Goal: Task Accomplishment & Management: Manage account settings

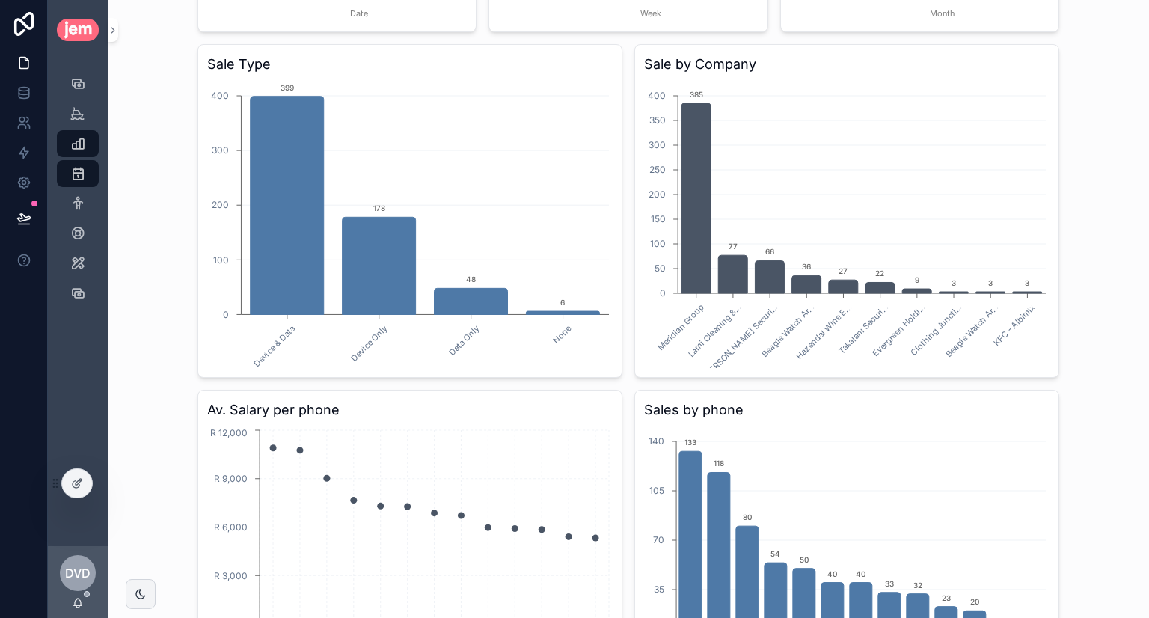
scroll to position [823, 0]
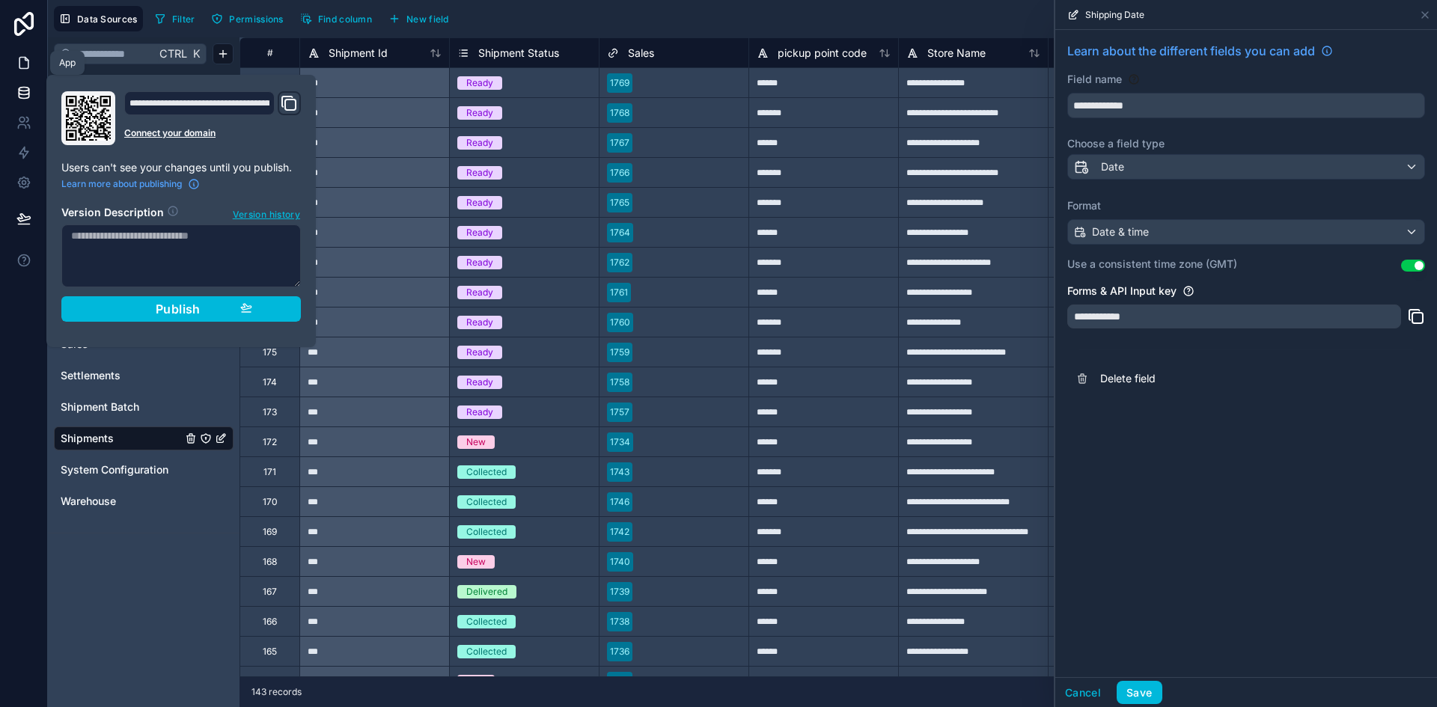
click at [14, 67] on link at bounding box center [23, 63] width 47 height 30
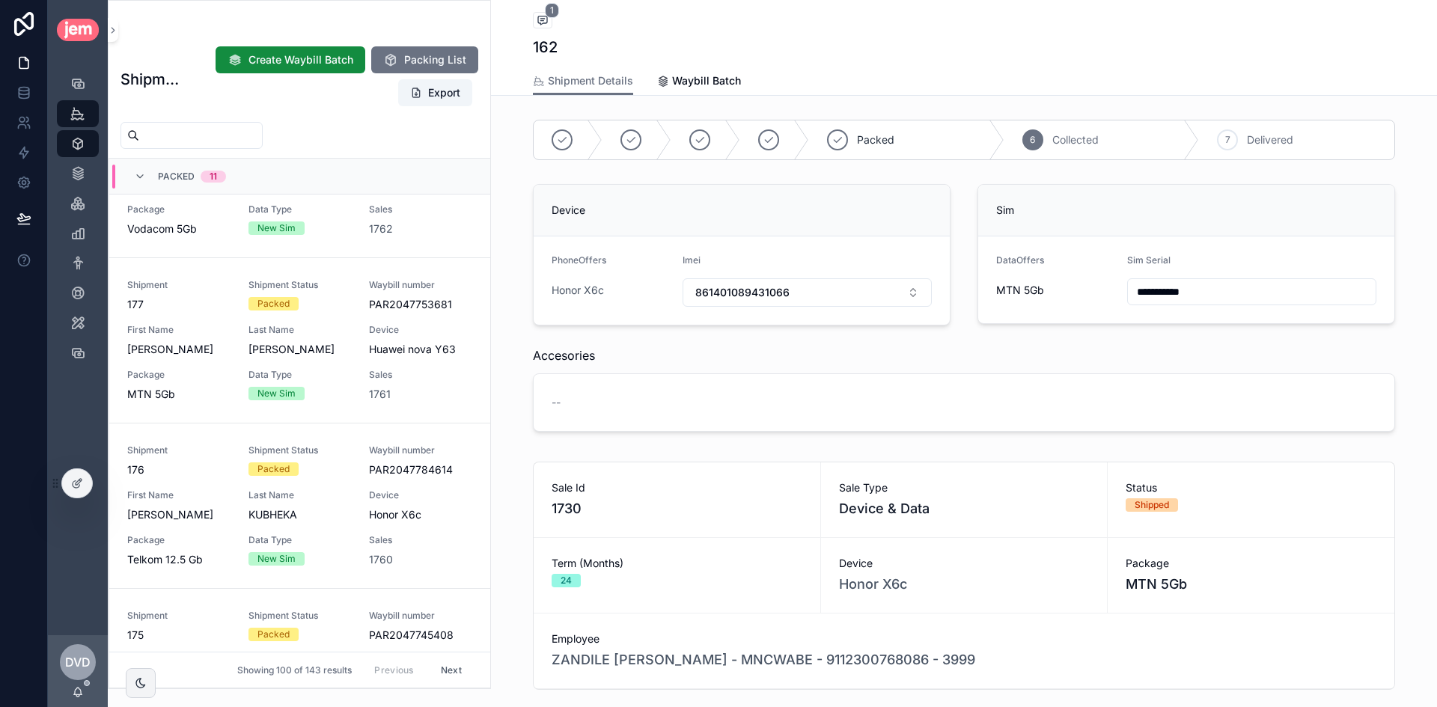
scroll to position [1374, 0]
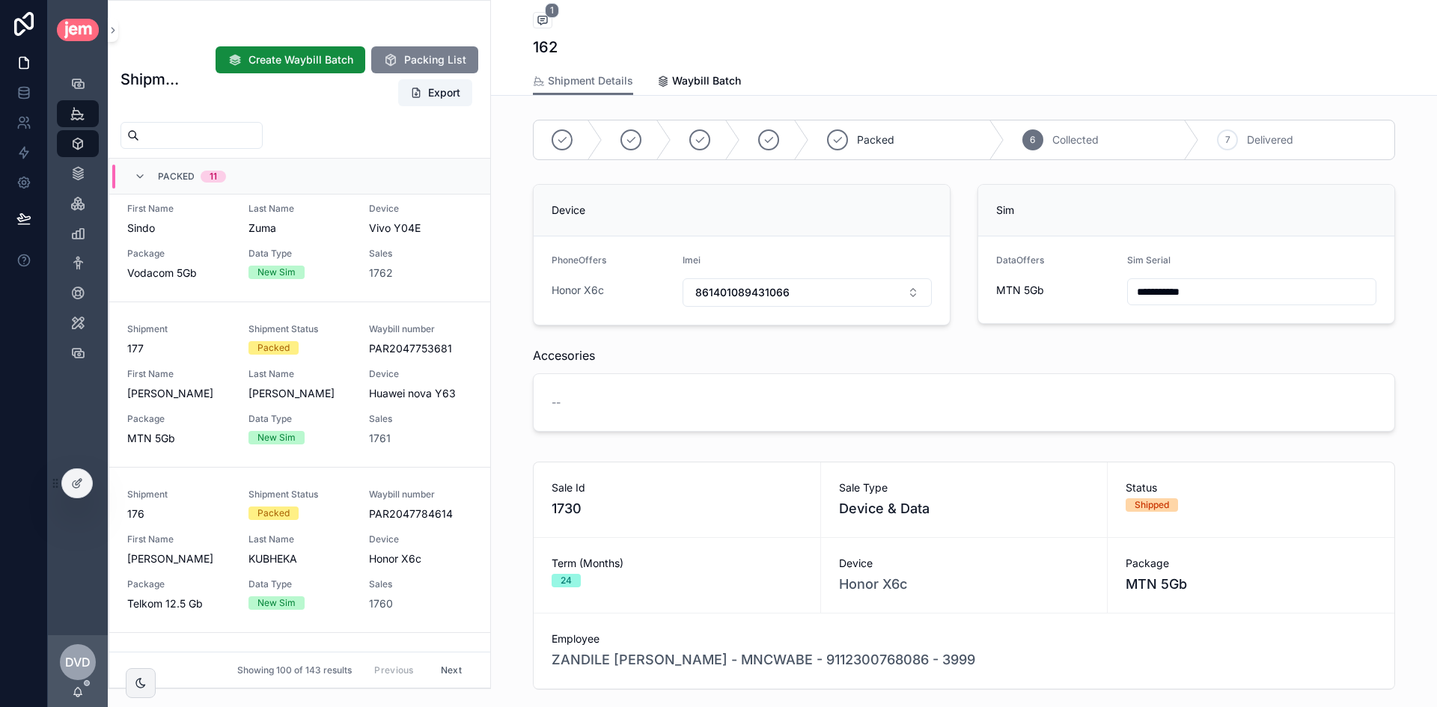
click at [433, 61] on span "Packing List" at bounding box center [435, 59] width 62 height 15
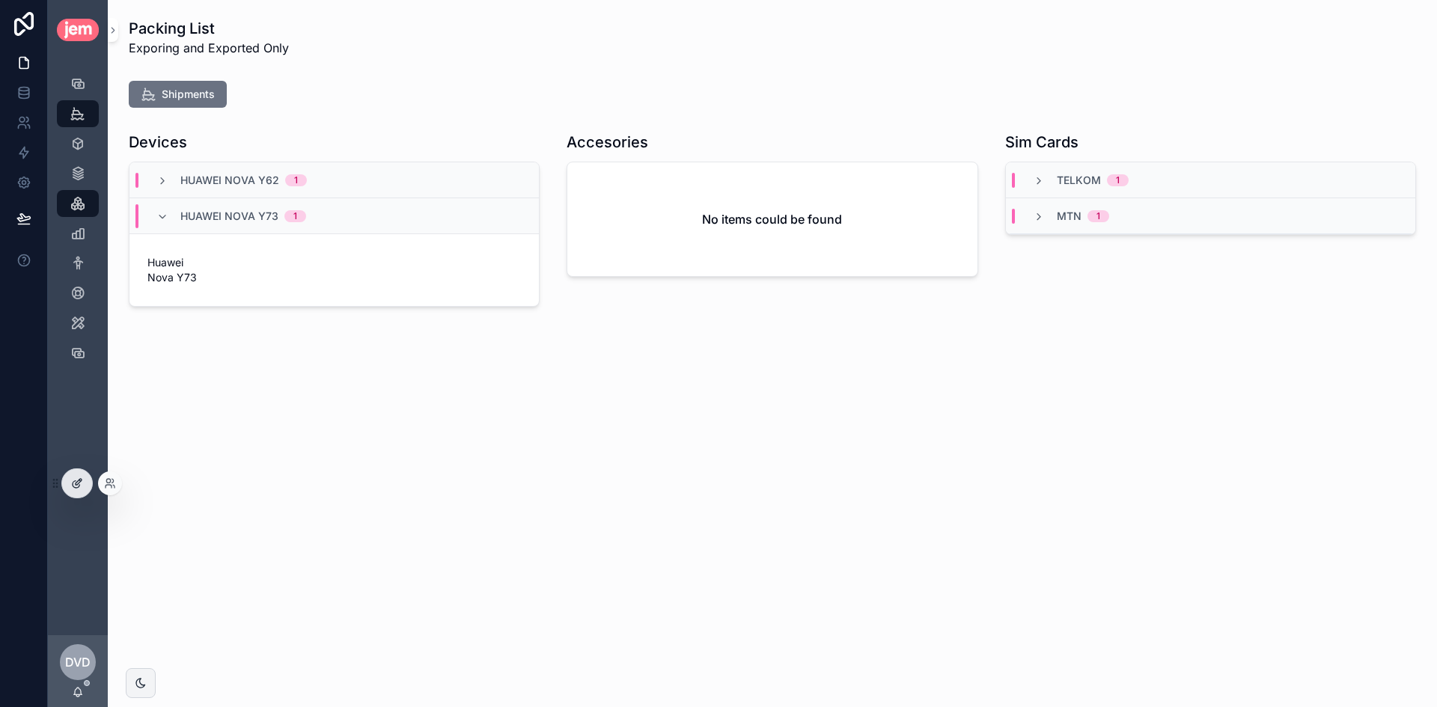
click at [82, 475] on div at bounding box center [77, 483] width 30 height 28
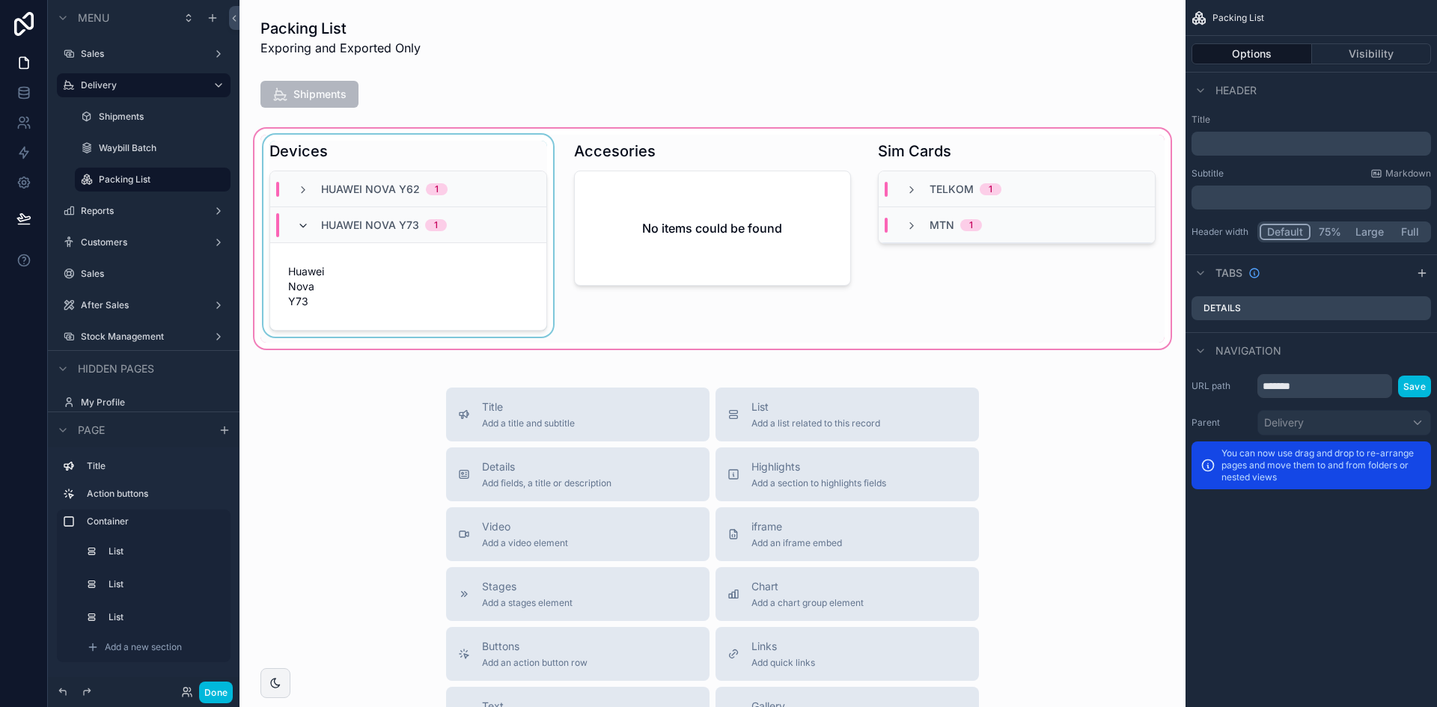
click at [305, 222] on icon "scrollable content" at bounding box center [303, 226] width 12 height 12
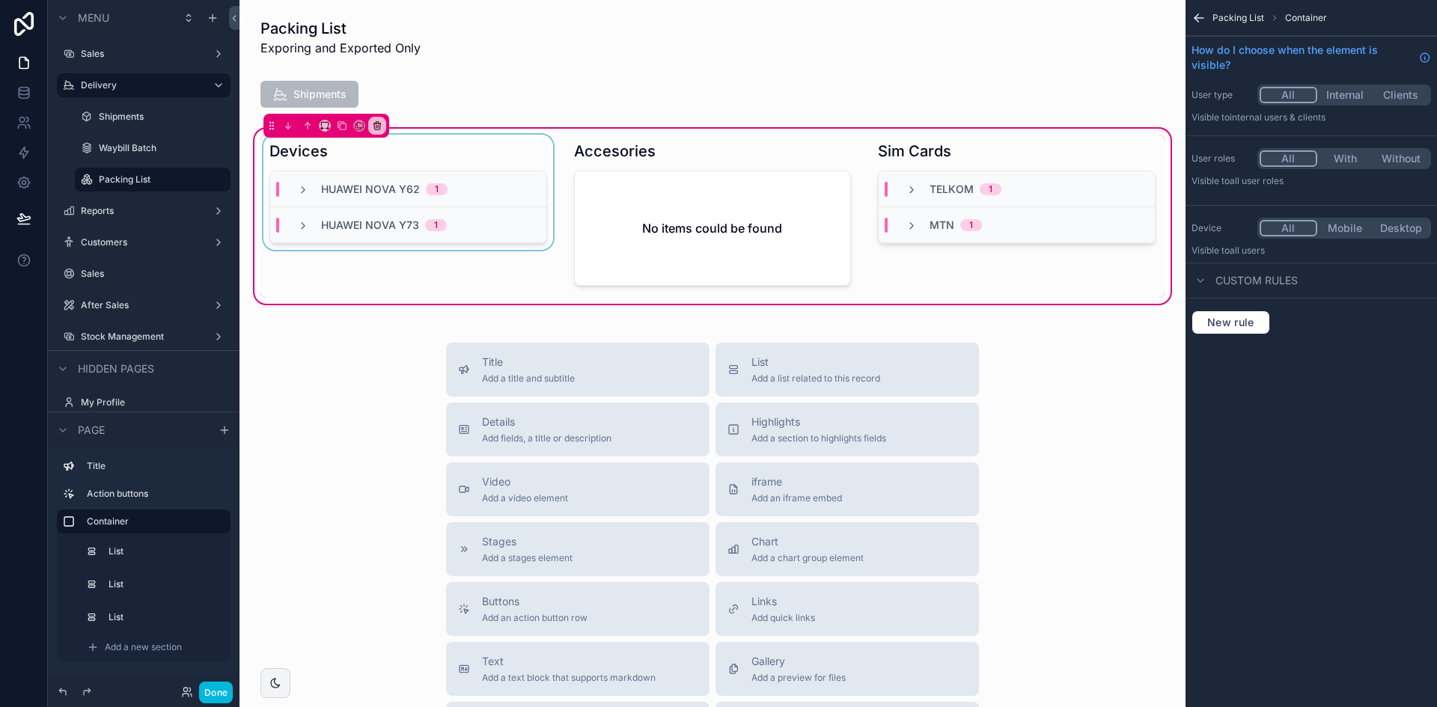
click at [527, 151] on div "scrollable content" at bounding box center [408, 216] width 296 height 163
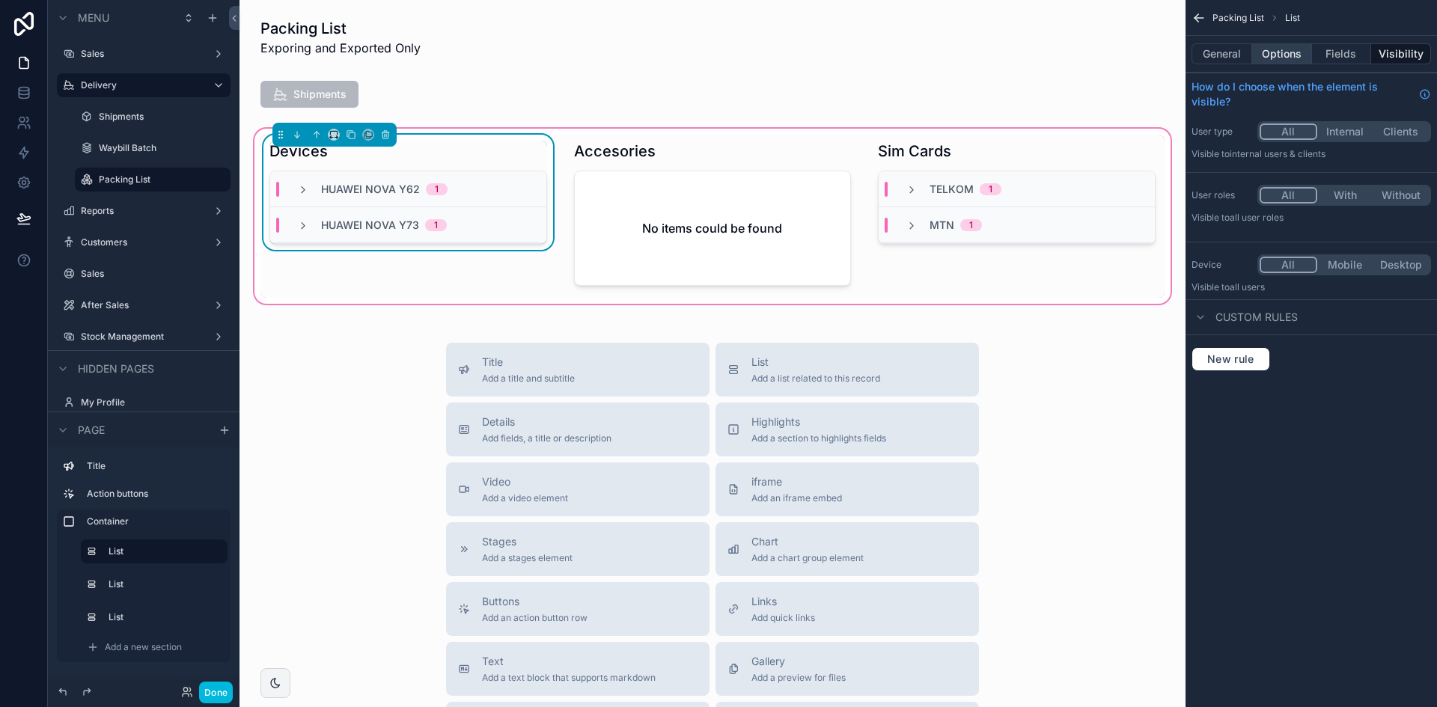
click at [1279, 56] on button "Options" at bounding box center [1282, 53] width 60 height 21
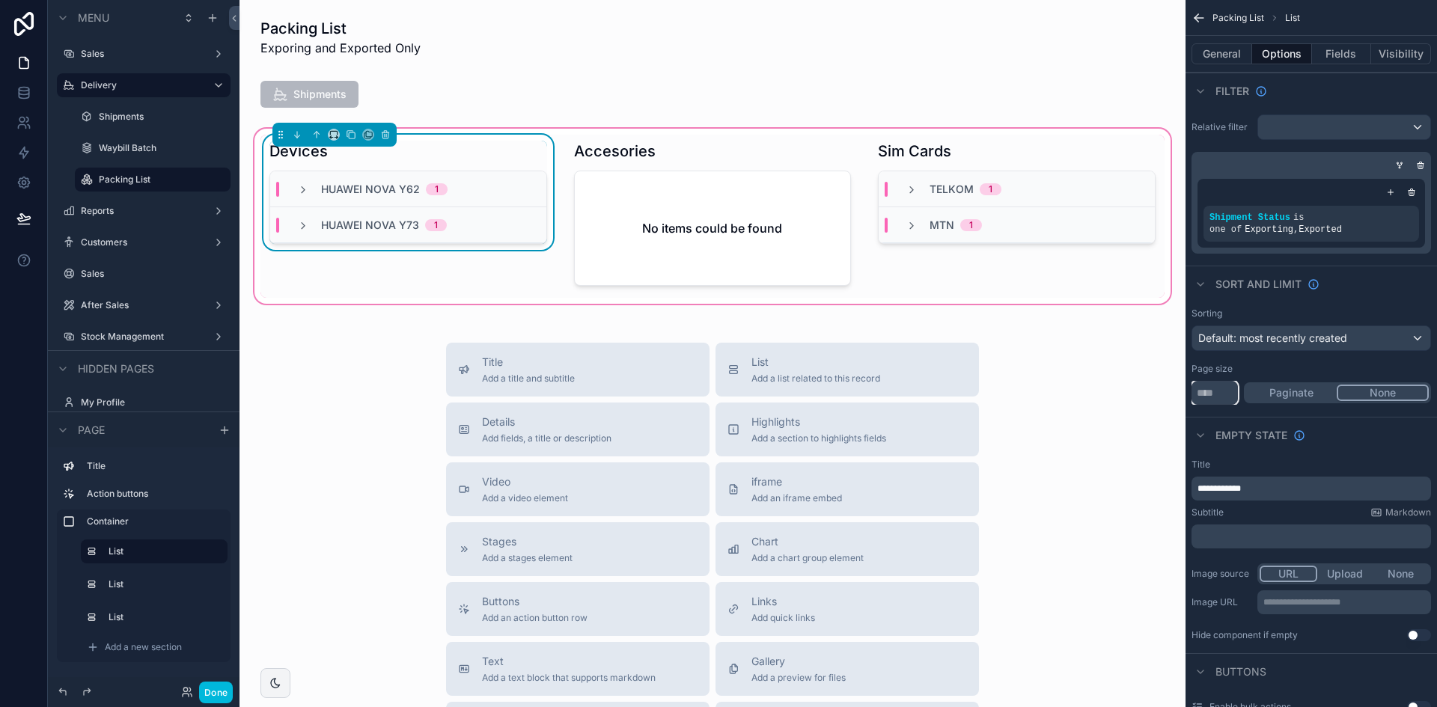
click at [1235, 397] on input "**" at bounding box center [1214, 393] width 46 height 24
type input "****"
click at [771, 182] on div "scrollable content" at bounding box center [713, 216] width 296 height 163
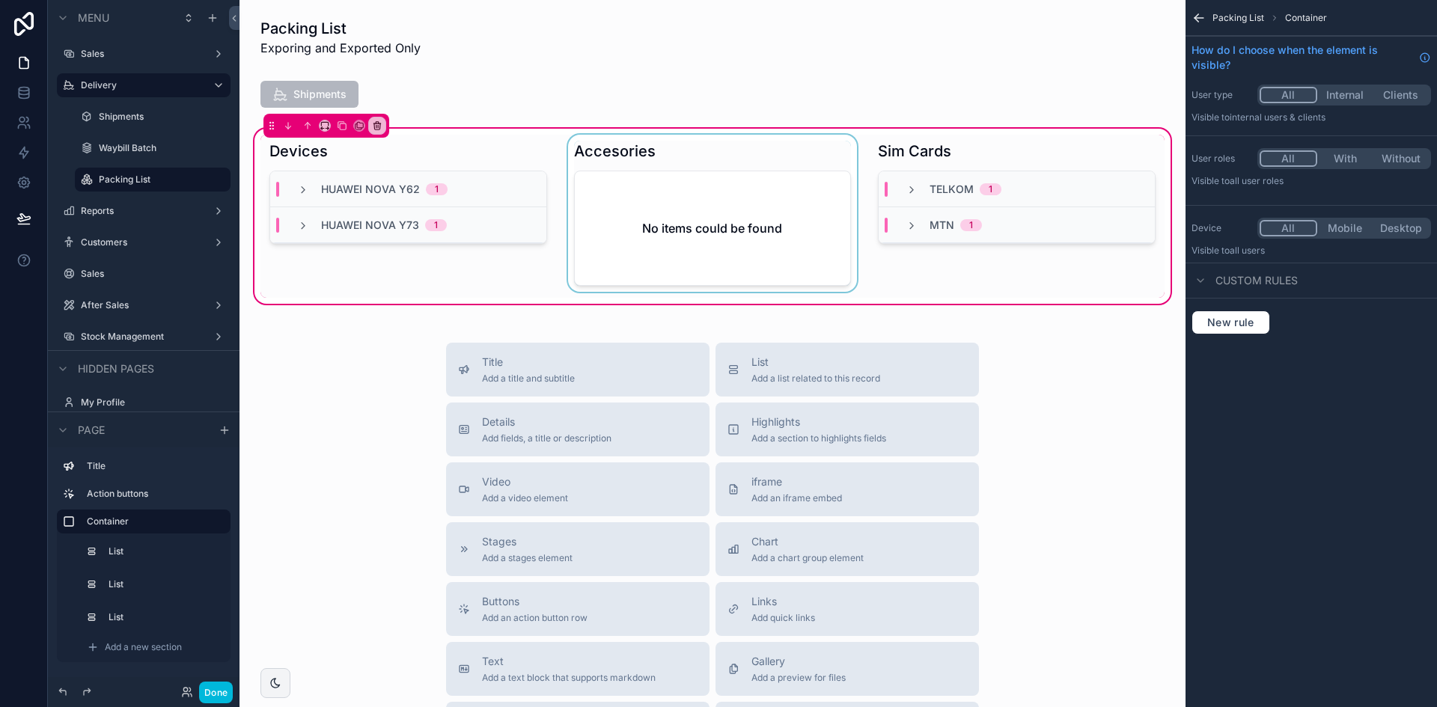
click at [818, 180] on div "scrollable content" at bounding box center [713, 216] width 296 height 163
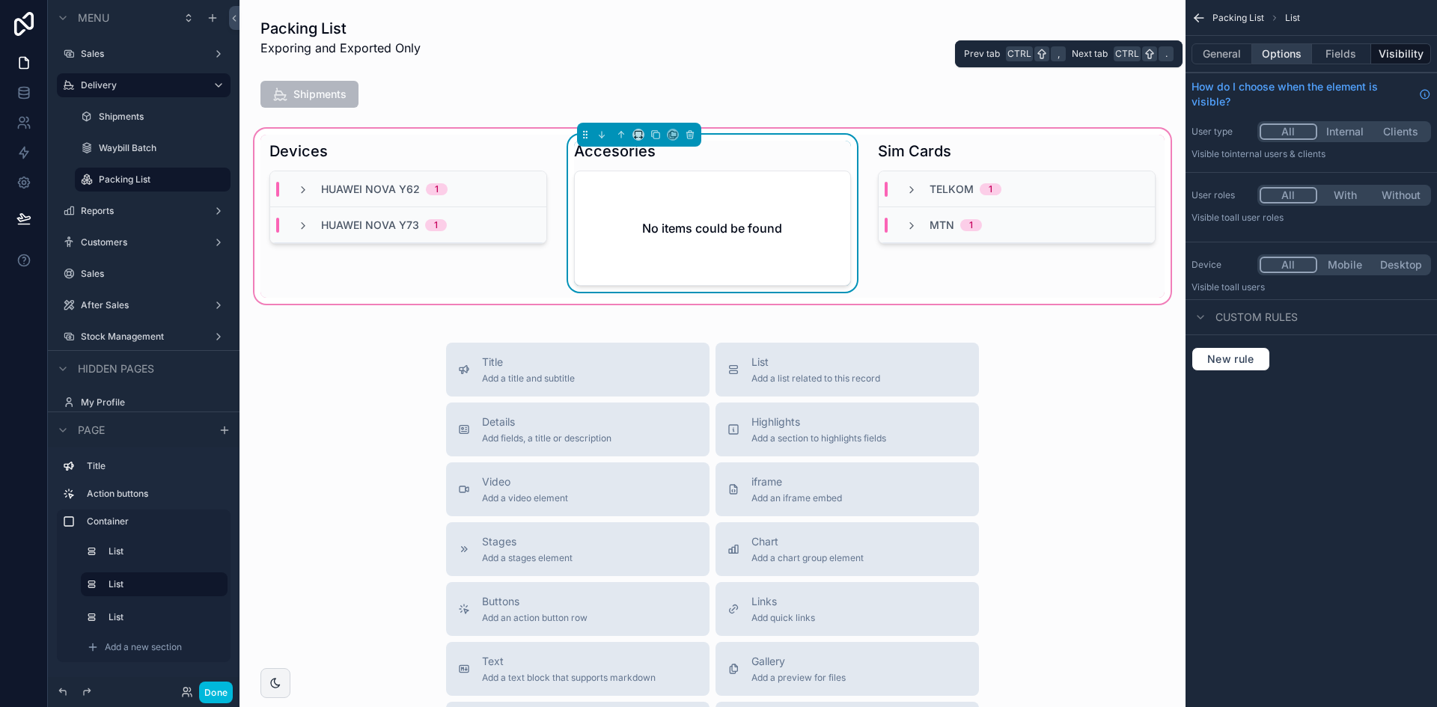
click at [1310, 52] on button "Options" at bounding box center [1282, 53] width 60 height 21
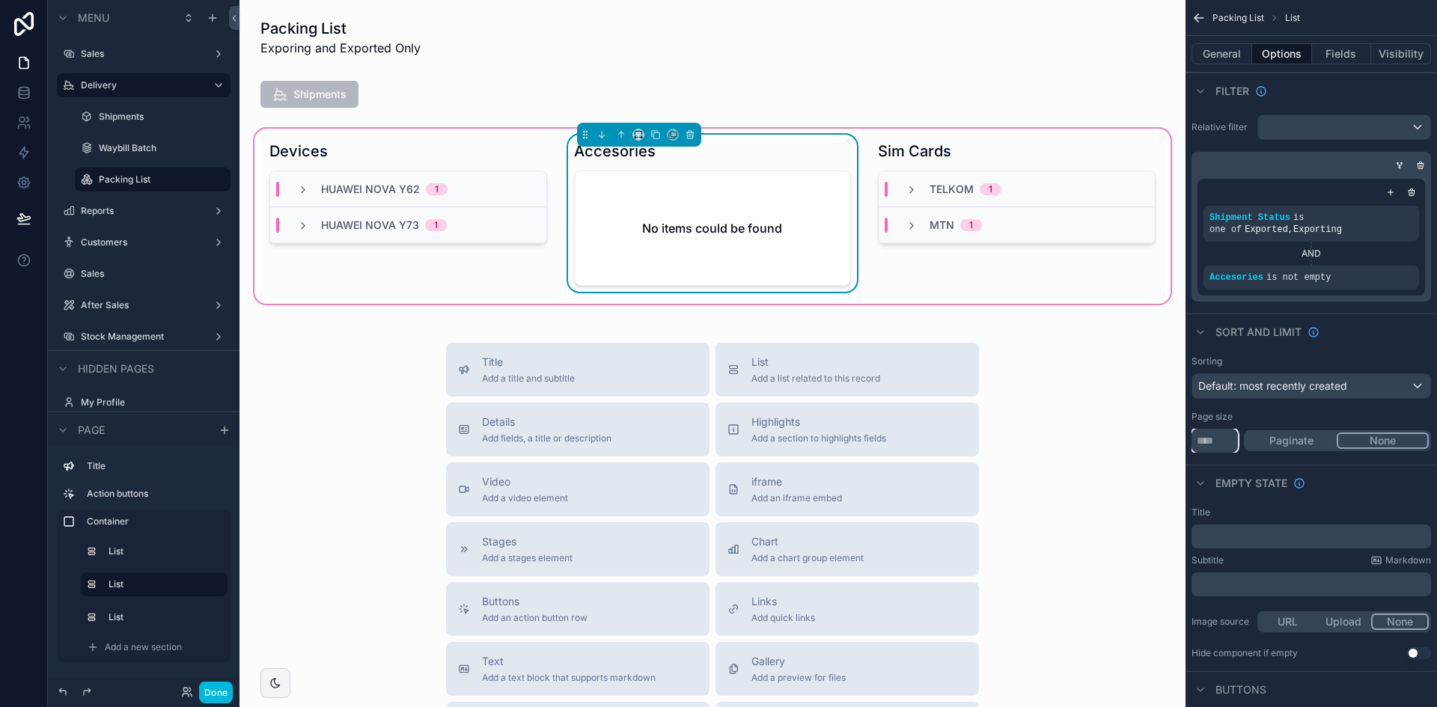
click at [1215, 433] on input "**" at bounding box center [1214, 441] width 46 height 24
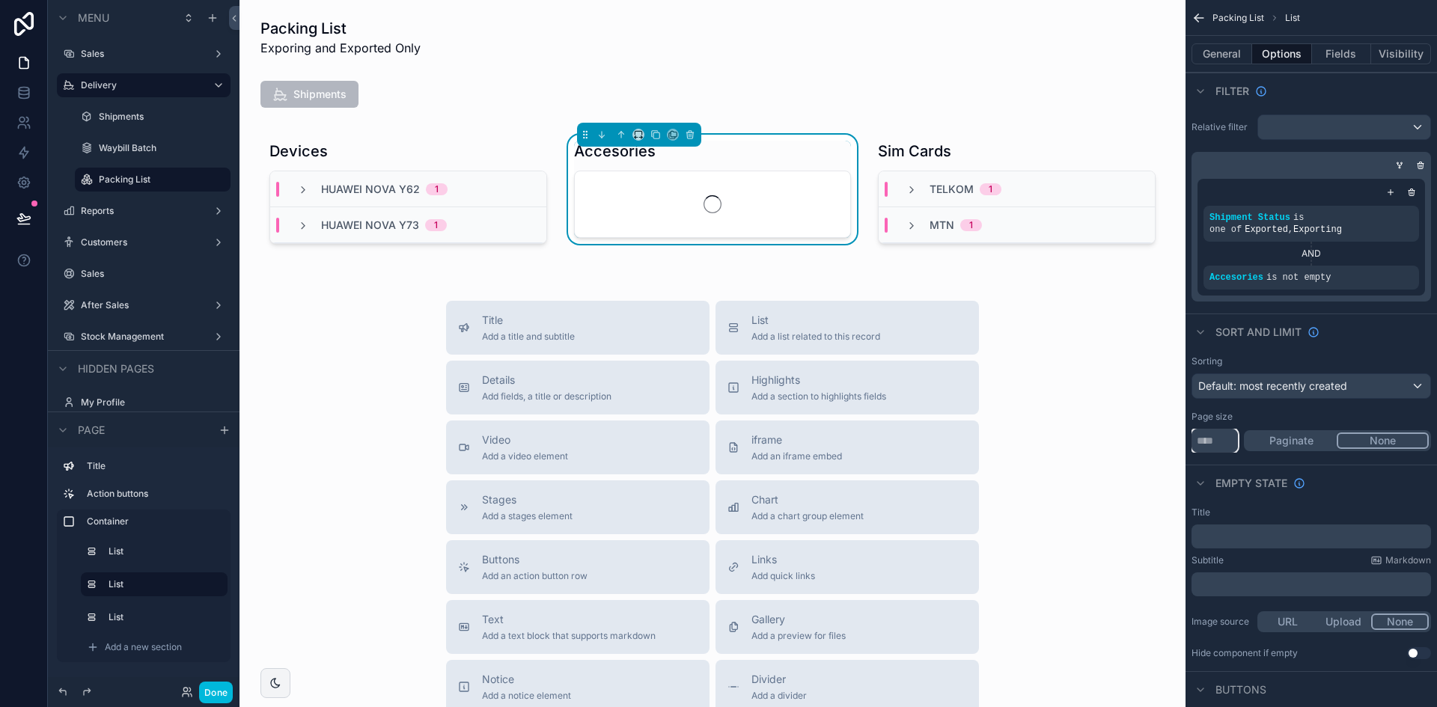
type input "****"
click at [1070, 312] on div "Title Add a title and subtitle List Add a list related to this record Details A…" at bounding box center [712, 567] width 922 height 533
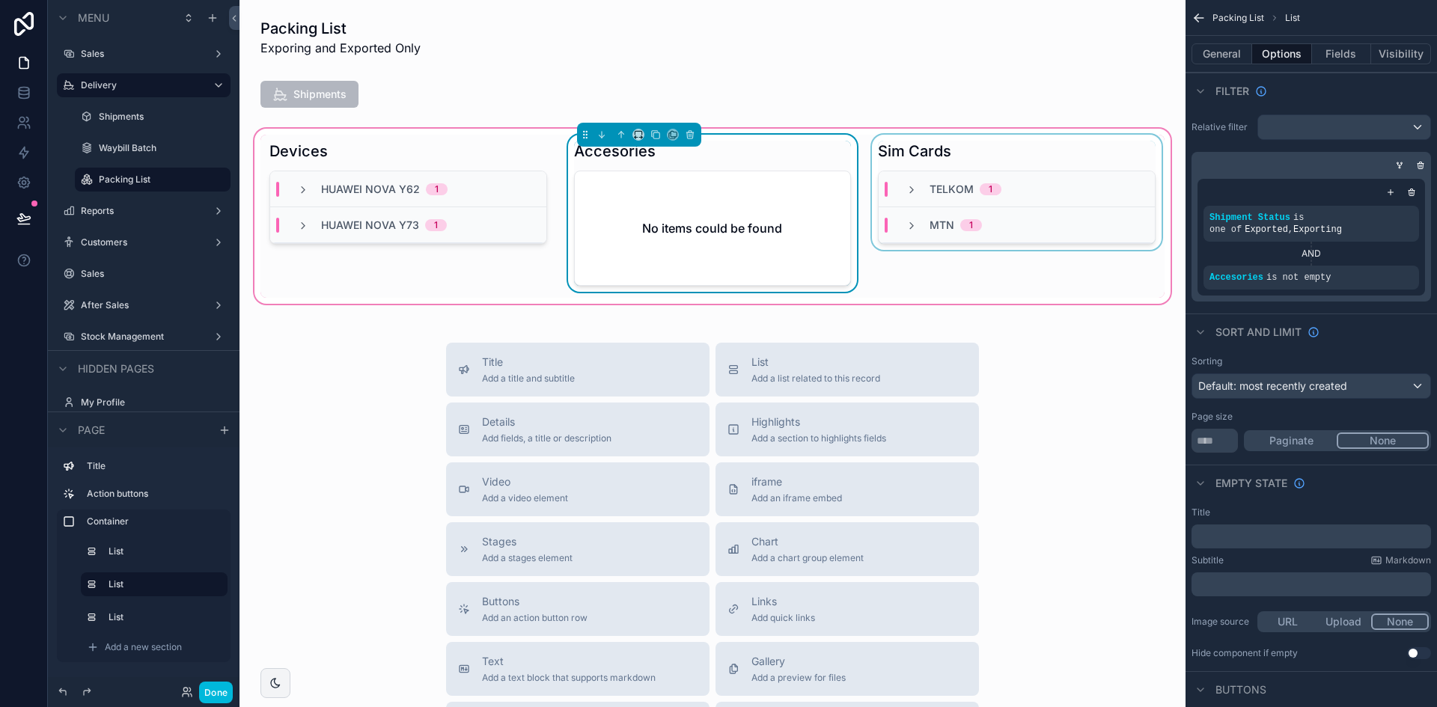
click at [1081, 156] on div "scrollable content" at bounding box center [1017, 216] width 296 height 163
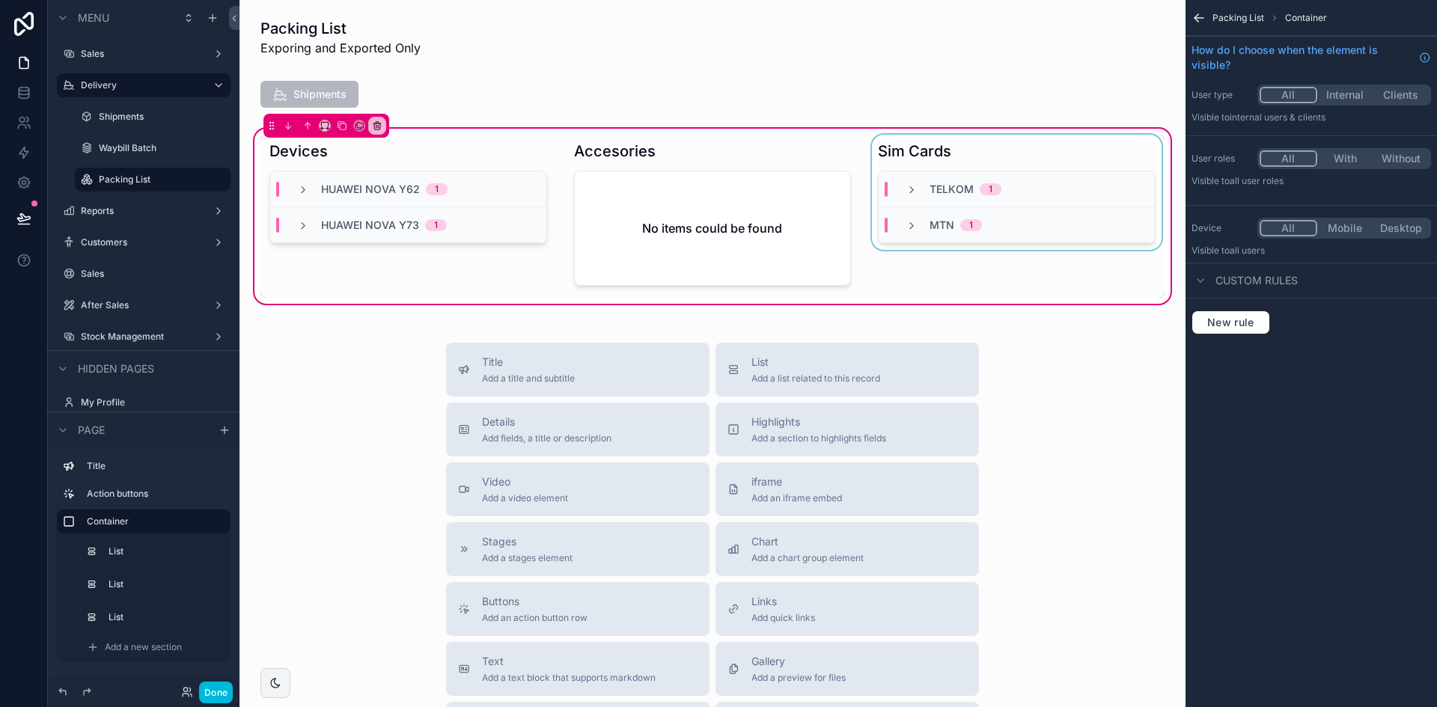
click at [1079, 157] on div "scrollable content" at bounding box center [1017, 216] width 296 height 163
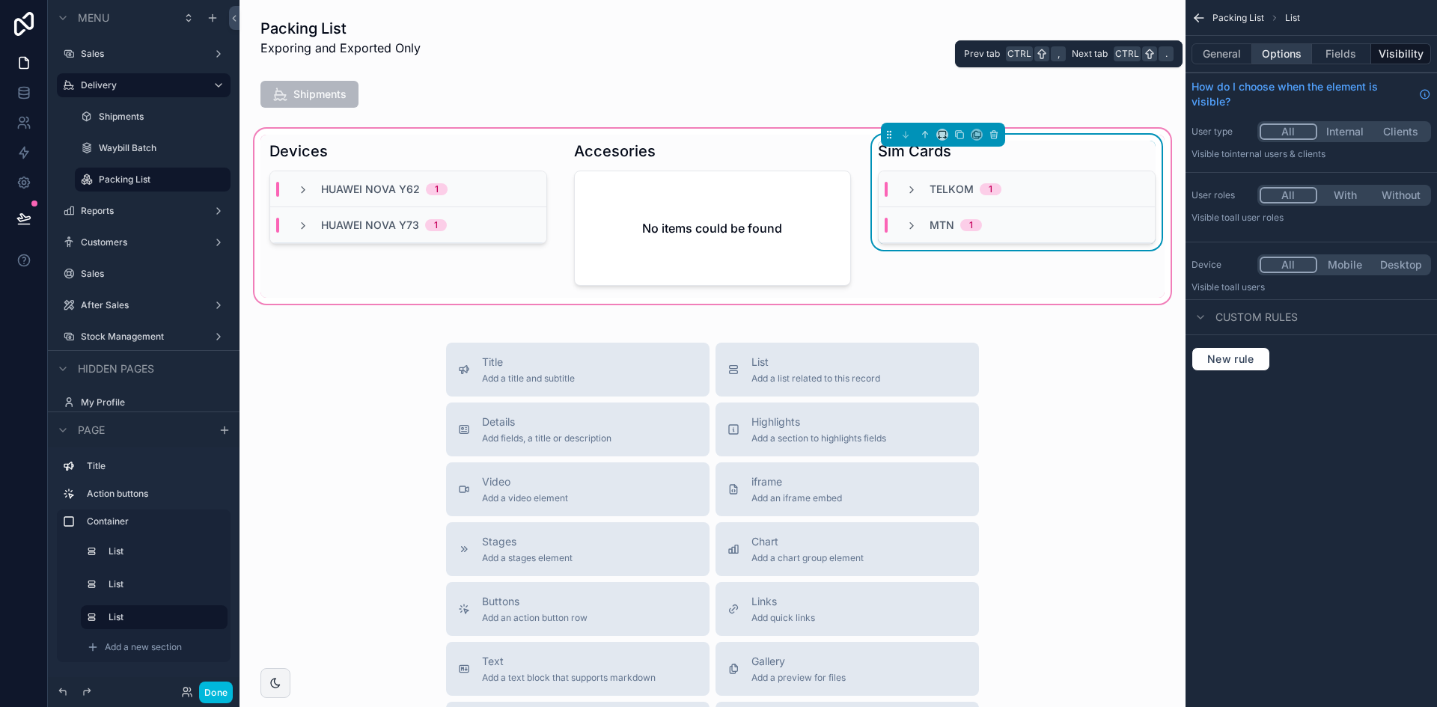
click at [1283, 56] on button "Options" at bounding box center [1282, 53] width 60 height 21
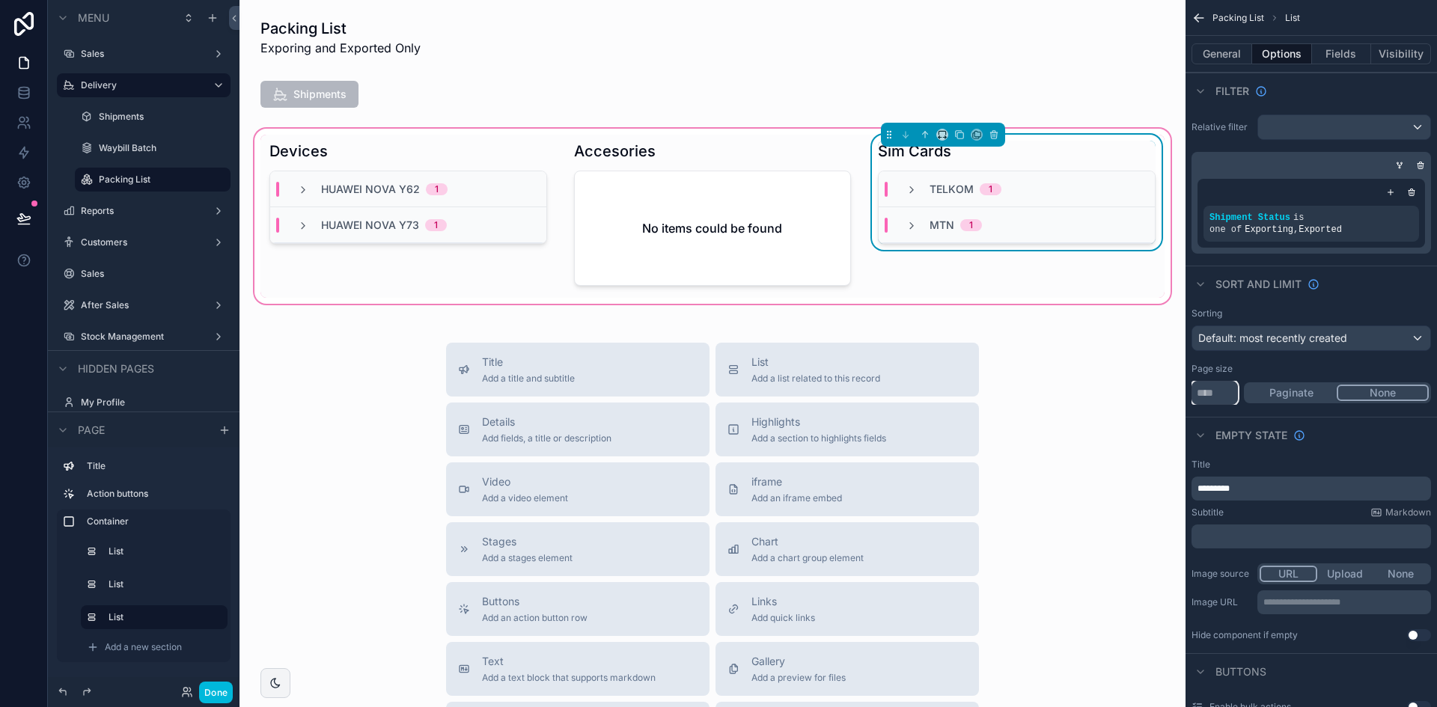
click at [1212, 400] on input "**" at bounding box center [1214, 393] width 46 height 24
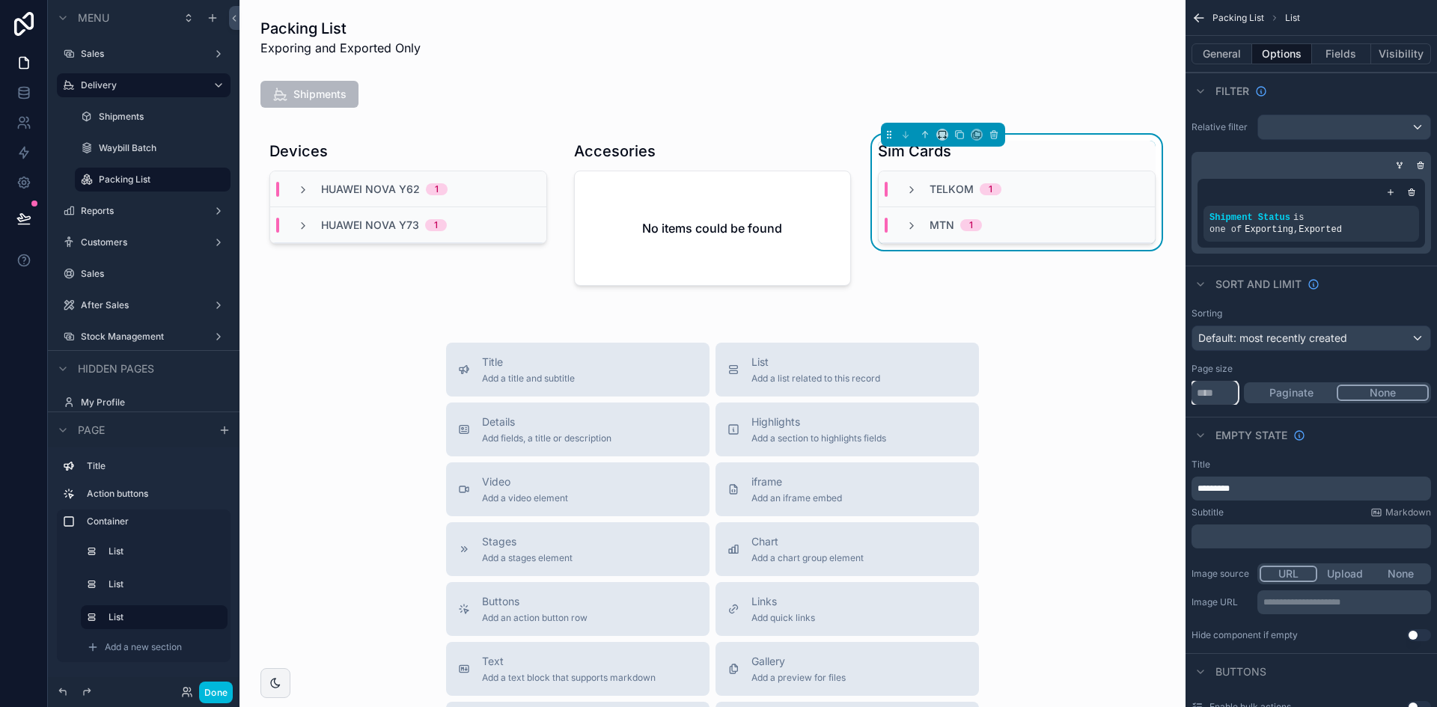
type input "****"
click at [1113, 387] on div "Title Add a title and subtitle List Add a list related to this record Details A…" at bounding box center [712, 609] width 922 height 533
click at [1030, 482] on div "Title Add a title and subtitle List Add a list related to this record Details A…" at bounding box center [712, 609] width 922 height 533
click at [233, 688] on div "Done" at bounding box center [144, 692] width 192 height 30
click at [236, 690] on div "Done" at bounding box center [144, 692] width 192 height 30
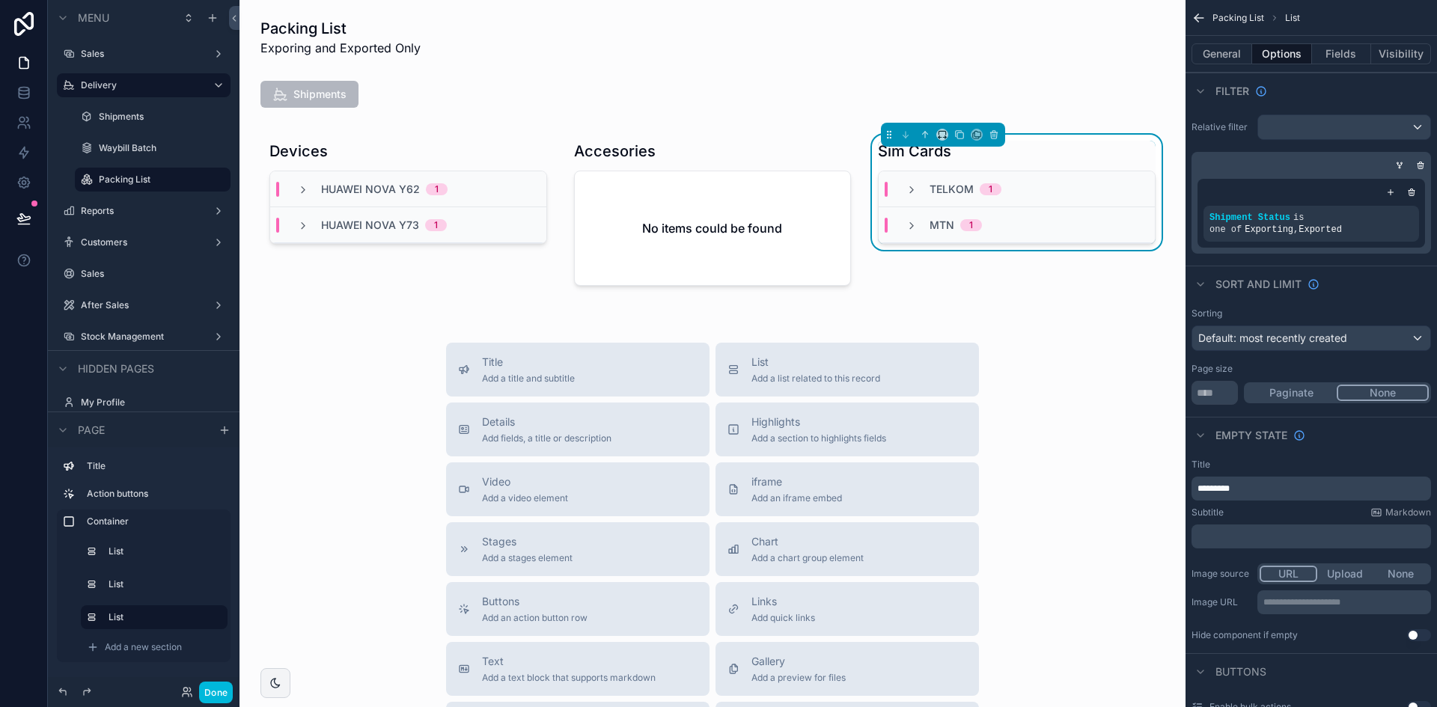
click at [230, 694] on button "Done" at bounding box center [216, 693] width 34 height 22
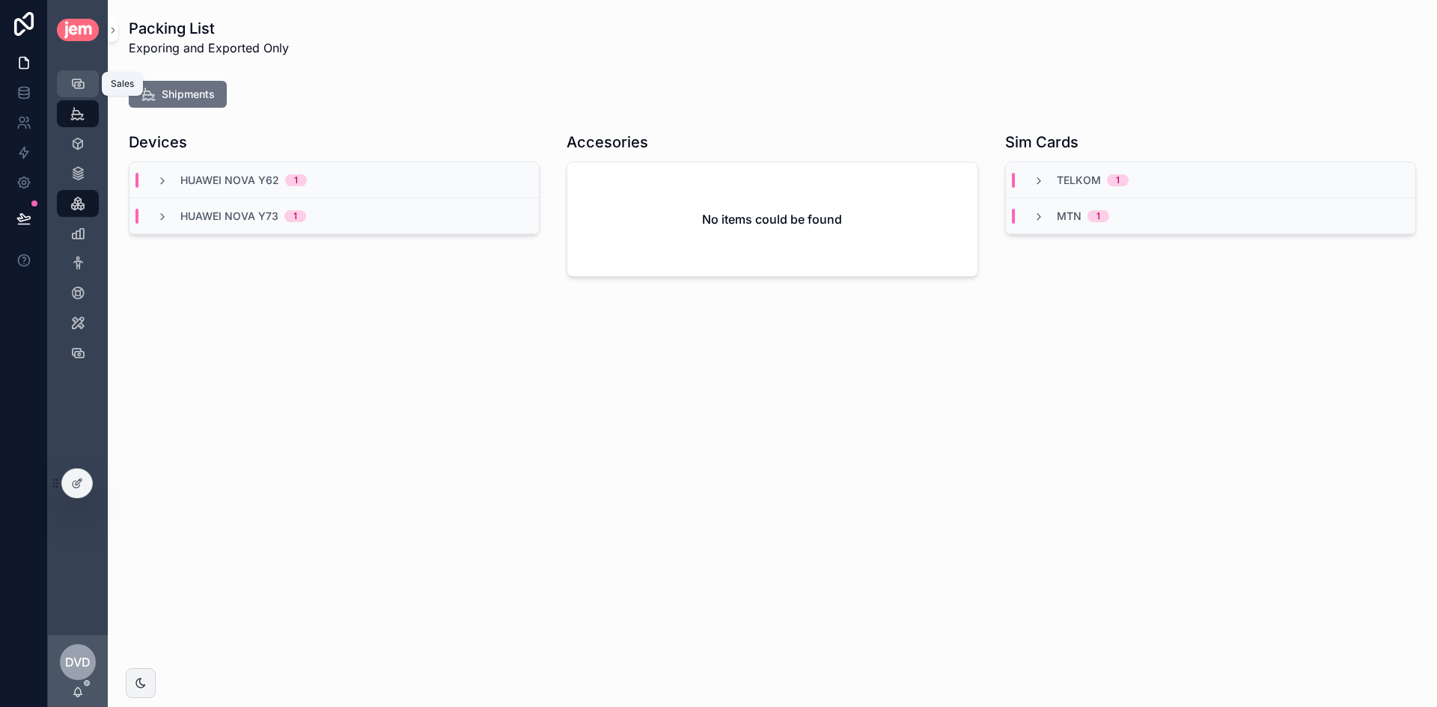
click at [78, 75] on div "Sales" at bounding box center [78, 84] width 24 height 24
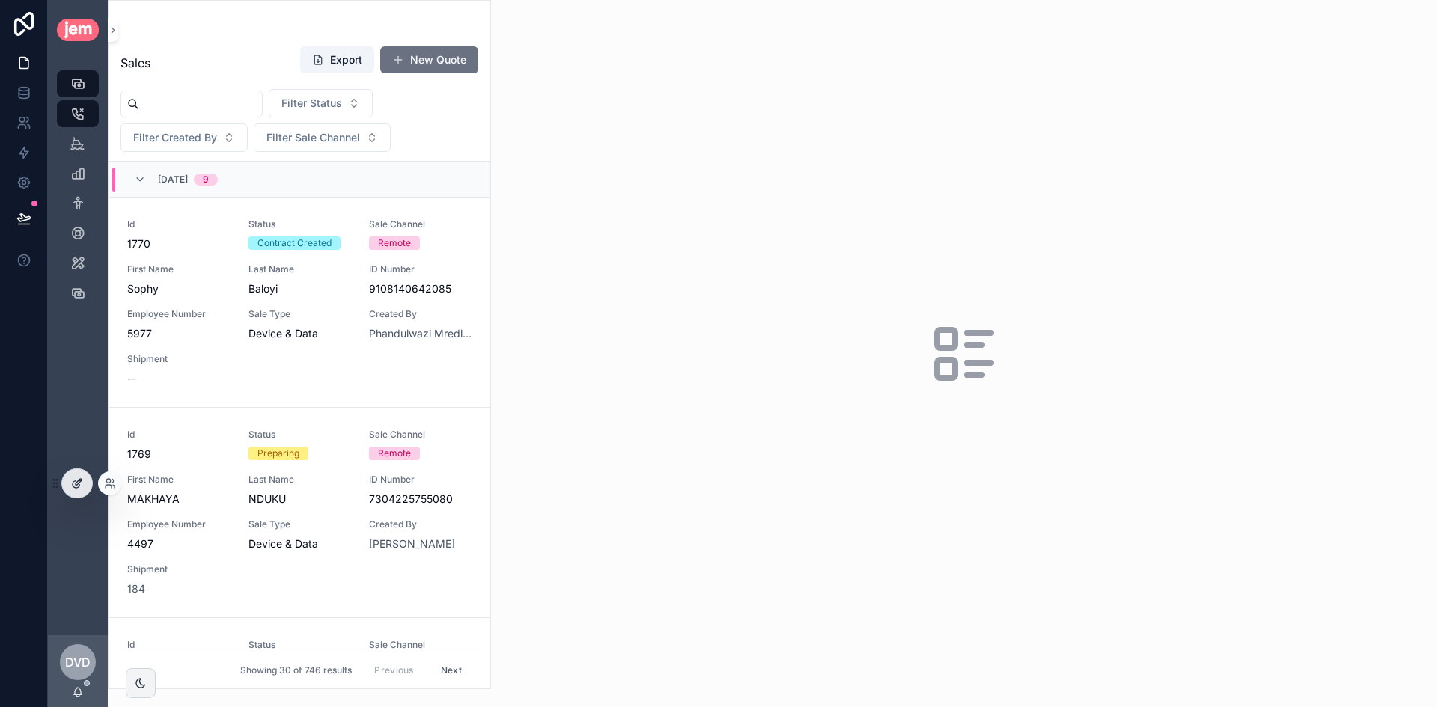
click at [76, 497] on div at bounding box center [77, 483] width 30 height 28
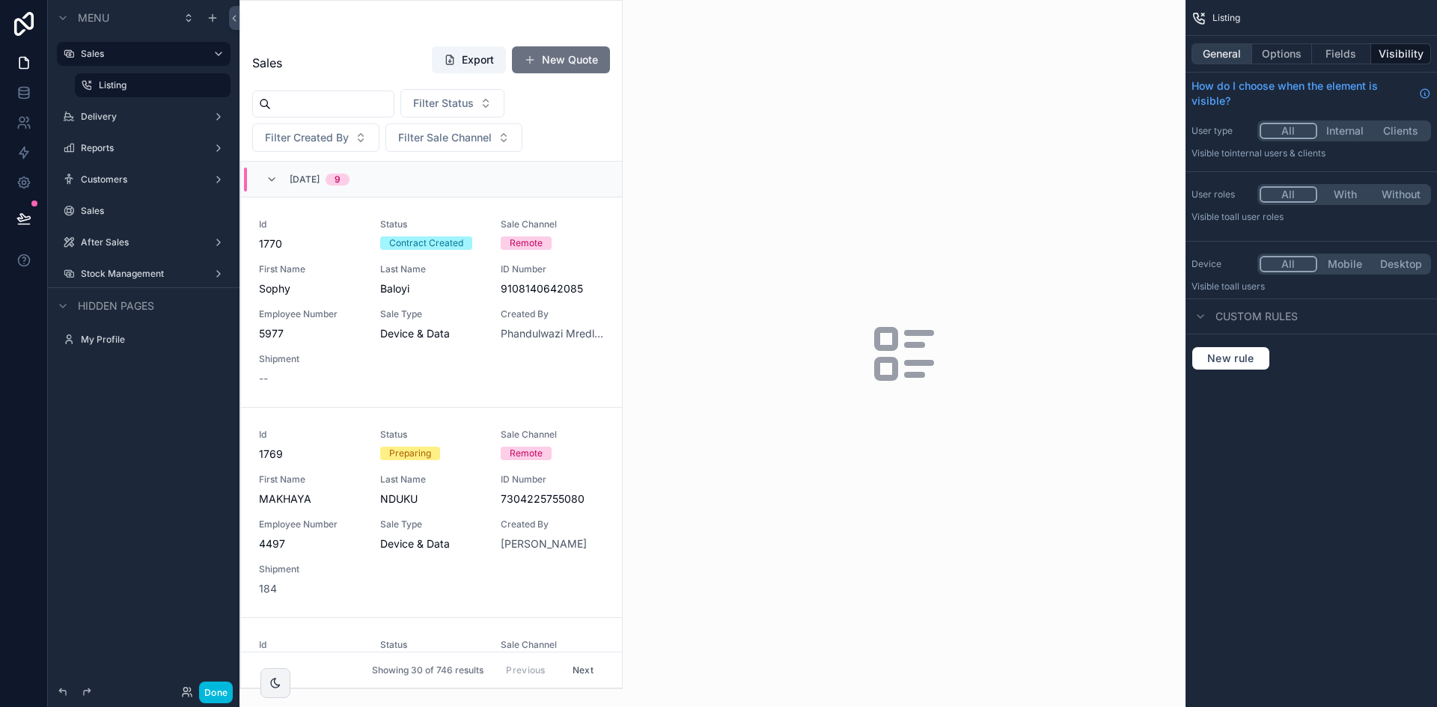
click at [1231, 49] on button "General" at bounding box center [1221, 53] width 61 height 21
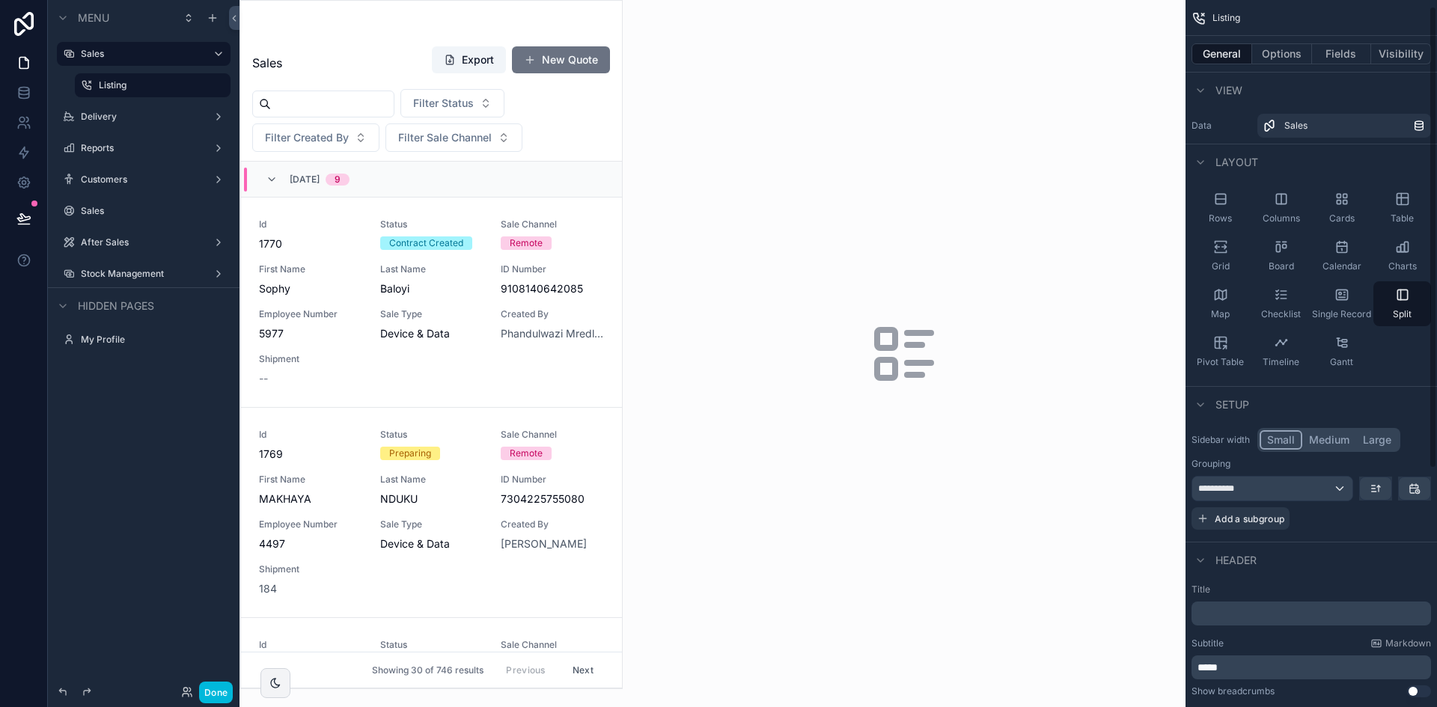
scroll to position [373, 0]
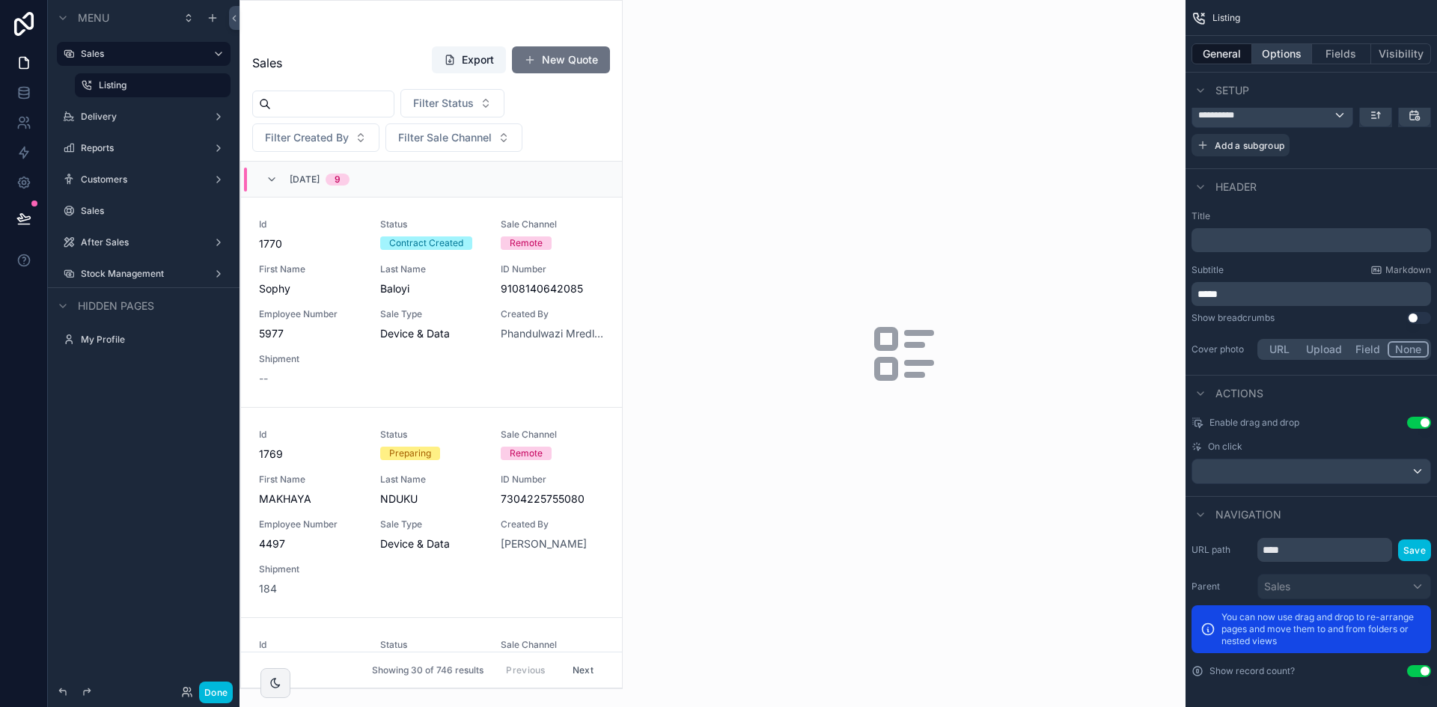
click at [1286, 55] on button "Options" at bounding box center [1282, 53] width 60 height 21
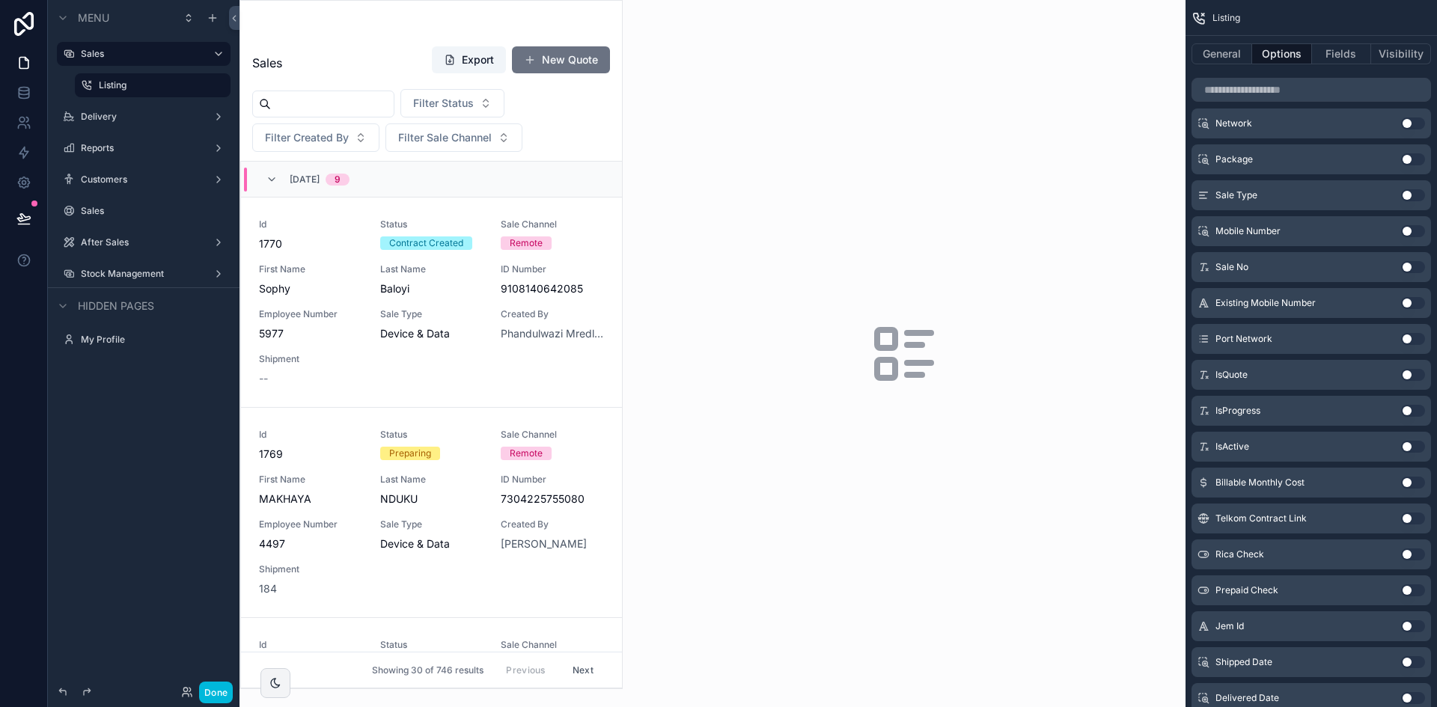
scroll to position [1991, 0]
click at [1408, 270] on button "Use setting" at bounding box center [1413, 270] width 24 height 12
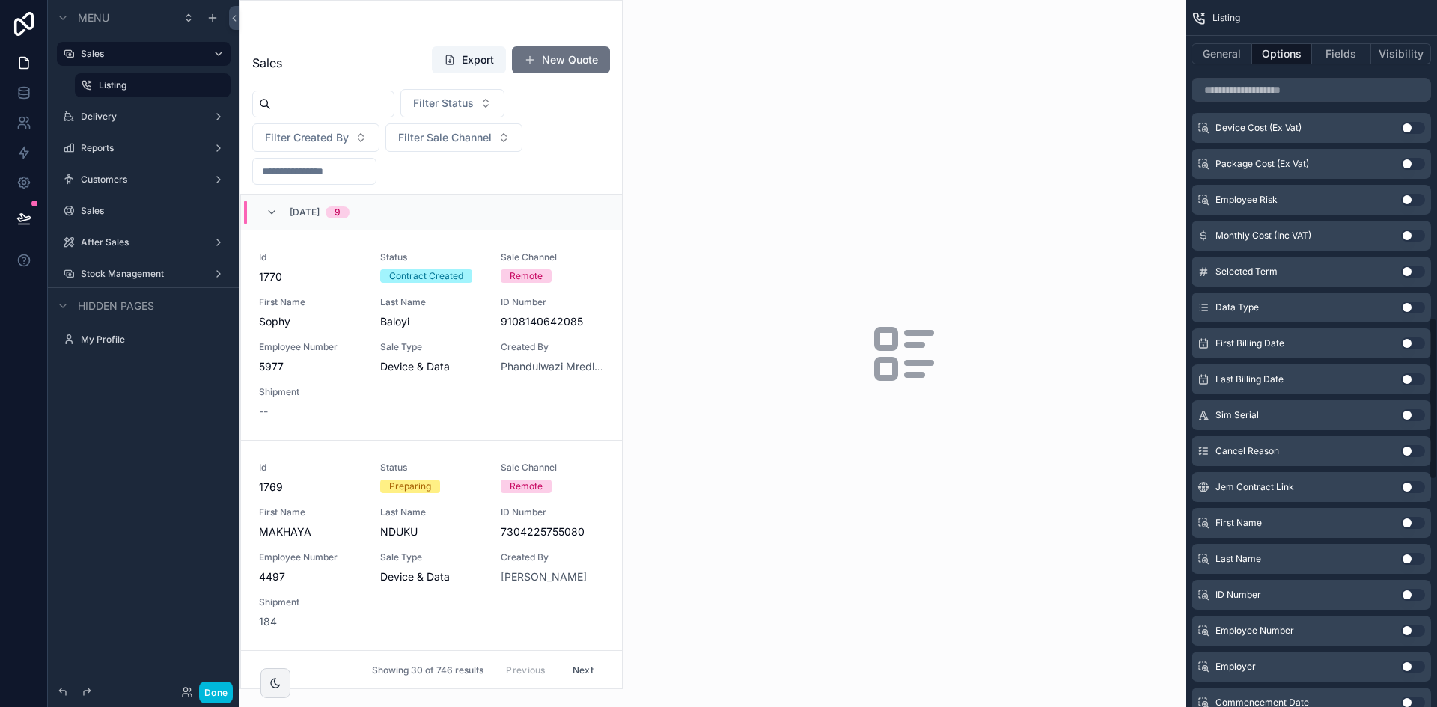
scroll to position [1354, 0]
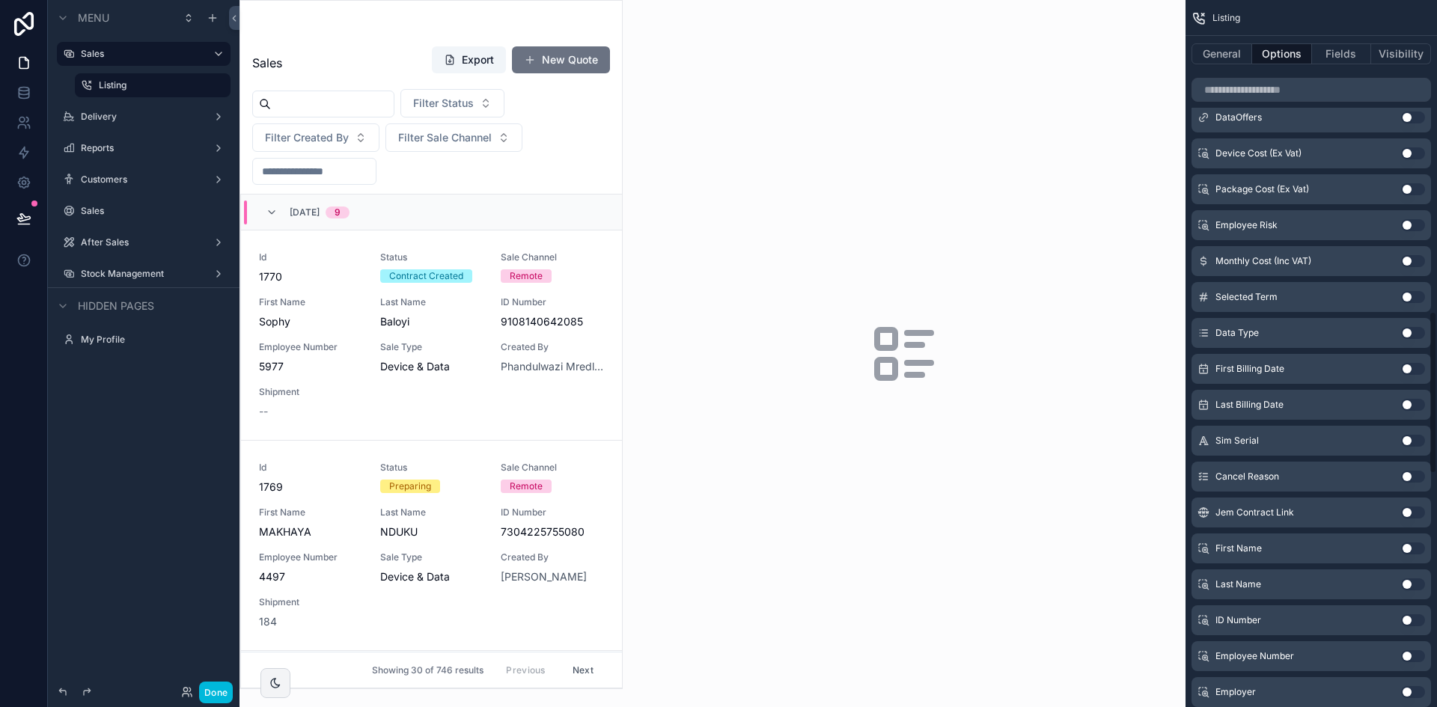
click at [1416, 331] on button "Use setting" at bounding box center [1413, 333] width 24 height 12
click at [1218, 52] on button "General" at bounding box center [1221, 53] width 61 height 21
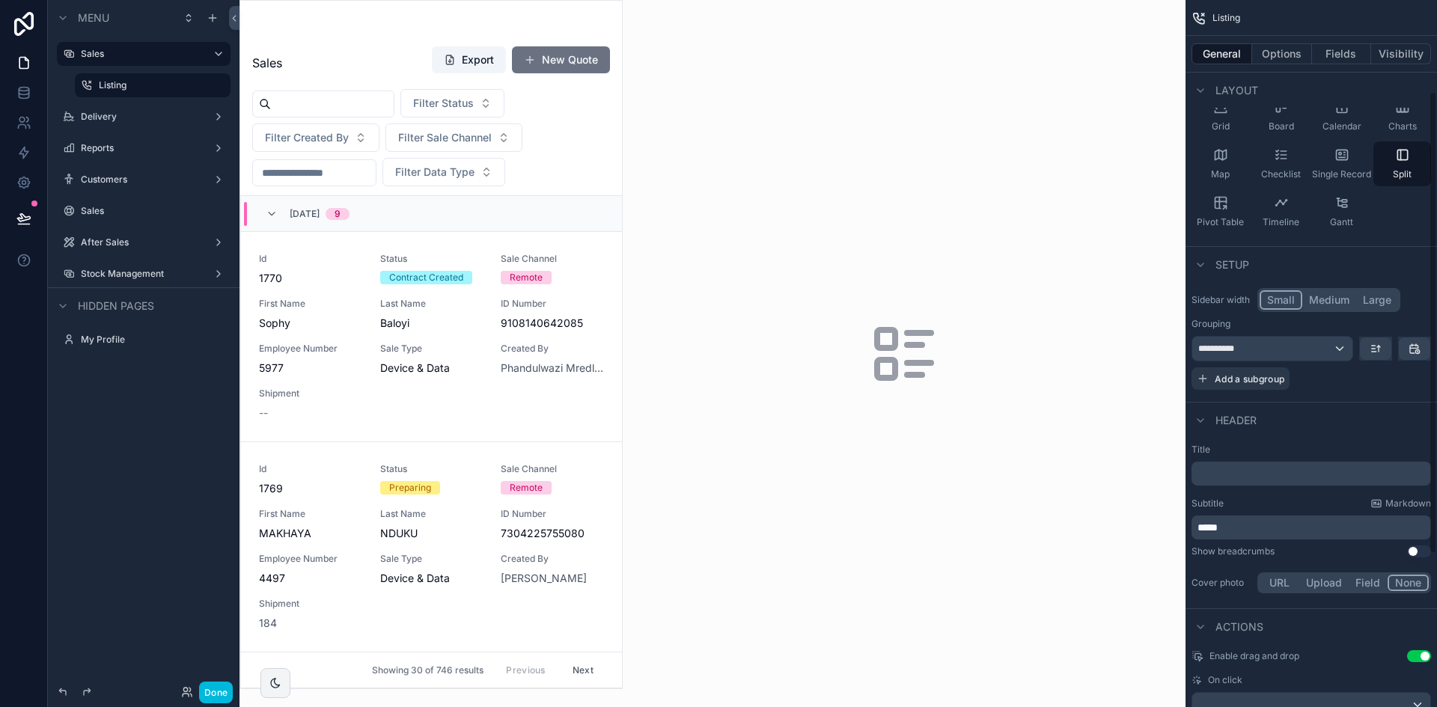
scroll to position [299, 0]
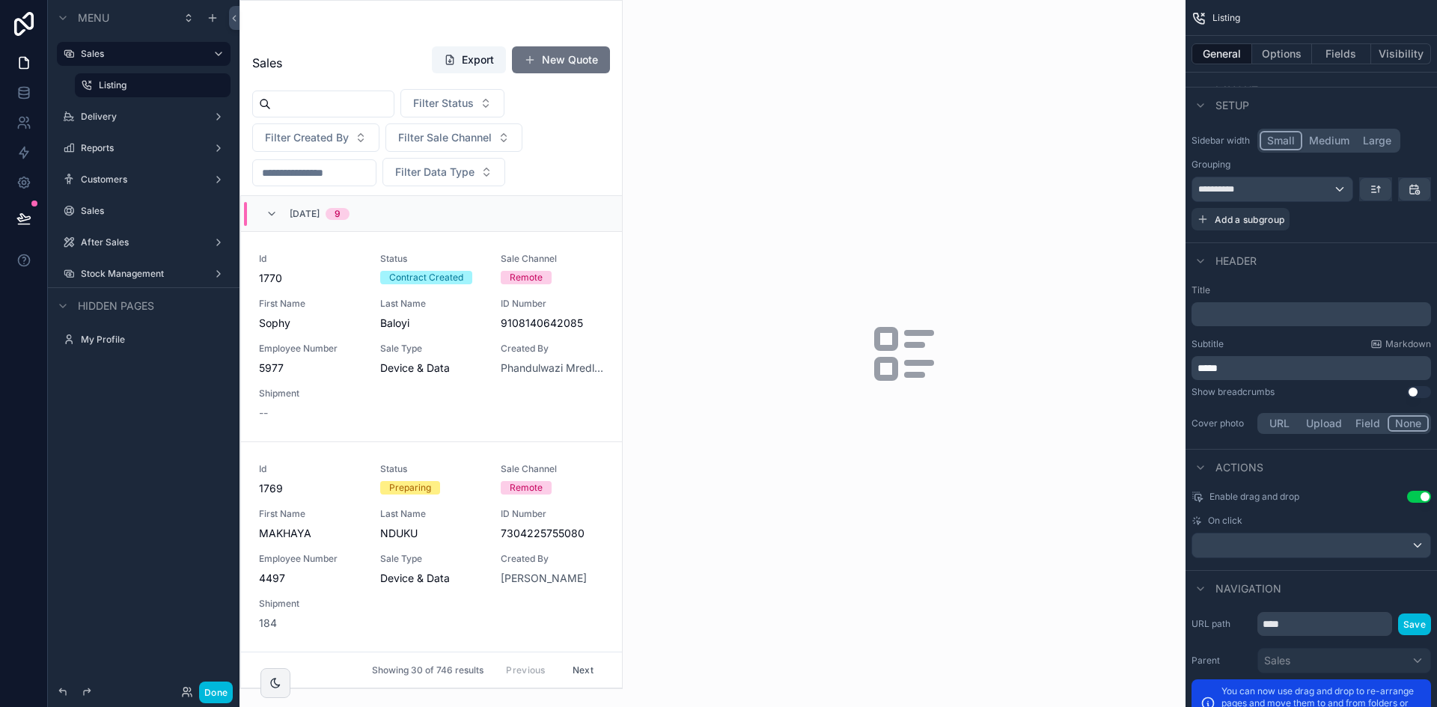
click at [1281, 364] on p "*****" at bounding box center [1312, 368] width 230 height 15
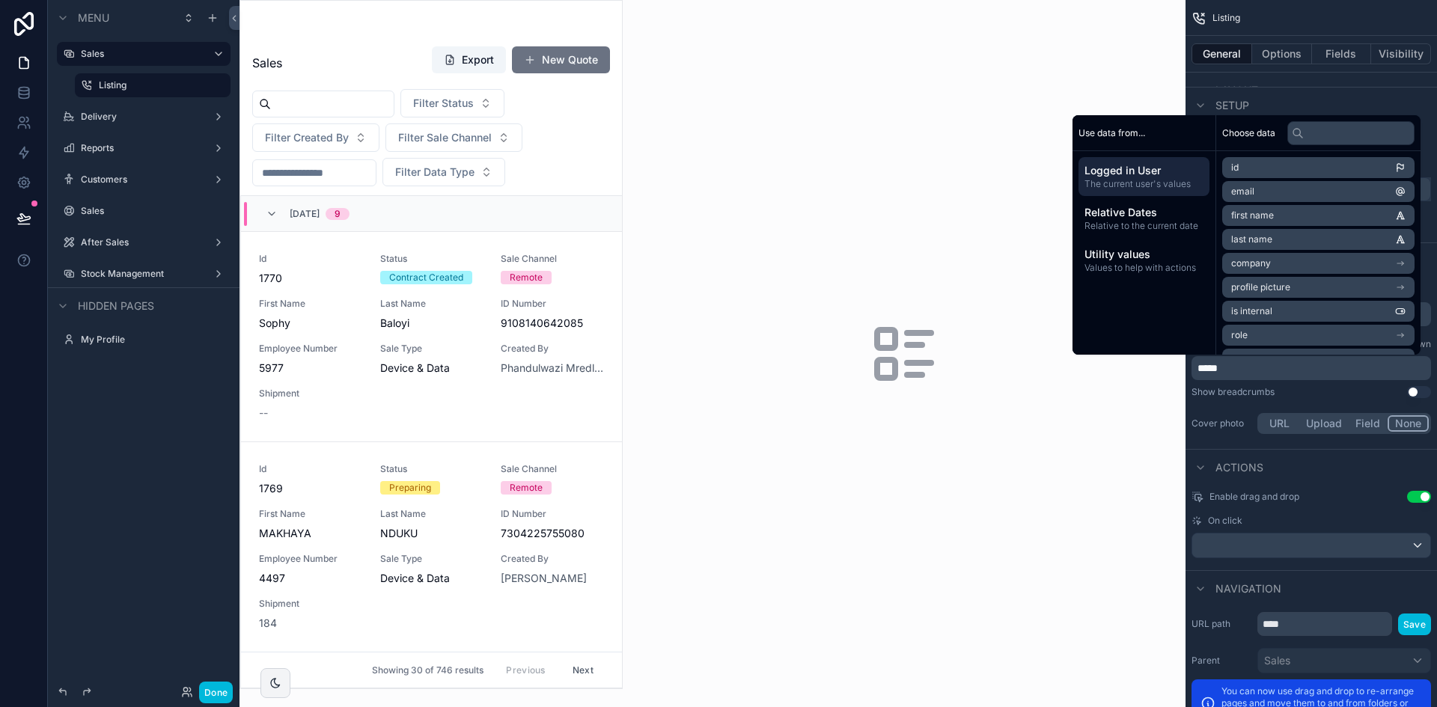
click at [1281, 363] on p "*****" at bounding box center [1312, 368] width 230 height 15
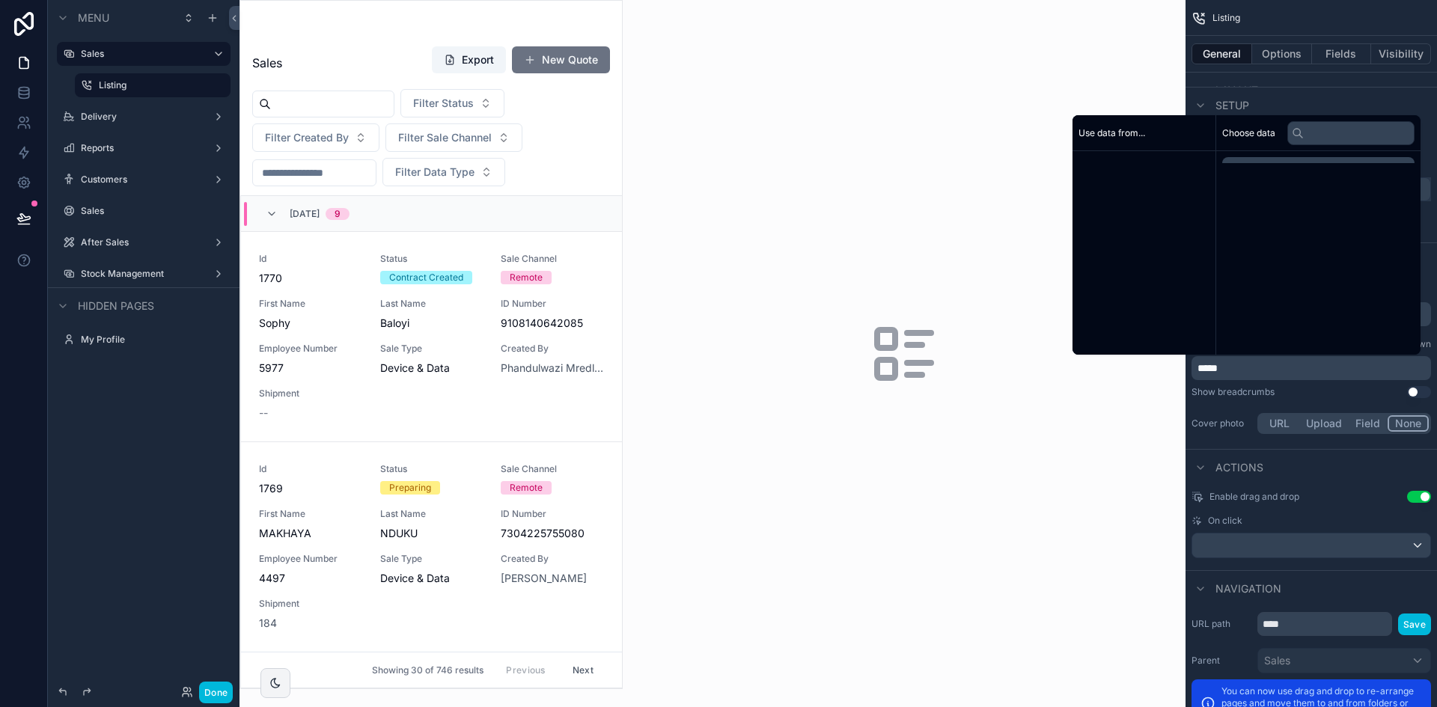
click at [1281, 363] on p "*****" at bounding box center [1312, 368] width 230 height 15
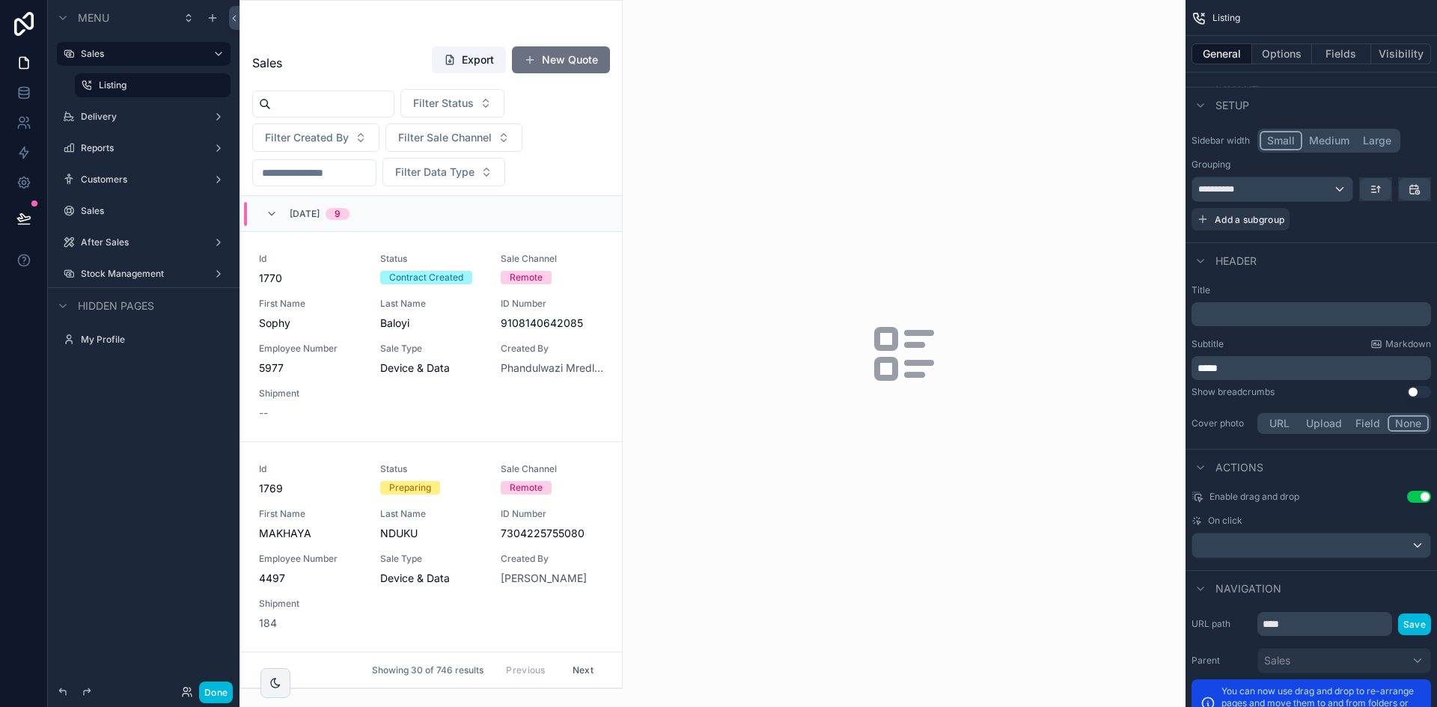
click at [1216, 369] on span "*****" at bounding box center [1207, 368] width 20 height 10
click at [1215, 369] on span "*****" at bounding box center [1207, 368] width 20 height 10
click at [1296, 386] on div "Show breadcrumbs Use setting" at bounding box center [1310, 392] width 239 height 12
click at [1229, 307] on p "﻿" at bounding box center [1312, 314] width 230 height 15
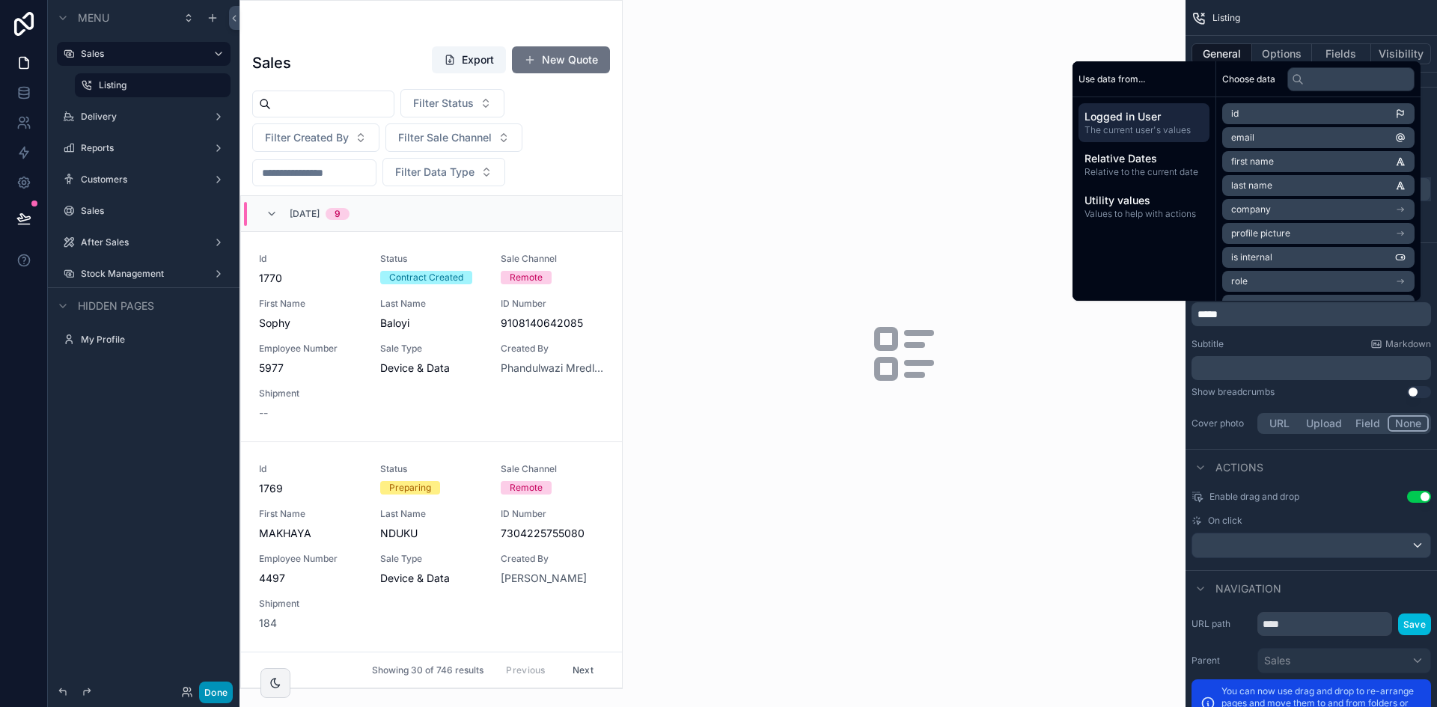
click at [207, 693] on button "Done" at bounding box center [216, 693] width 34 height 22
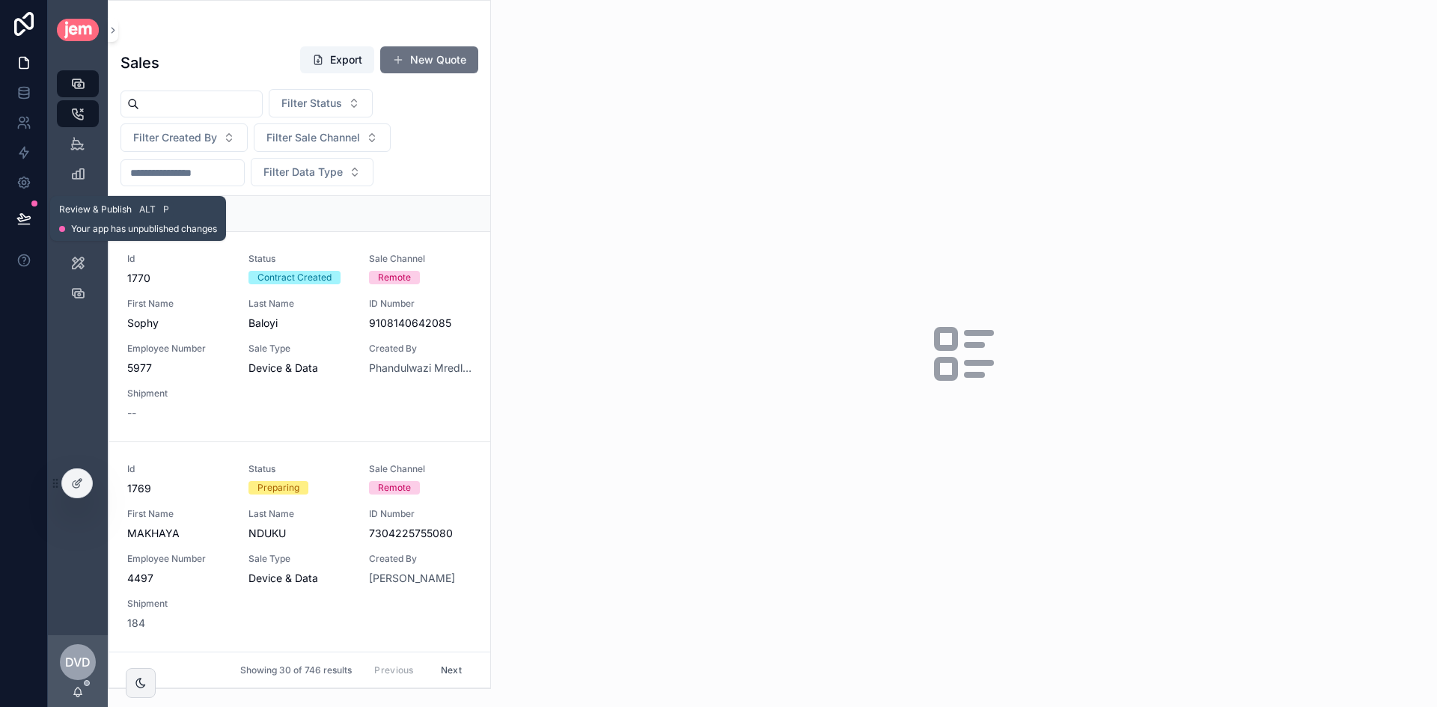
click at [25, 211] on icon at bounding box center [23, 218] width 15 height 15
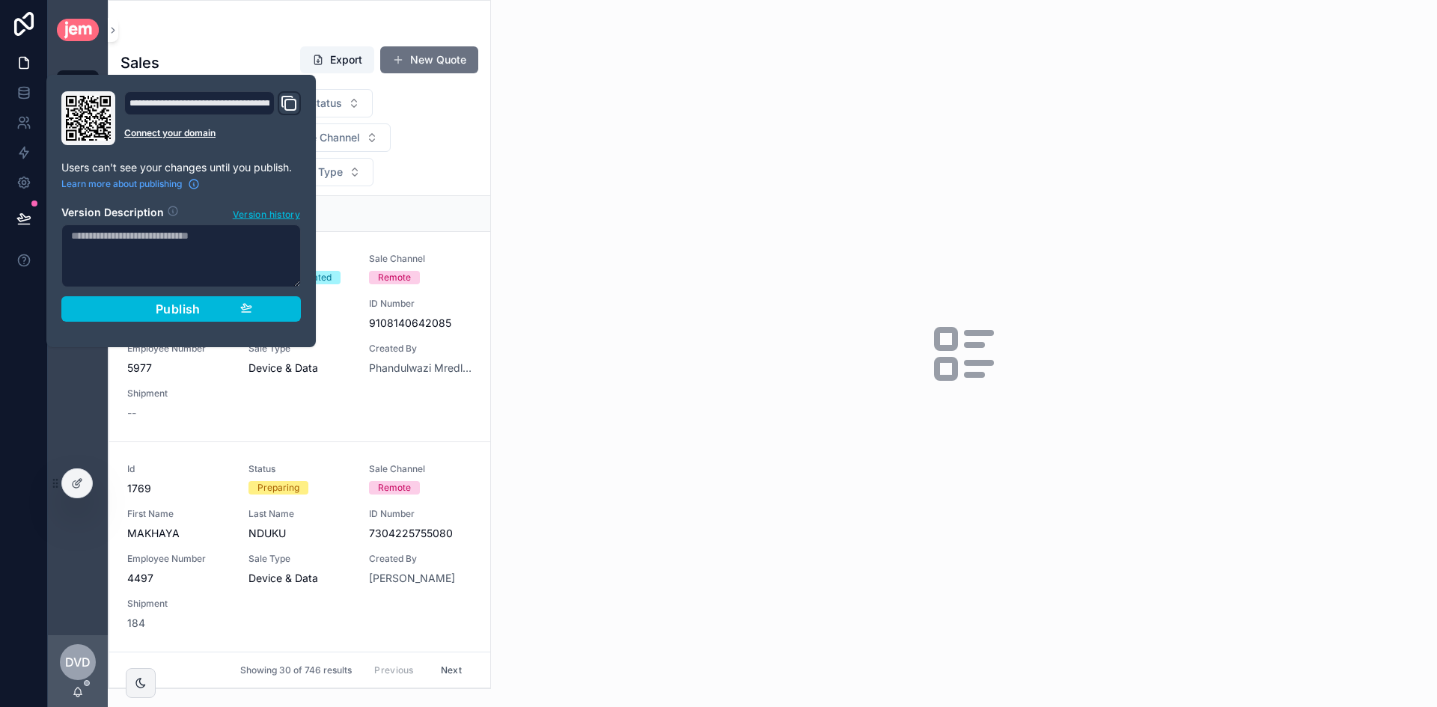
drag, startPoint x: 147, startPoint y: 303, endPoint x: 204, endPoint y: 302, distance: 56.9
click at [148, 303] on div "Publish" at bounding box center [181, 309] width 142 height 15
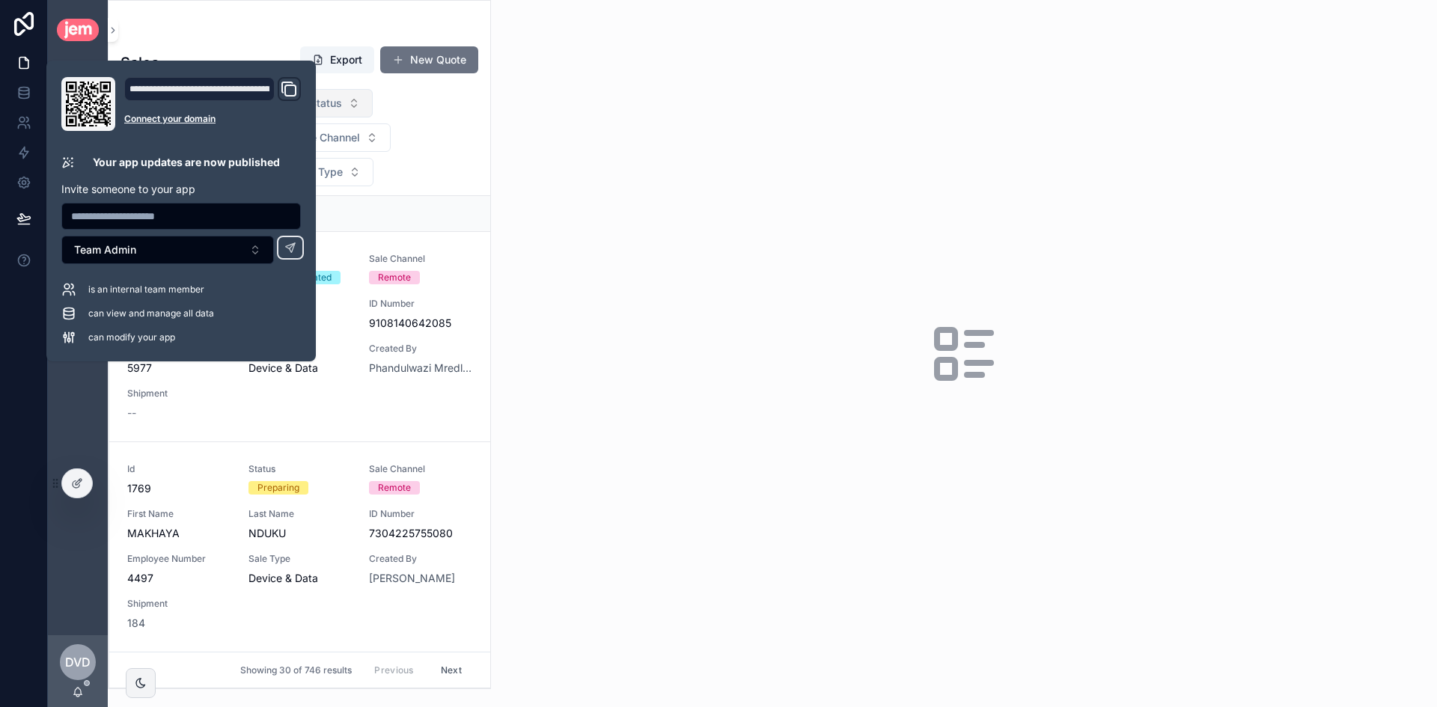
click at [342, 102] on span "Filter Status" at bounding box center [311, 103] width 61 height 15
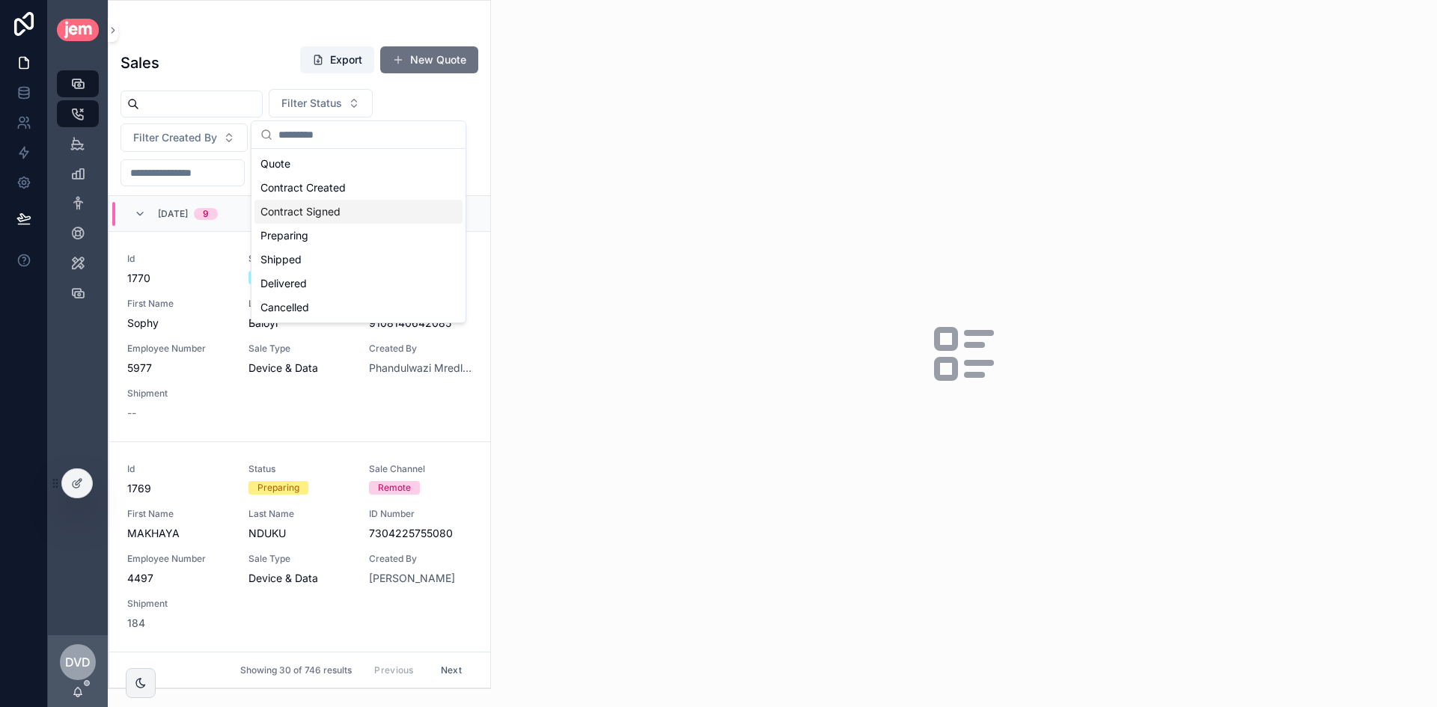
click at [358, 203] on div "Contract Signed" at bounding box center [358, 212] width 208 height 24
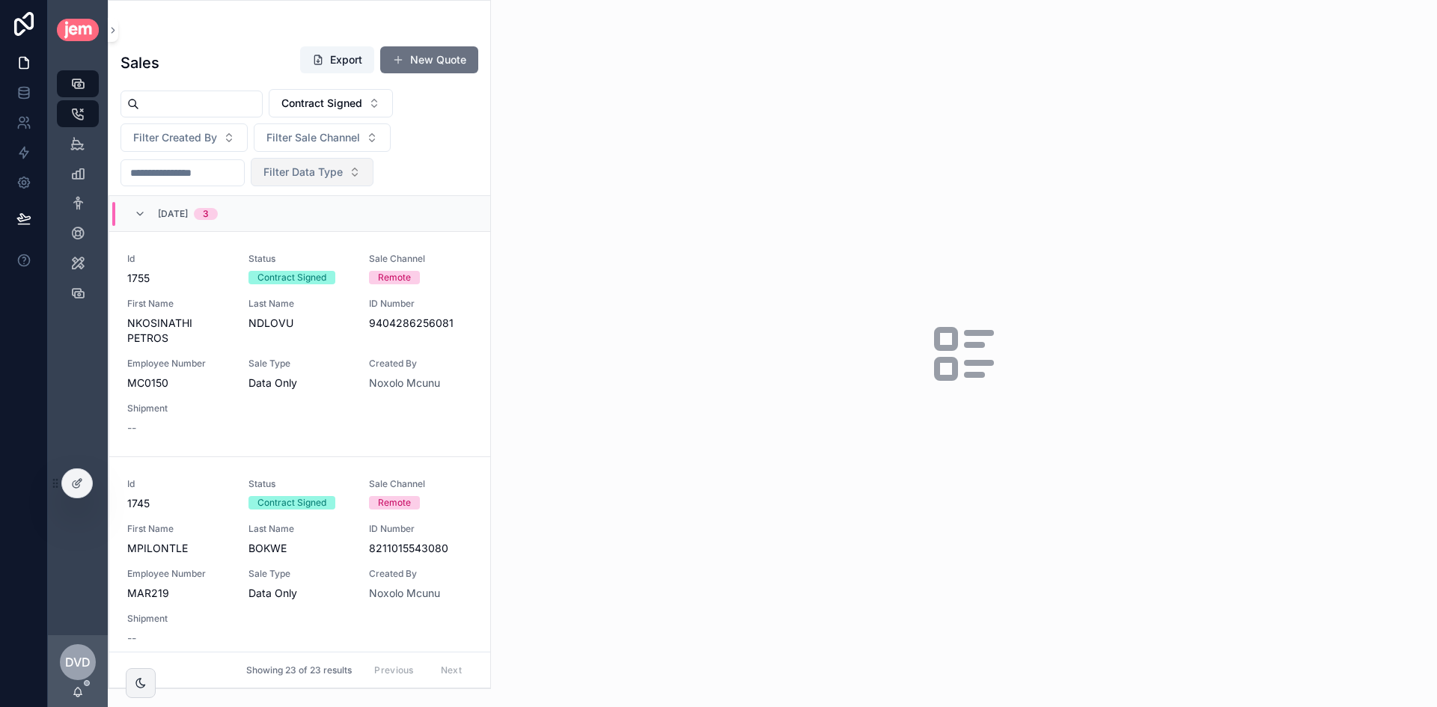
click at [335, 173] on span "Filter Data Type" at bounding box center [302, 172] width 79 height 15
click at [329, 265] on div "Migrate" at bounding box center [350, 257] width 208 height 24
click at [216, 177] on input "scrollable content" at bounding box center [182, 172] width 123 height 21
type input "*********"
click at [323, 366] on span "Sale Type" at bounding box center [299, 364] width 103 height 12
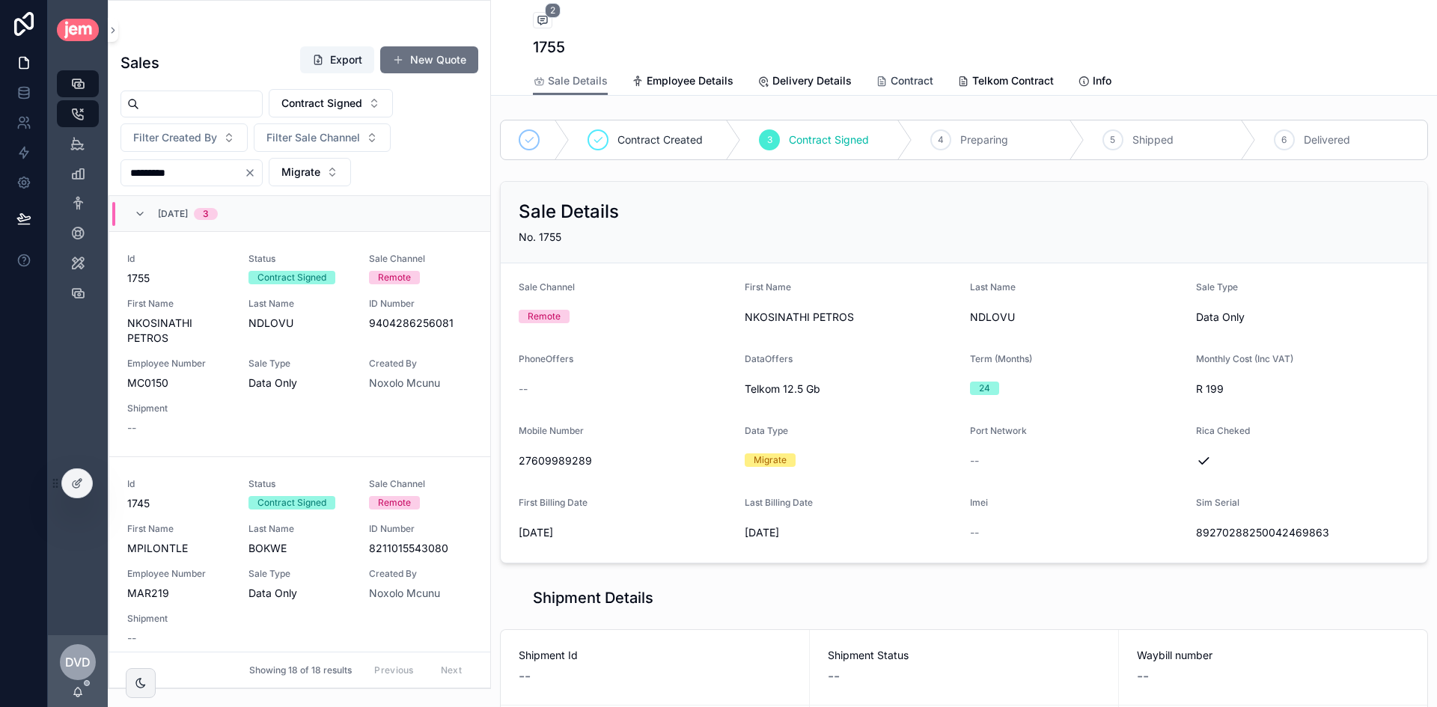
click at [911, 85] on span "Contract" at bounding box center [912, 80] width 43 height 15
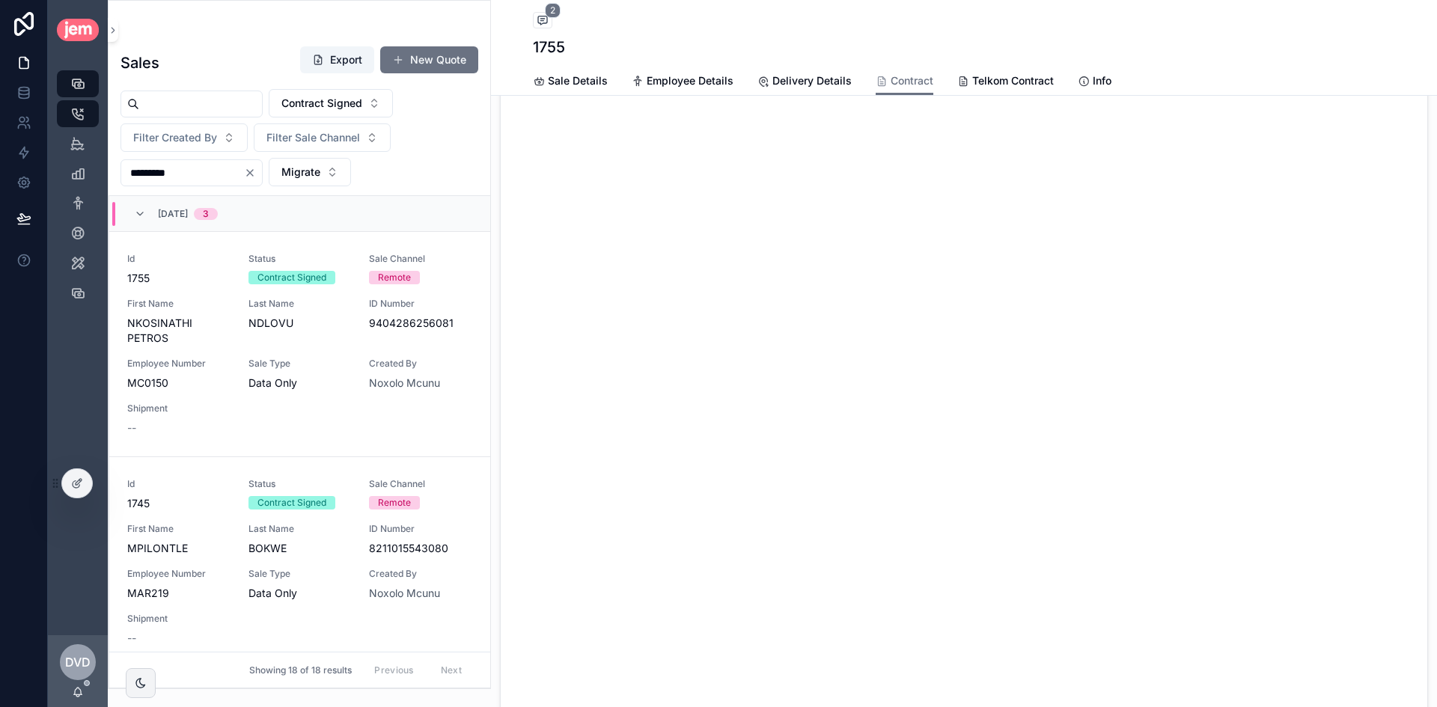
scroll to position [326, 0]
drag, startPoint x: 982, startPoint y: 76, endPoint x: 997, endPoint y: 94, distance: 24.0
click at [982, 76] on span "Telkom Contract" at bounding box center [1013, 80] width 82 height 15
click at [567, 82] on span "Sale Details" at bounding box center [578, 80] width 60 height 15
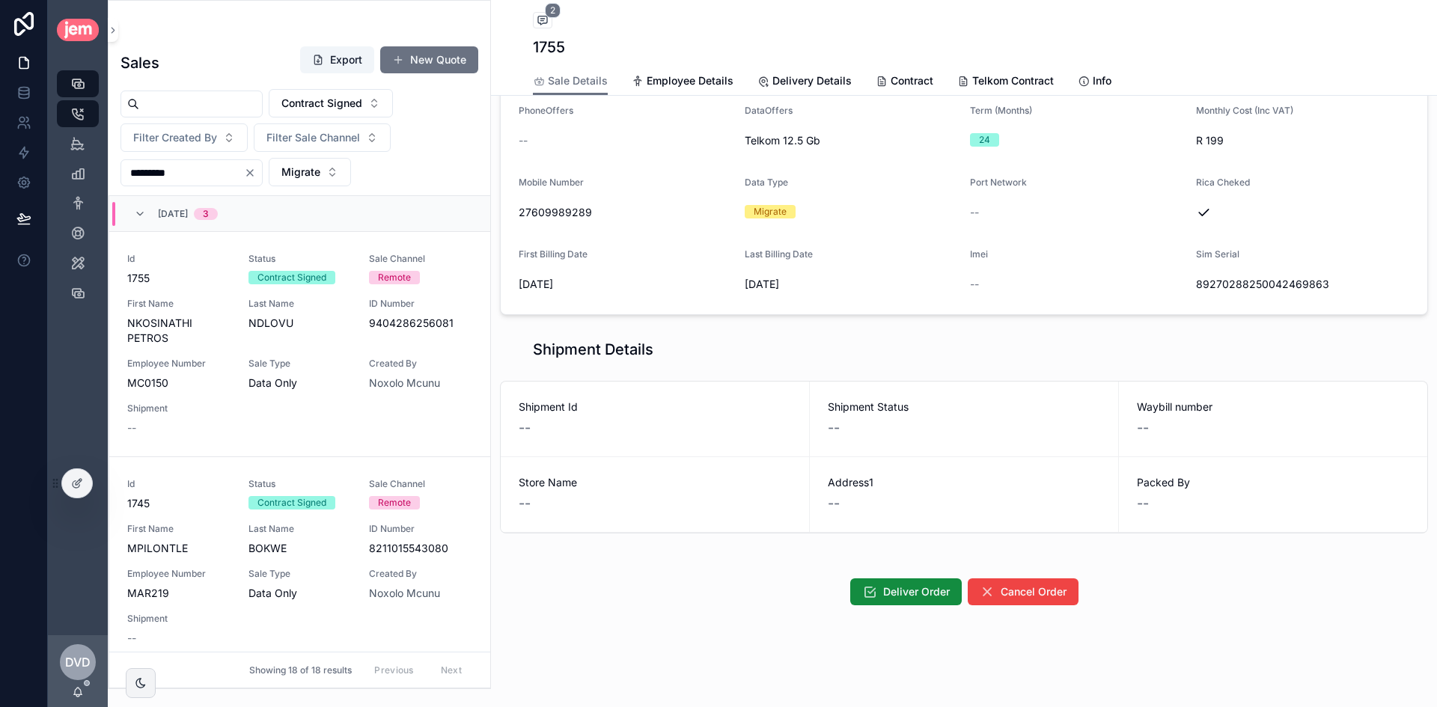
scroll to position [248, 0]
click at [892, 575] on div "Deliver Order Cancel Order" at bounding box center [964, 592] width 946 height 39
click at [897, 578] on div "Deliver Order Cancel Order" at bounding box center [964, 592] width 946 height 39
click at [903, 582] on button "Deliver Order" at bounding box center [906, 591] width 112 height 27
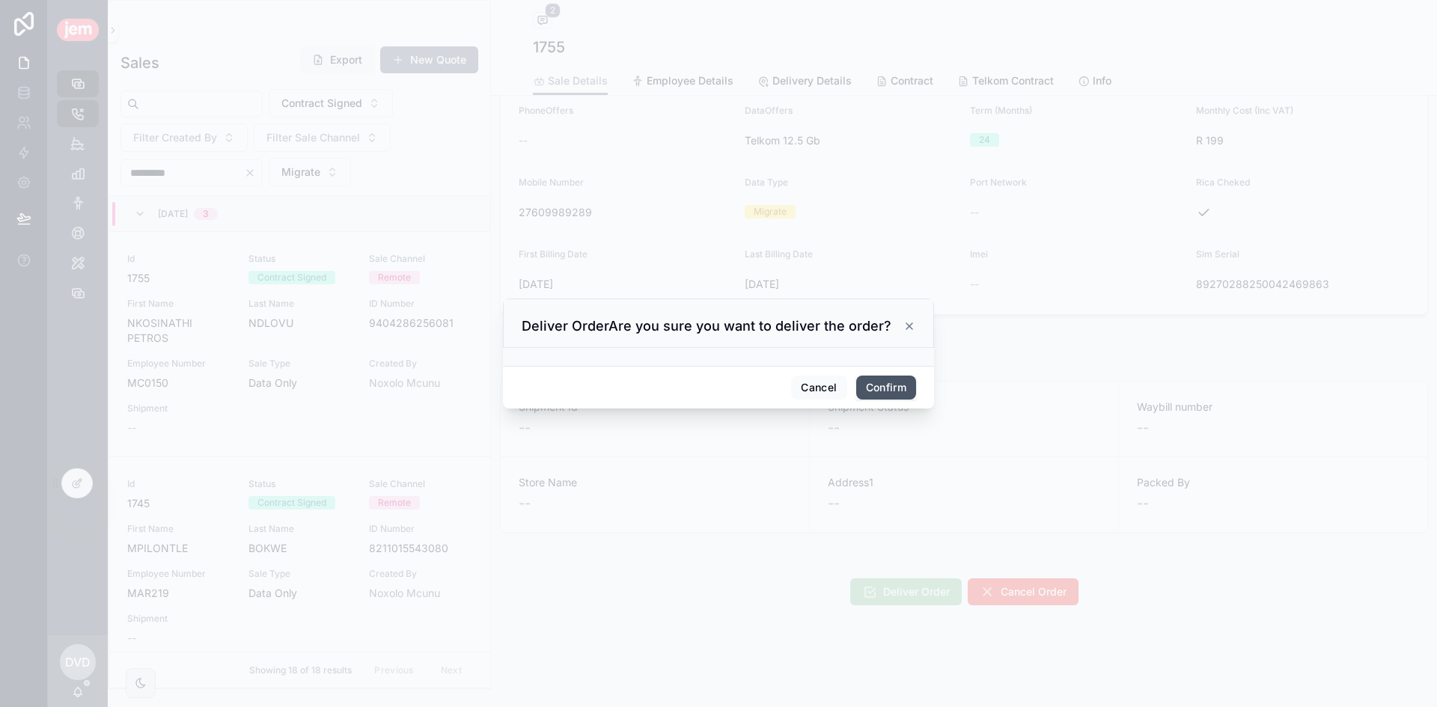
click at [903, 379] on button "Confirm" at bounding box center [886, 388] width 60 height 24
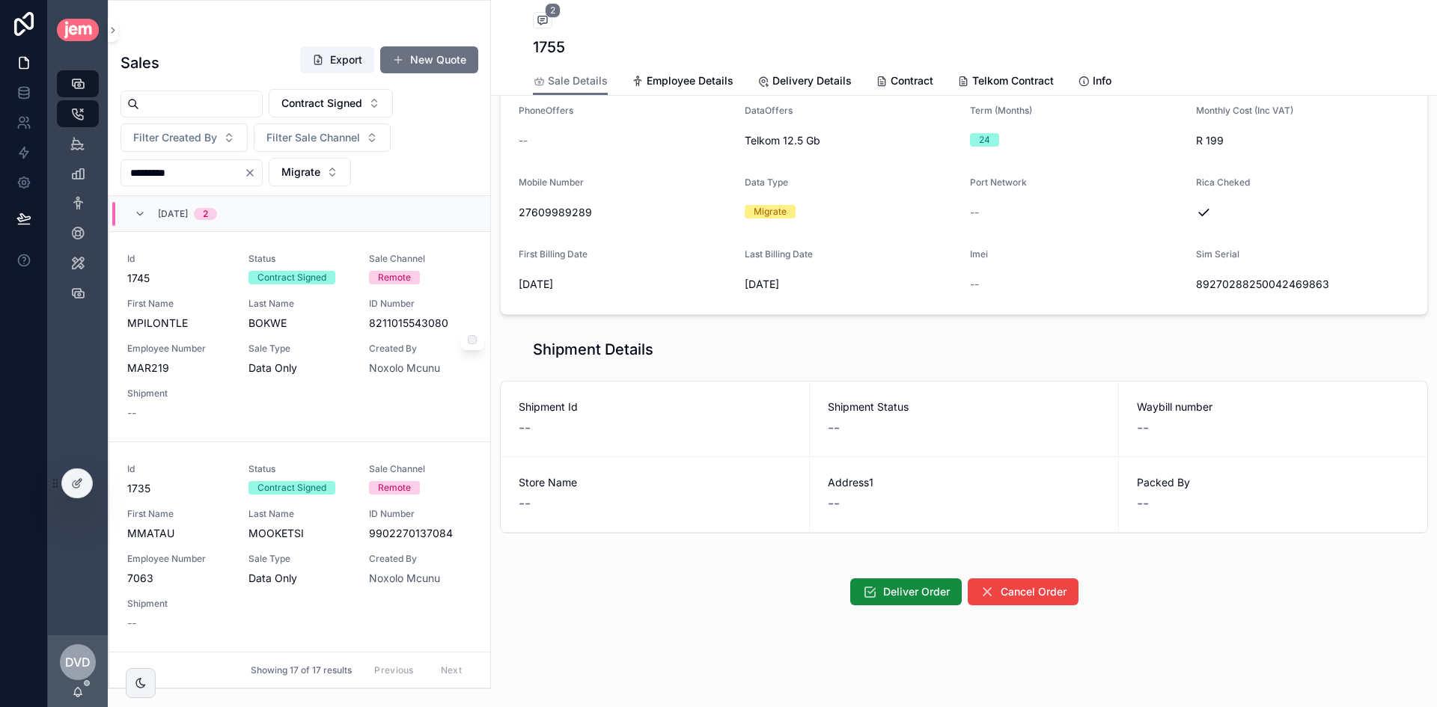
click at [215, 323] on span "MPILONTLE" at bounding box center [178, 323] width 103 height 15
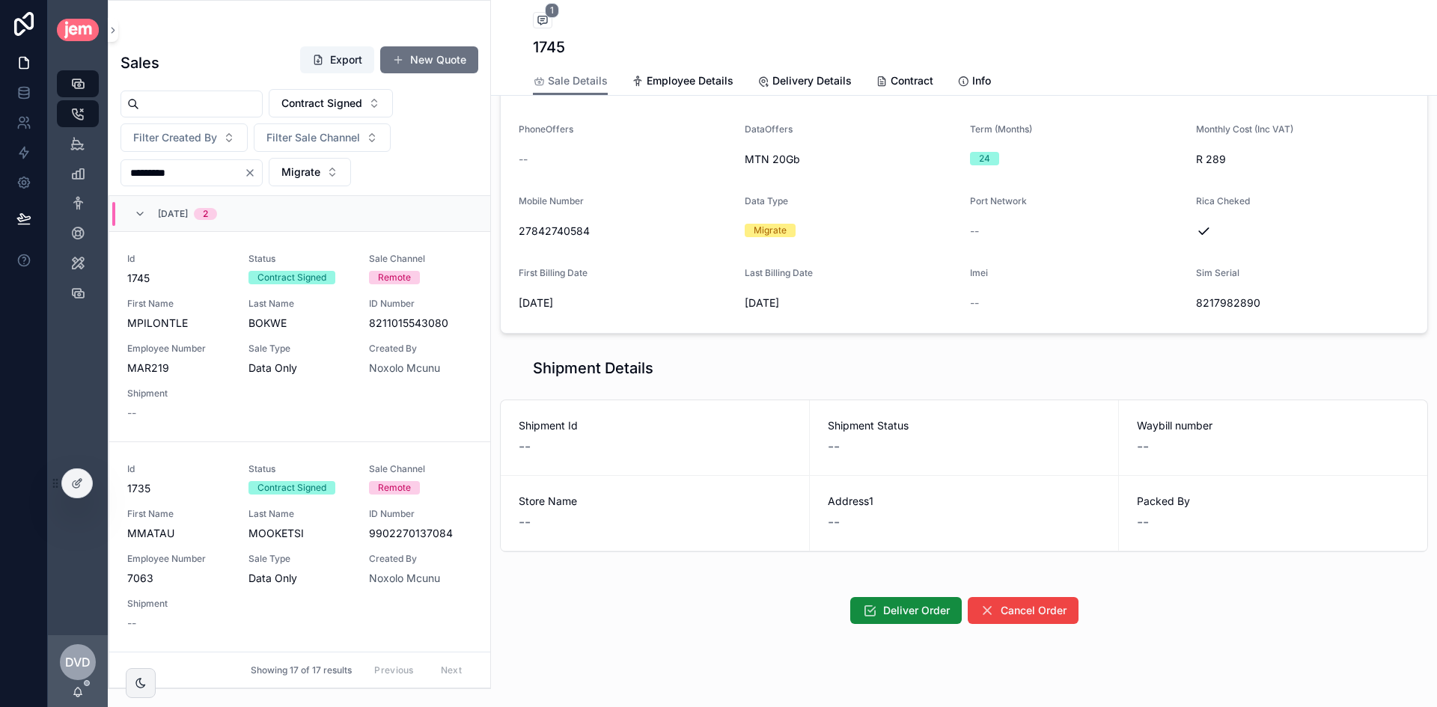
scroll to position [248, 0]
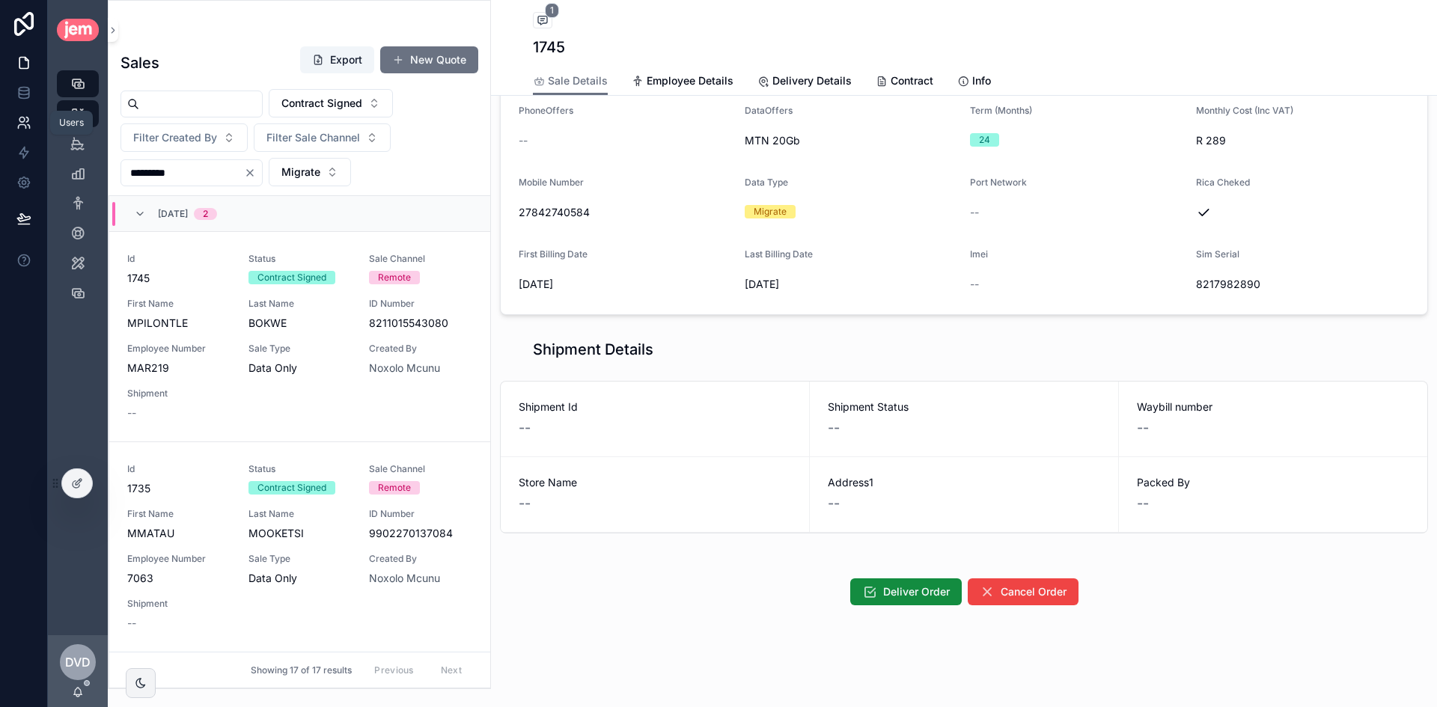
click at [13, 120] on link at bounding box center [23, 123] width 47 height 30
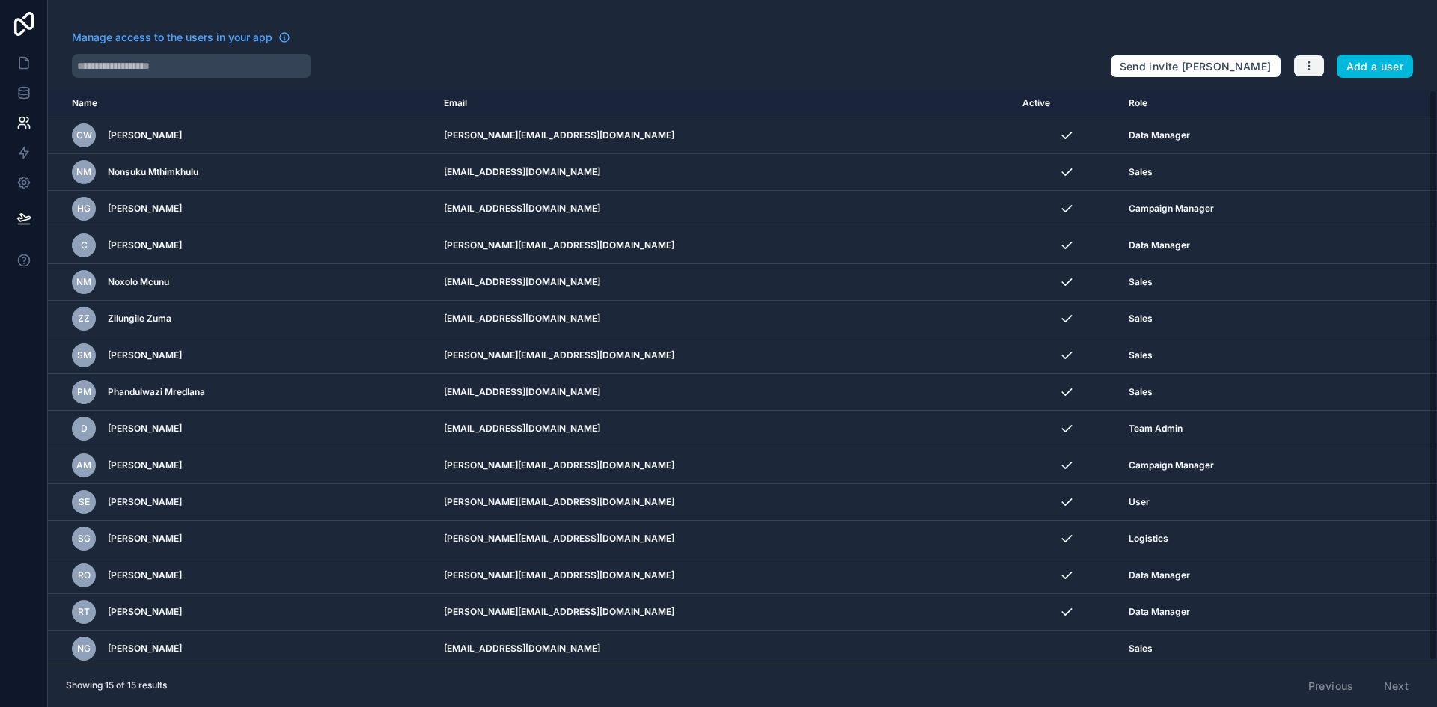
click at [1302, 70] on button "button" at bounding box center [1308, 66] width 31 height 22
click at [1325, 97] on link "Manage roles" at bounding box center [1339, 101] width 94 height 24
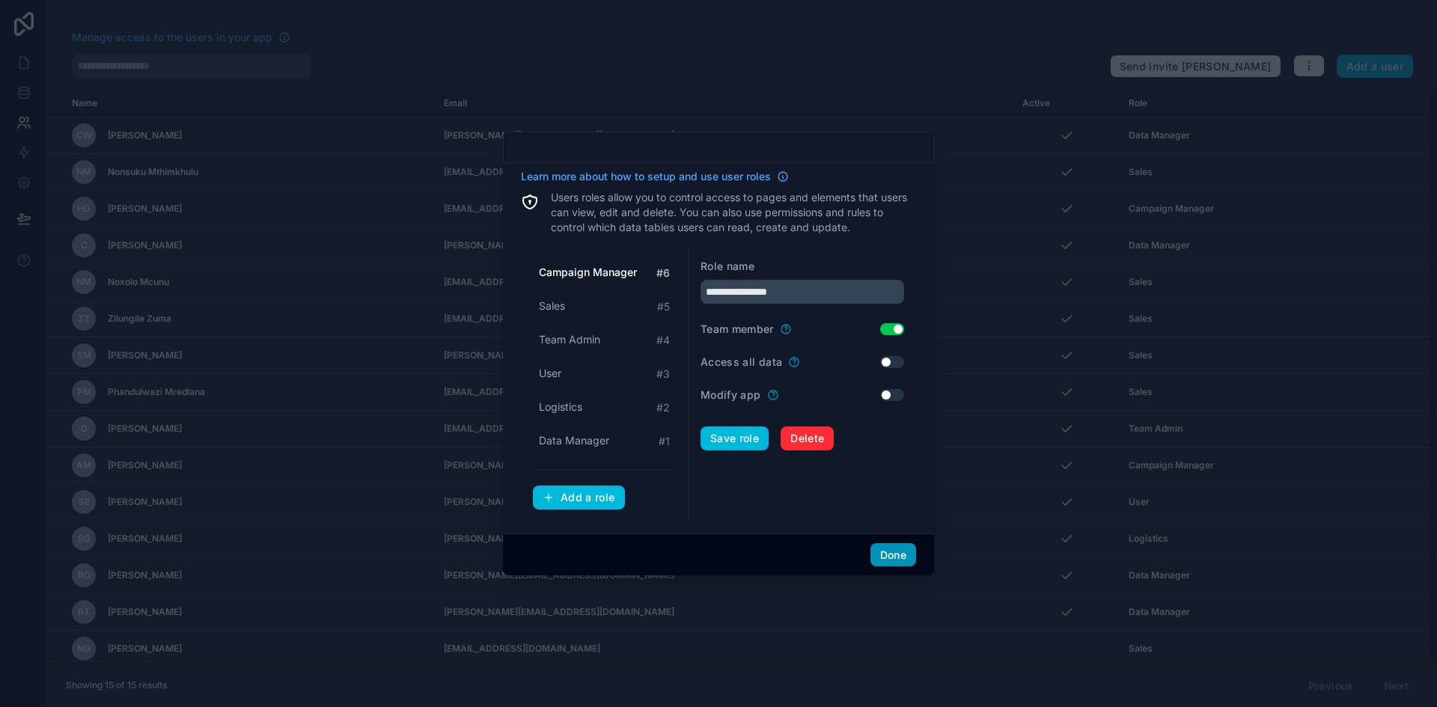
click at [880, 550] on button "Done" at bounding box center [893, 555] width 46 height 24
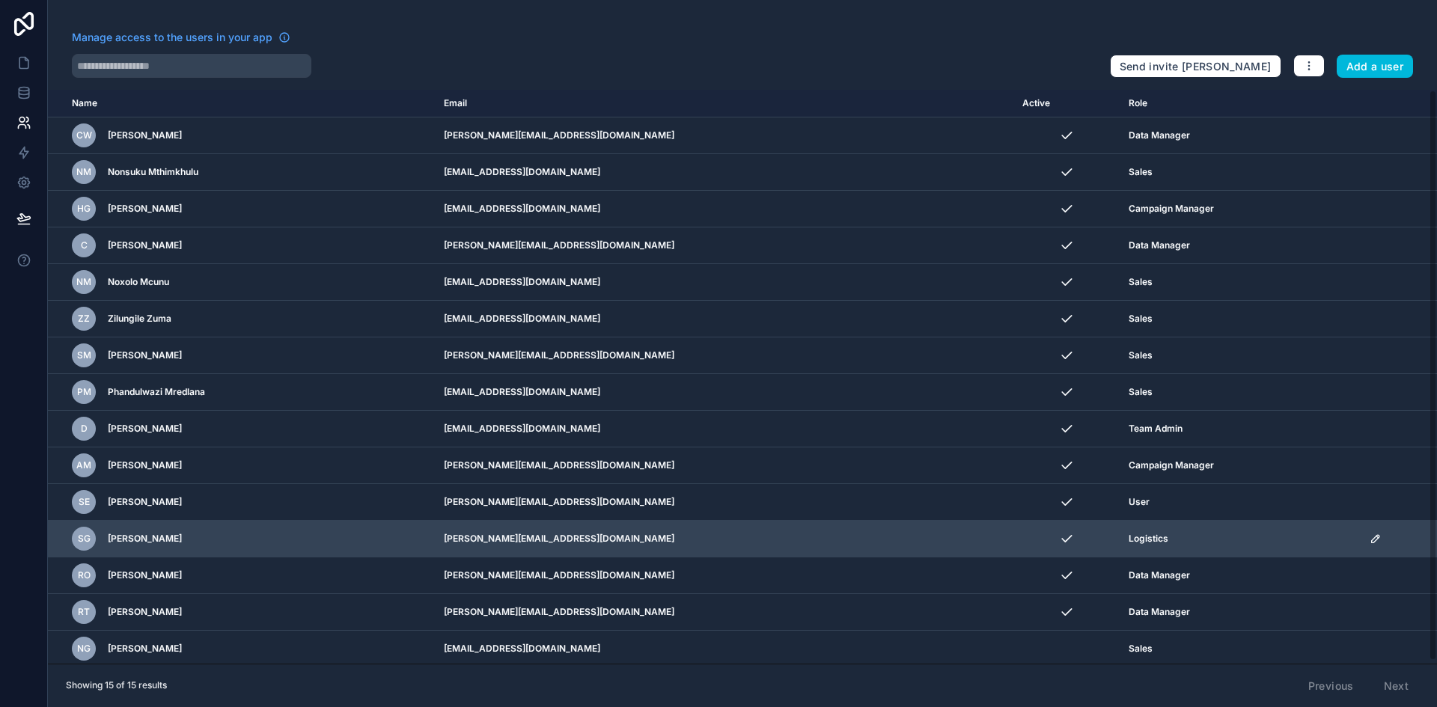
click at [1370, 537] on icon "scrollable content" at bounding box center [1376, 539] width 12 height 12
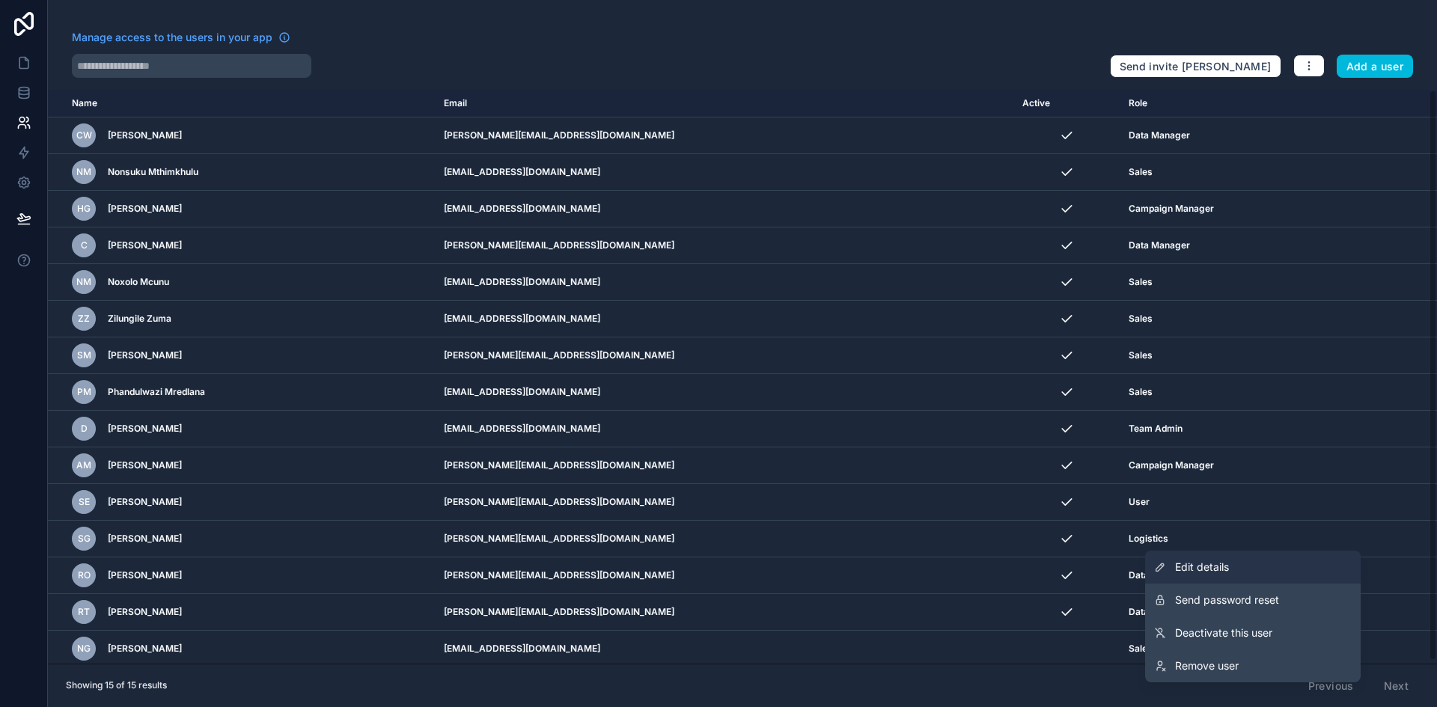
click at [1220, 562] on span "Edit details" at bounding box center [1202, 567] width 54 height 15
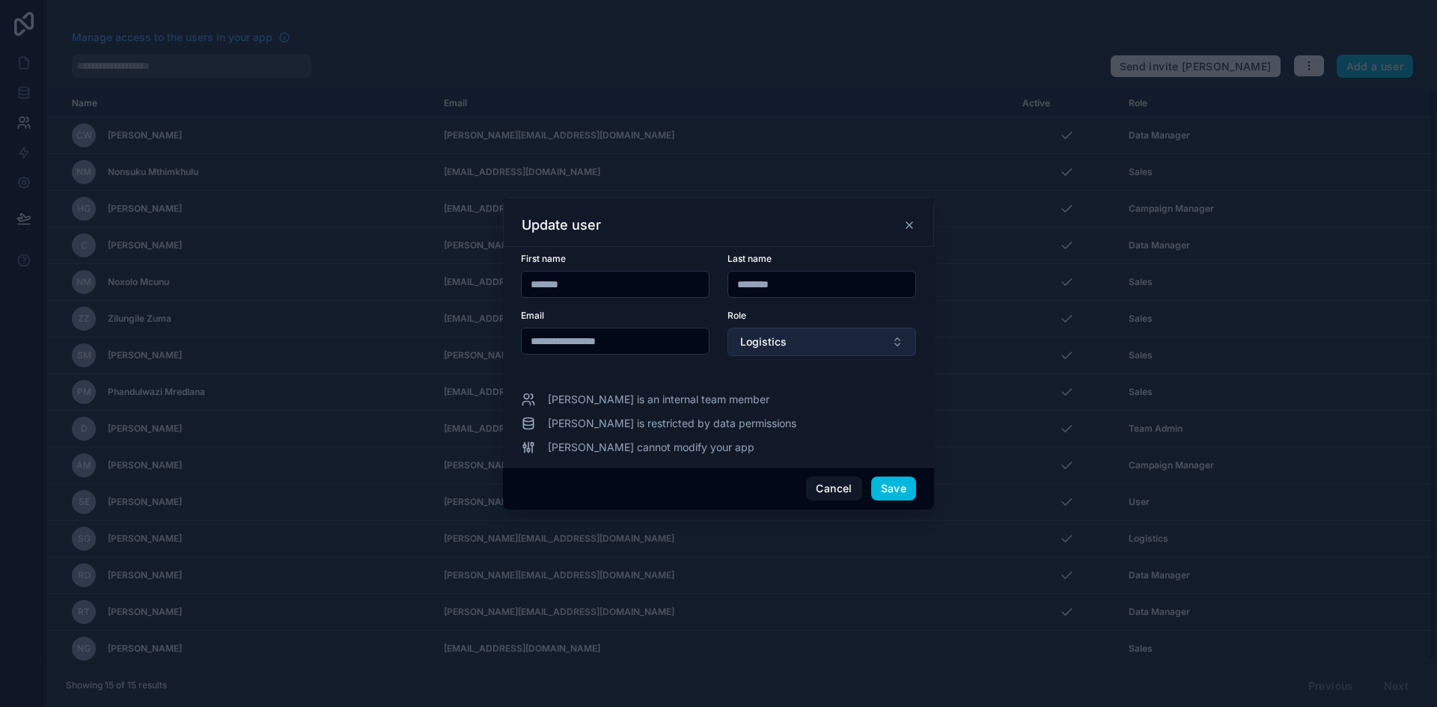
click at [811, 349] on button "Logistics" at bounding box center [821, 342] width 189 height 28
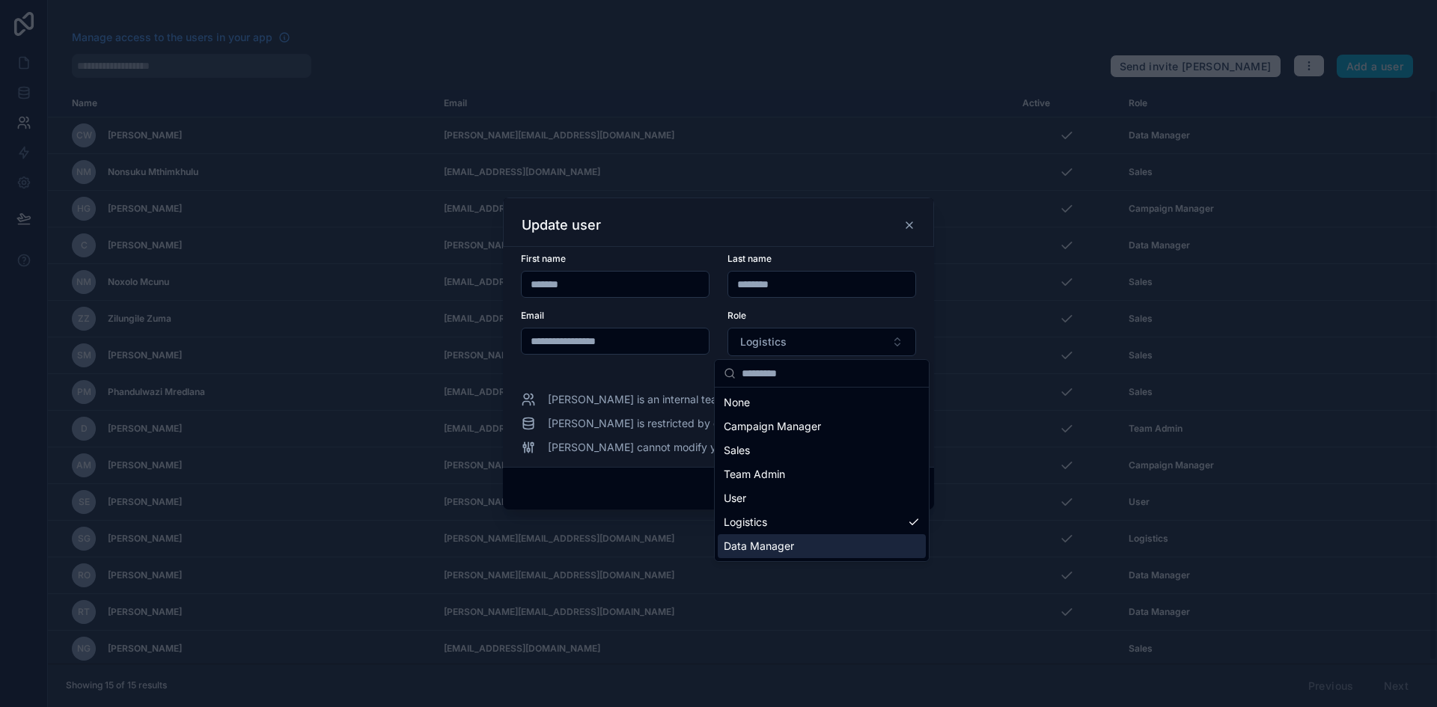
click at [769, 552] on span "Data Manager" at bounding box center [759, 546] width 70 height 15
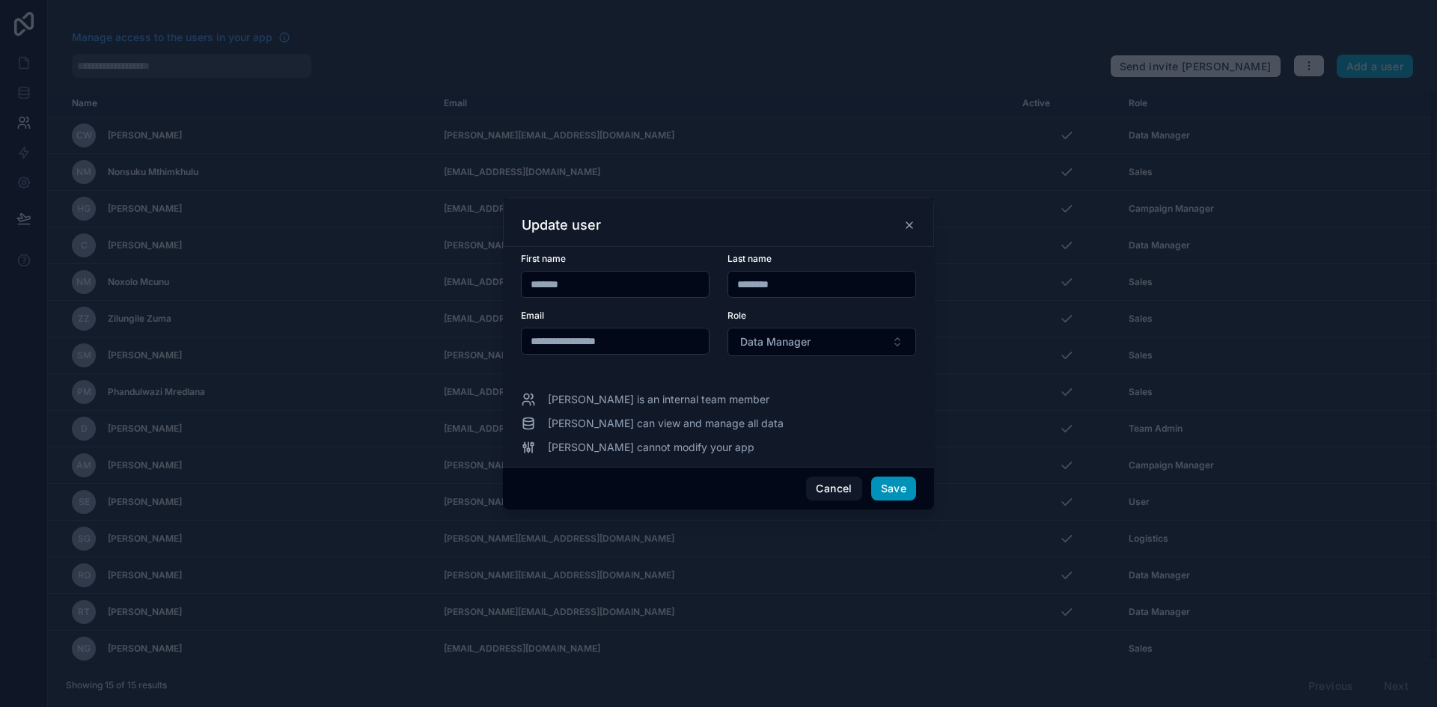
click at [897, 494] on button "Save" at bounding box center [893, 489] width 45 height 24
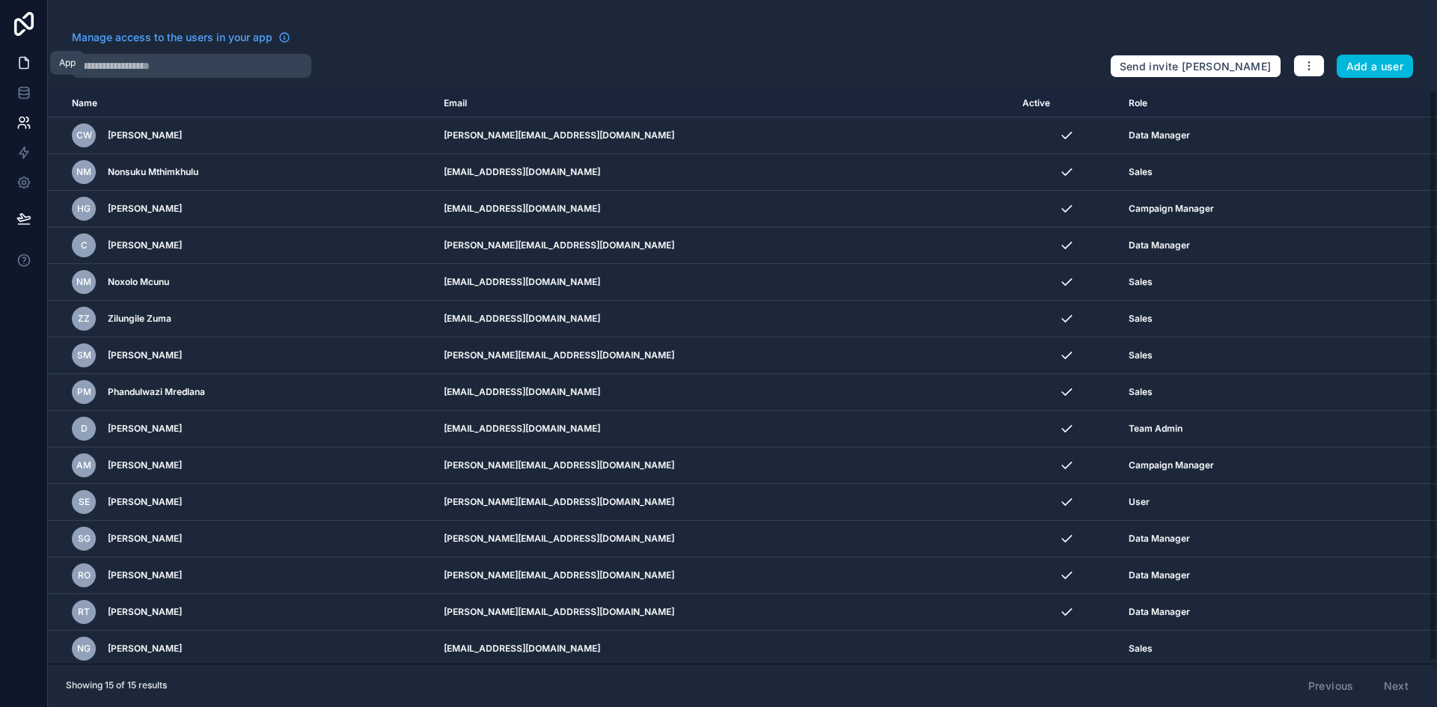
click at [20, 58] on icon at bounding box center [23, 62] width 15 height 15
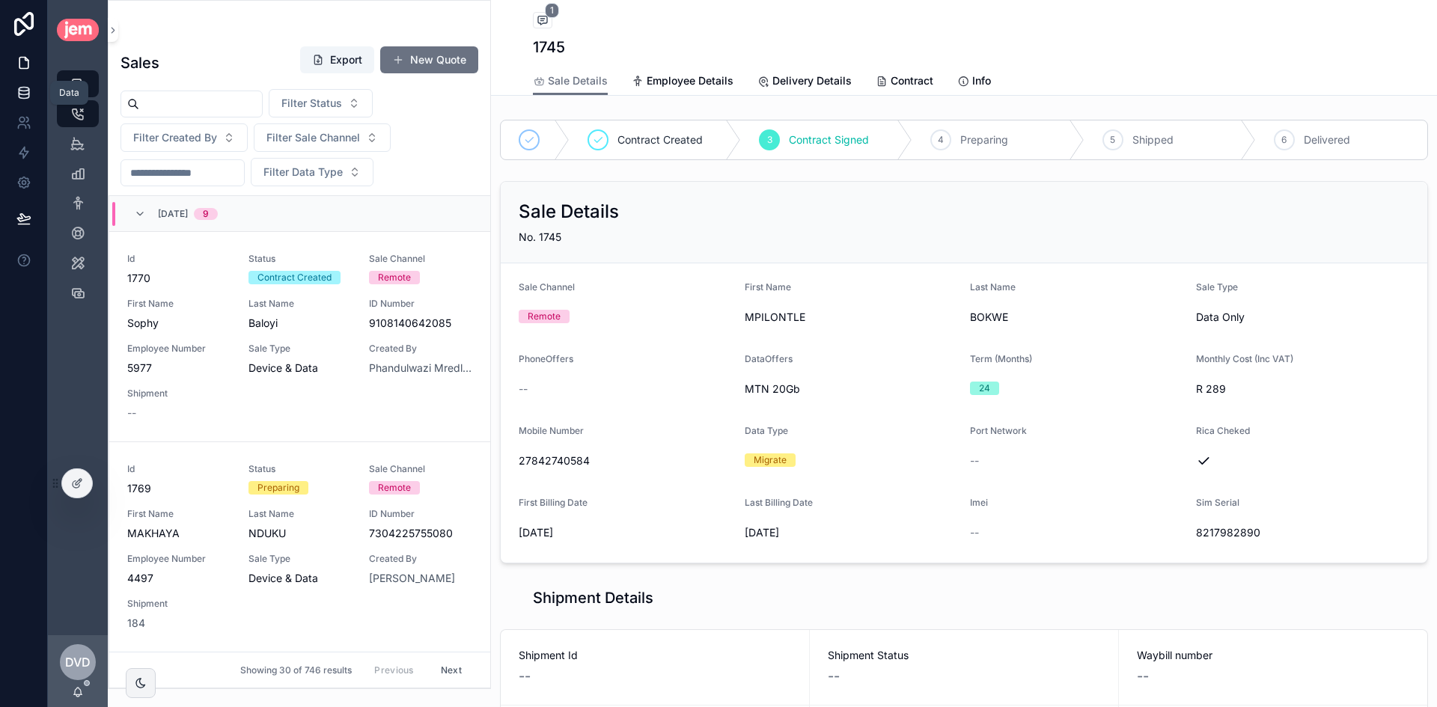
click at [31, 98] on link at bounding box center [23, 93] width 47 height 30
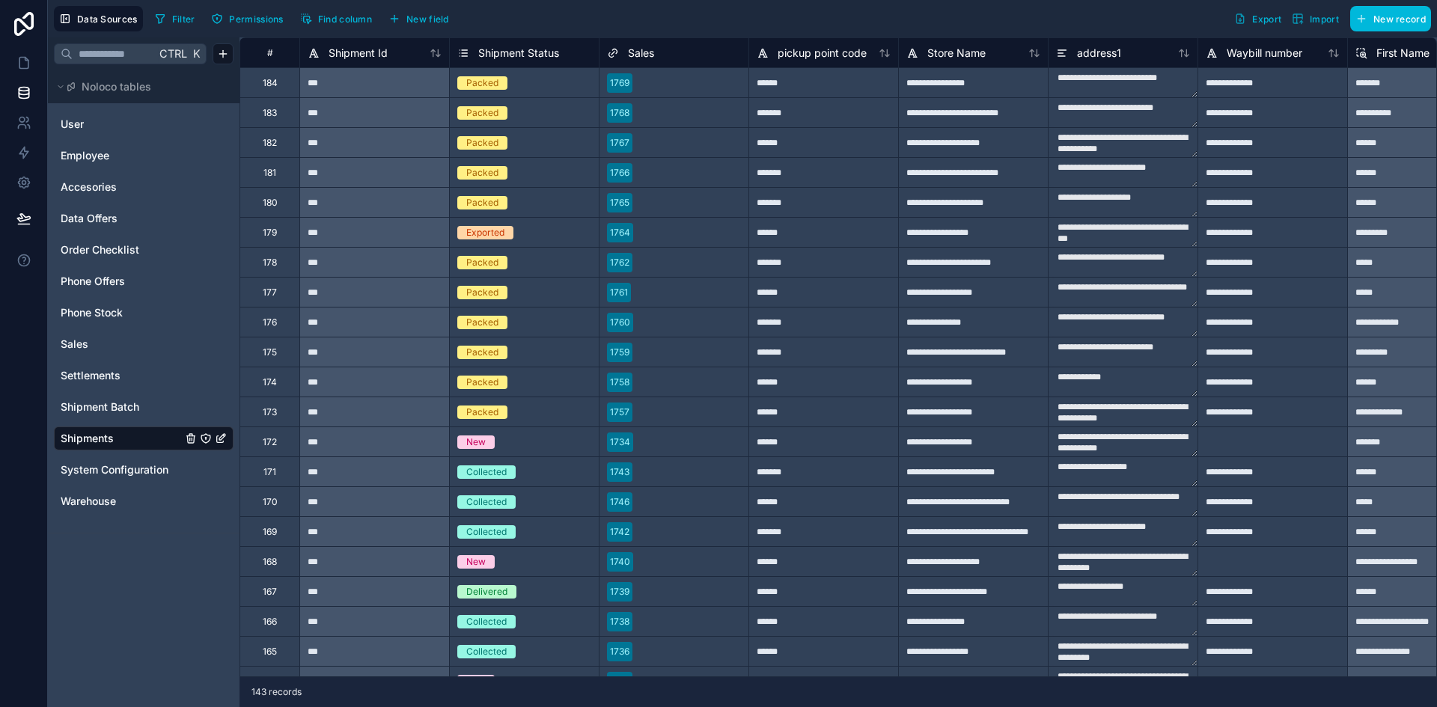
click at [1307, 16] on span "Import" at bounding box center [1315, 19] width 47 height 12
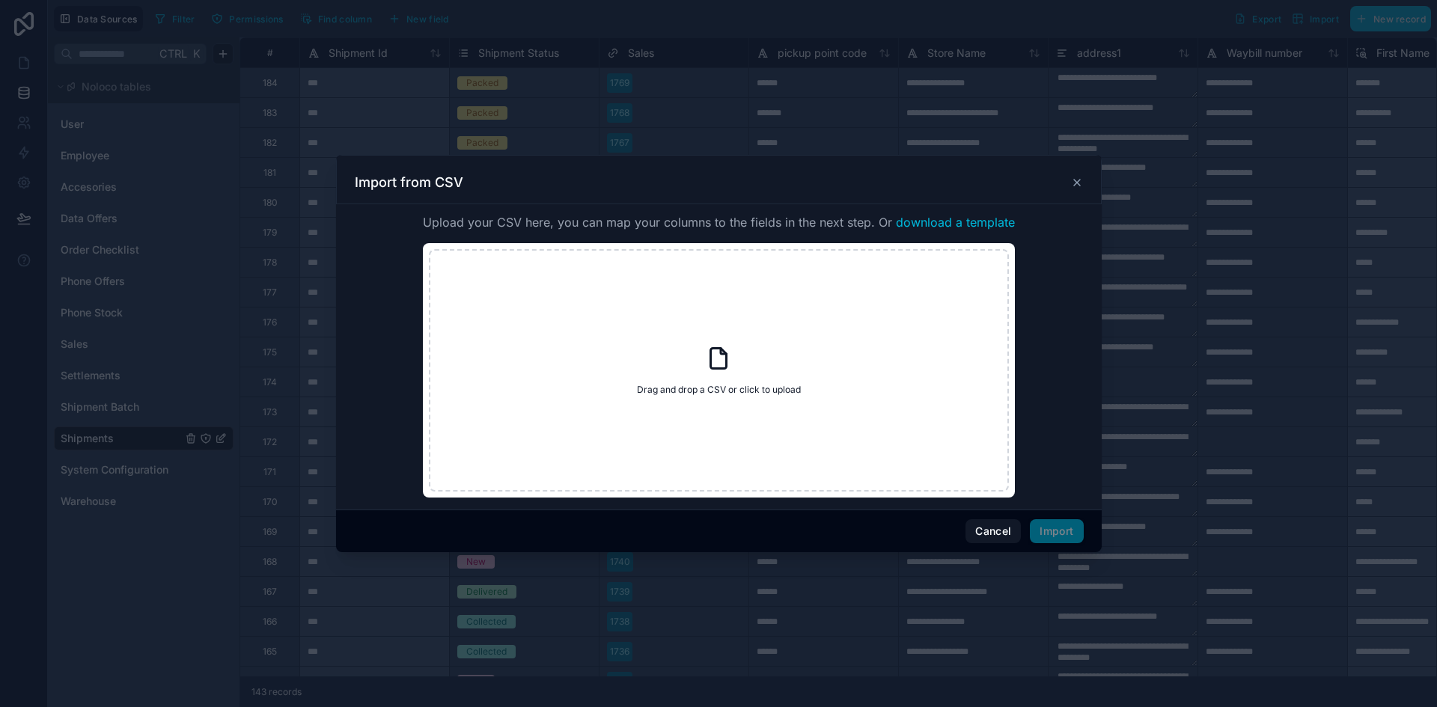
click at [952, 222] on span "download a template" at bounding box center [955, 222] width 119 height 18
drag, startPoint x: 446, startPoint y: 129, endPoint x: 430, endPoint y: 150, distance: 26.2
click at [446, 129] on div at bounding box center [718, 353] width 1437 height 707
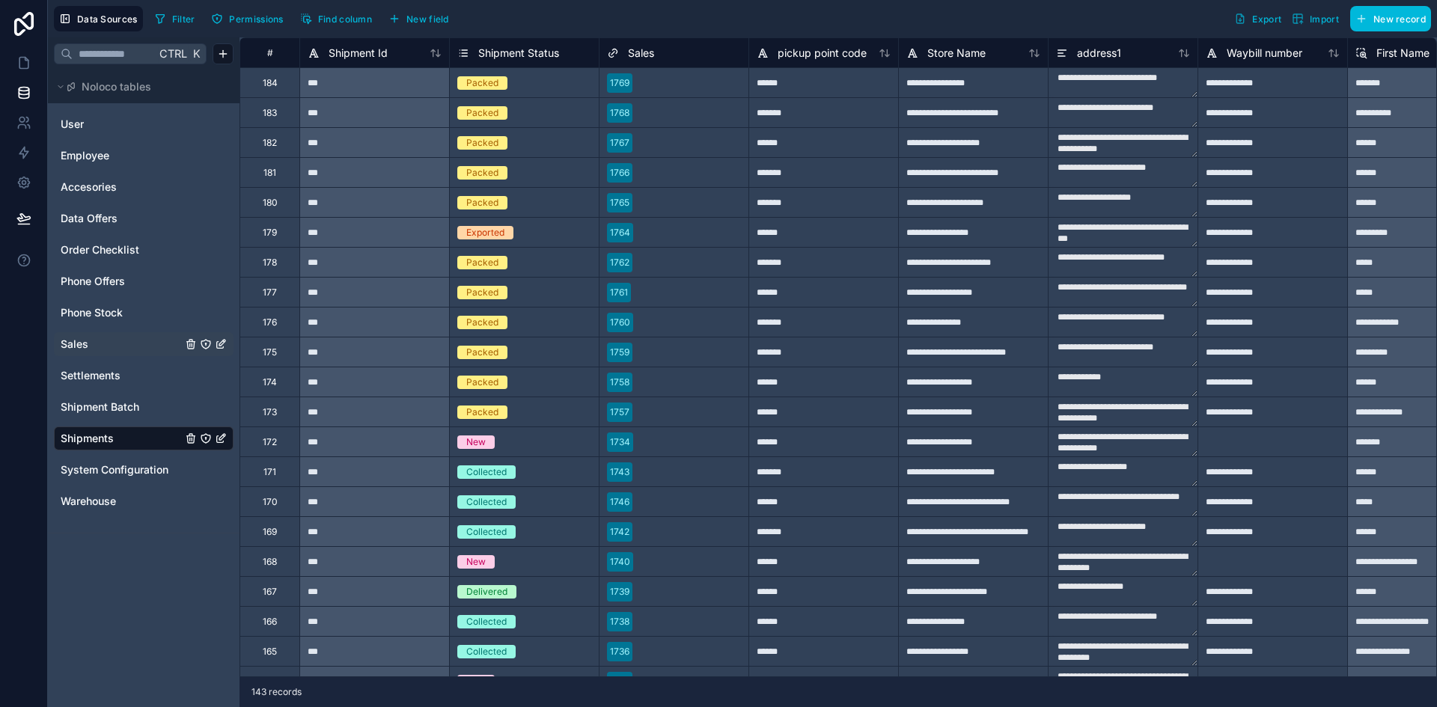
click at [144, 349] on link "Sales" at bounding box center [121, 344] width 121 height 15
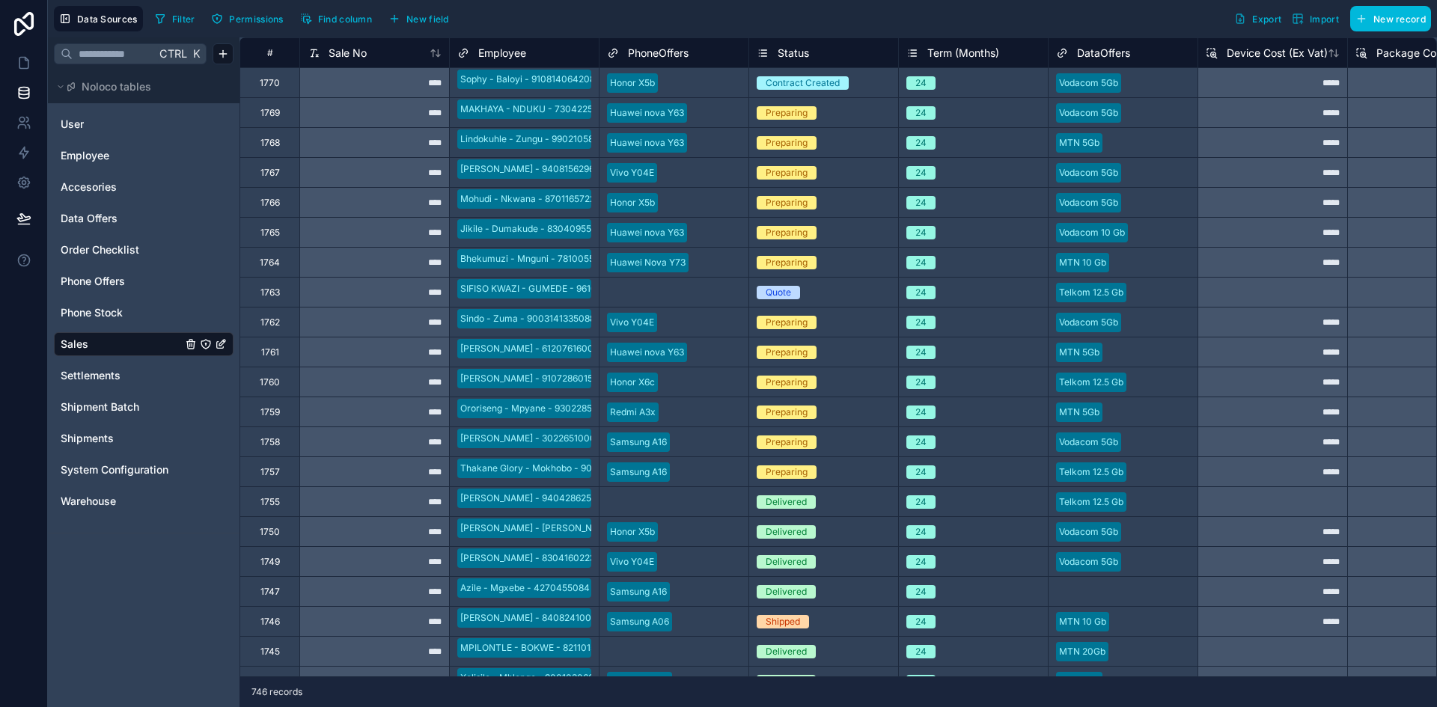
click at [1330, 22] on span "Import" at bounding box center [1324, 18] width 29 height 11
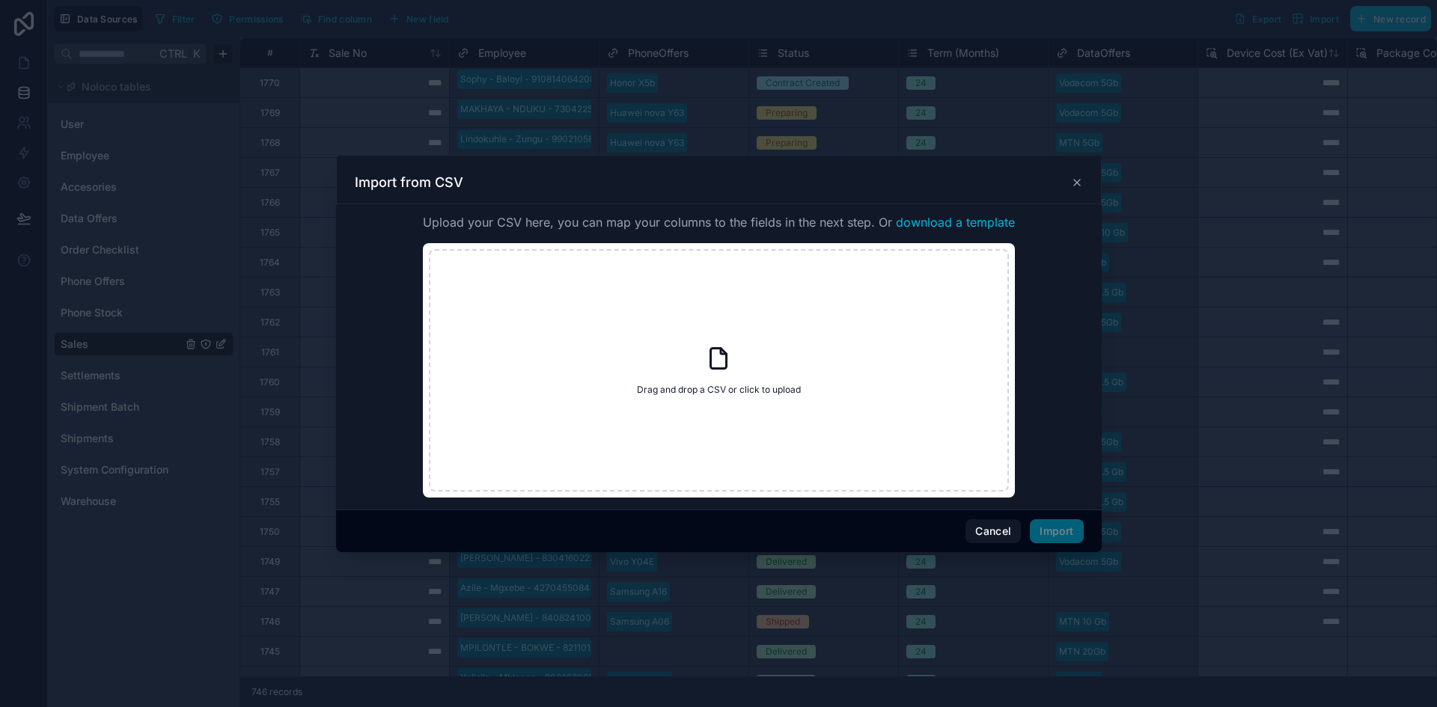
click at [934, 222] on span "download a template" at bounding box center [955, 222] width 119 height 18
click at [1084, 186] on div "Import from CSV" at bounding box center [719, 179] width 766 height 49
click at [1081, 185] on icon at bounding box center [1077, 183] width 12 height 12
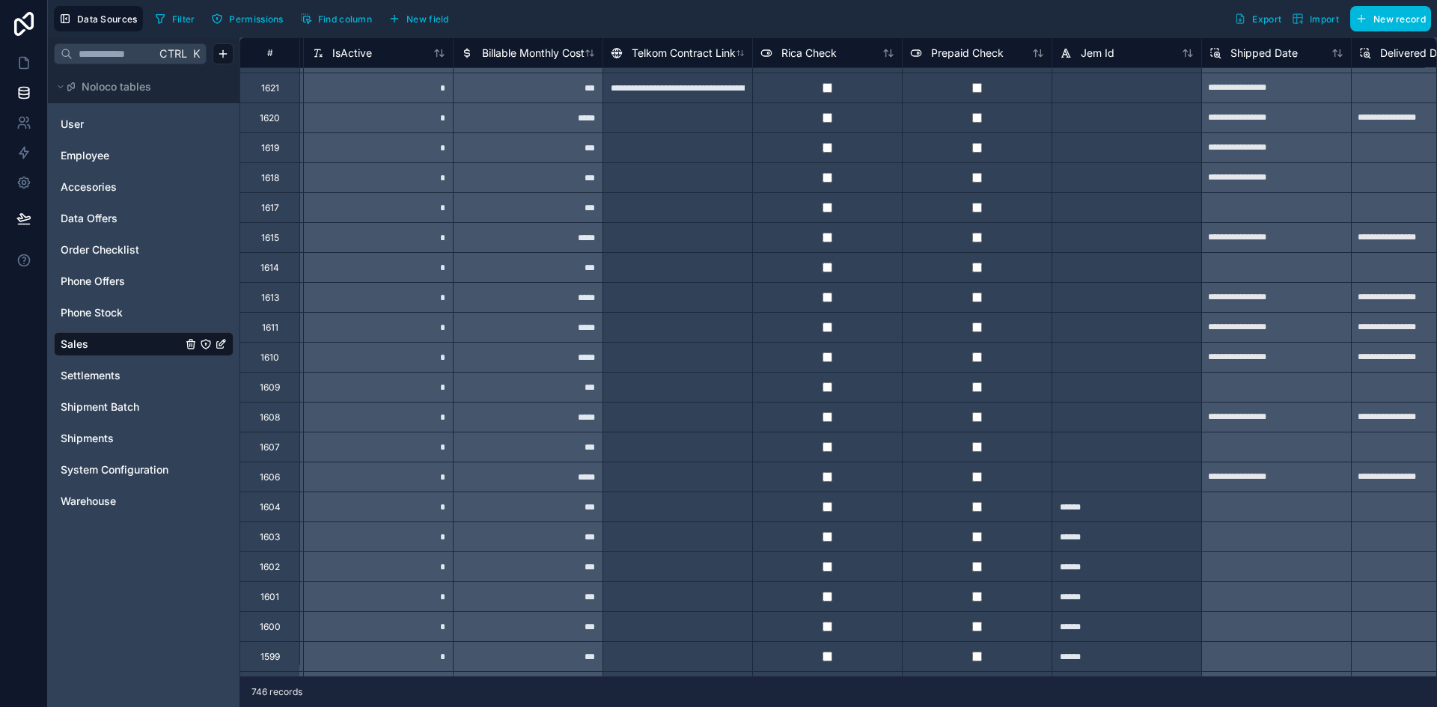
scroll to position [4275, 5385]
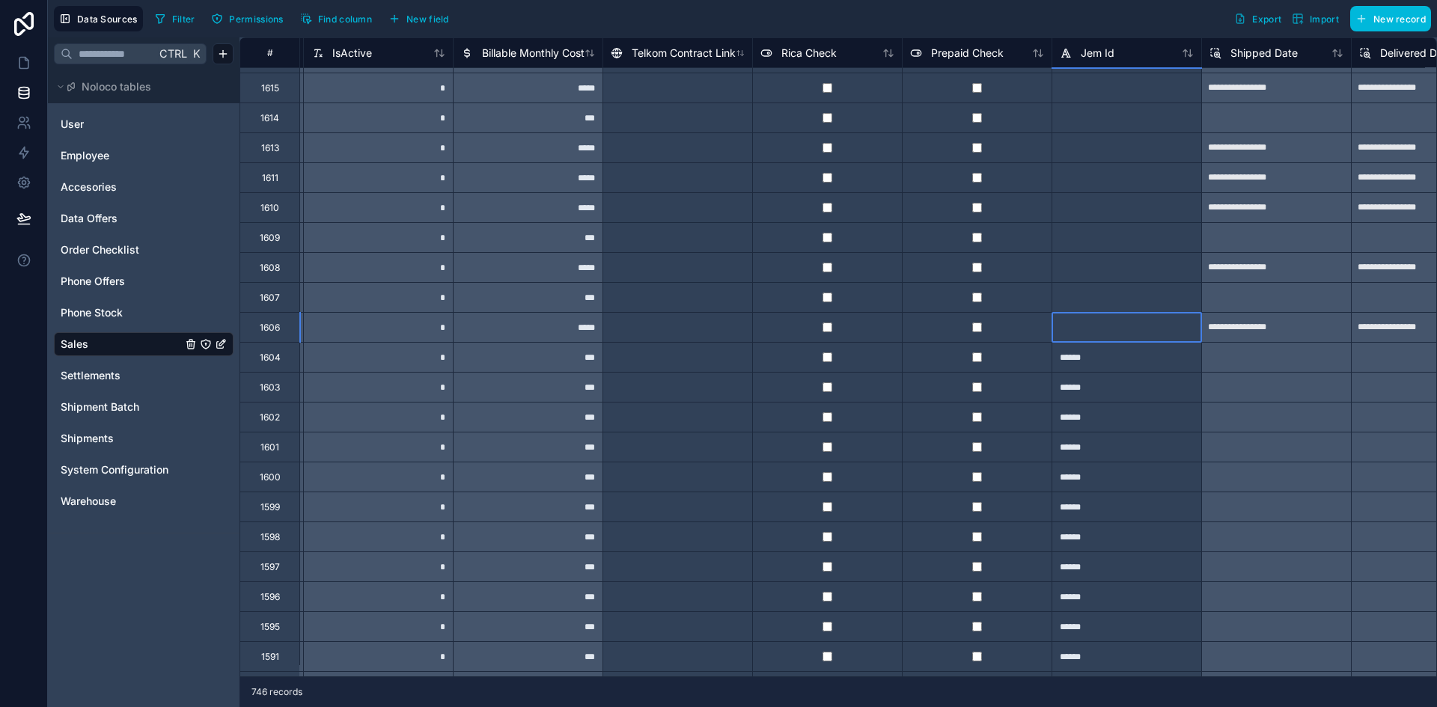
click at [1096, 340] on div at bounding box center [1126, 327] width 150 height 30
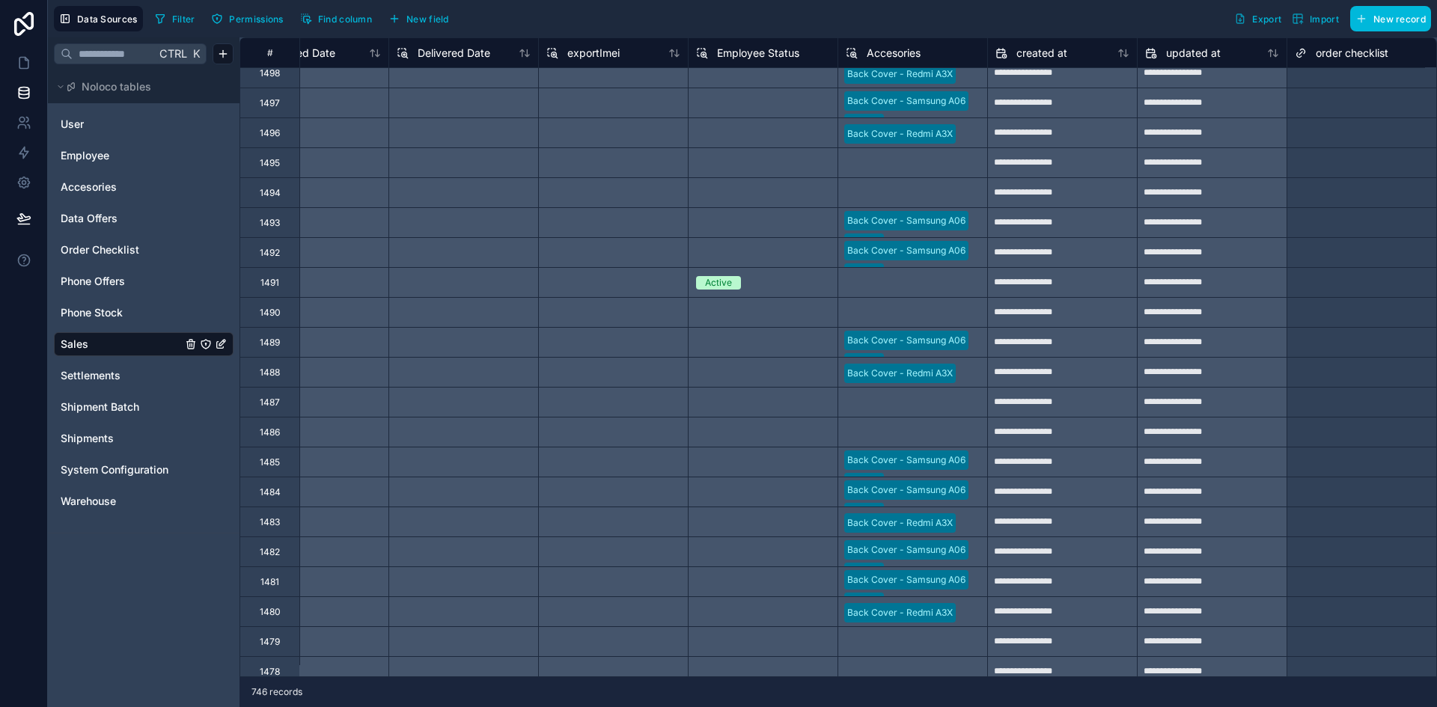
scroll to position [7344, 6957]
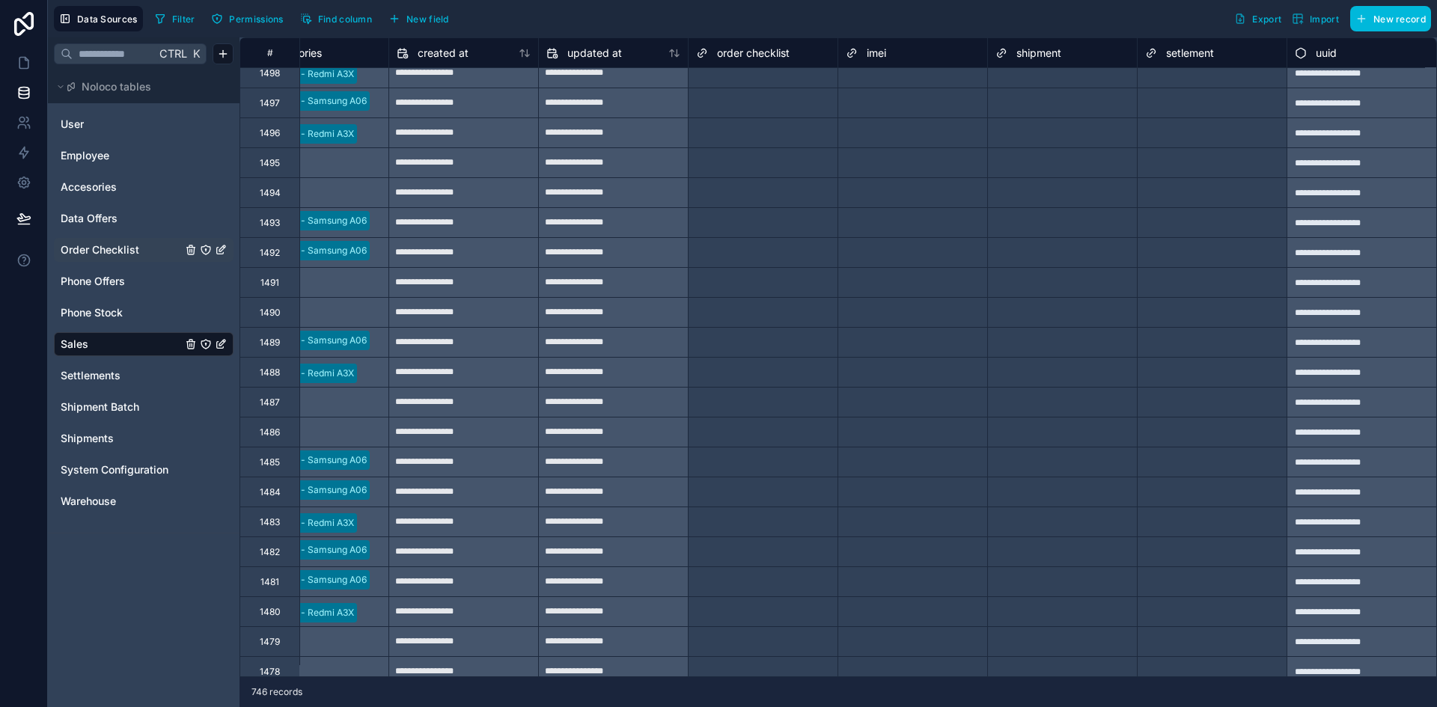
click at [138, 249] on span "Order Checklist" at bounding box center [100, 249] width 79 height 15
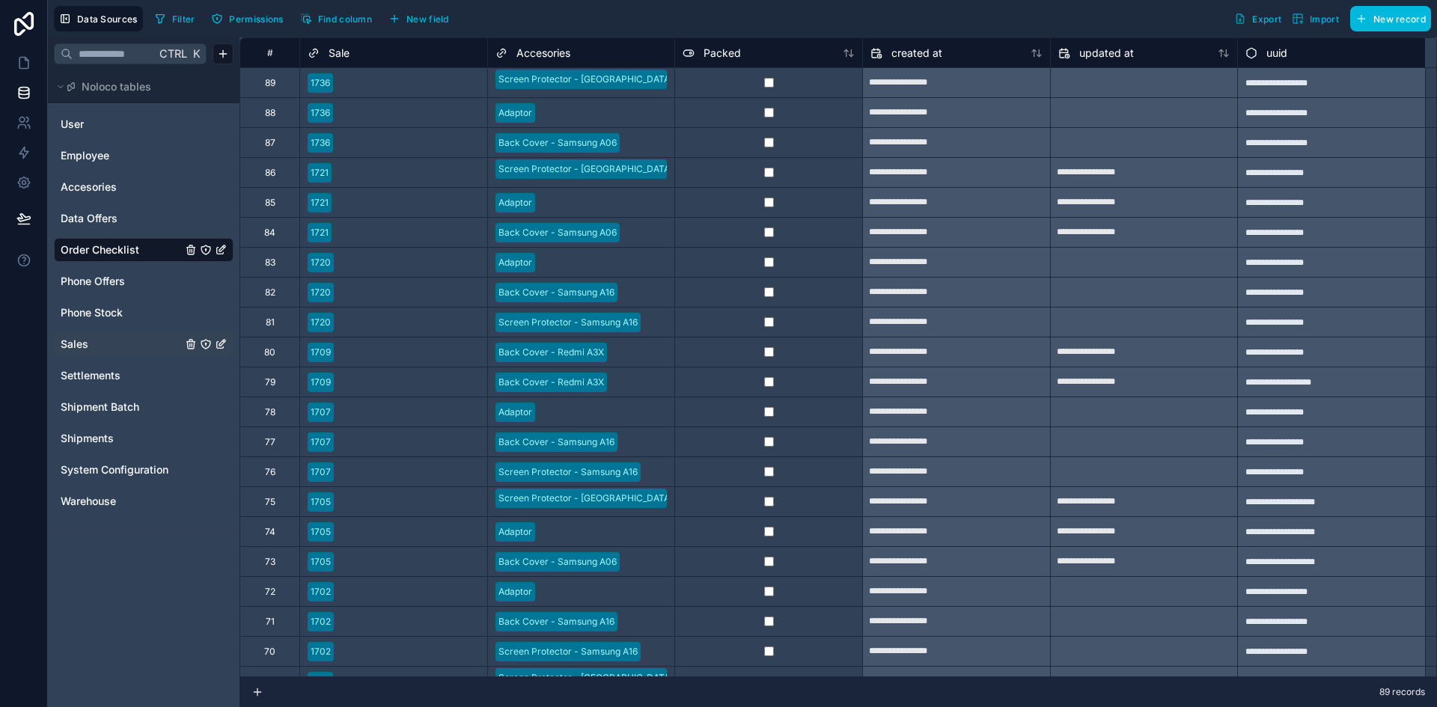
click at [135, 342] on link "Sales" at bounding box center [121, 344] width 121 height 15
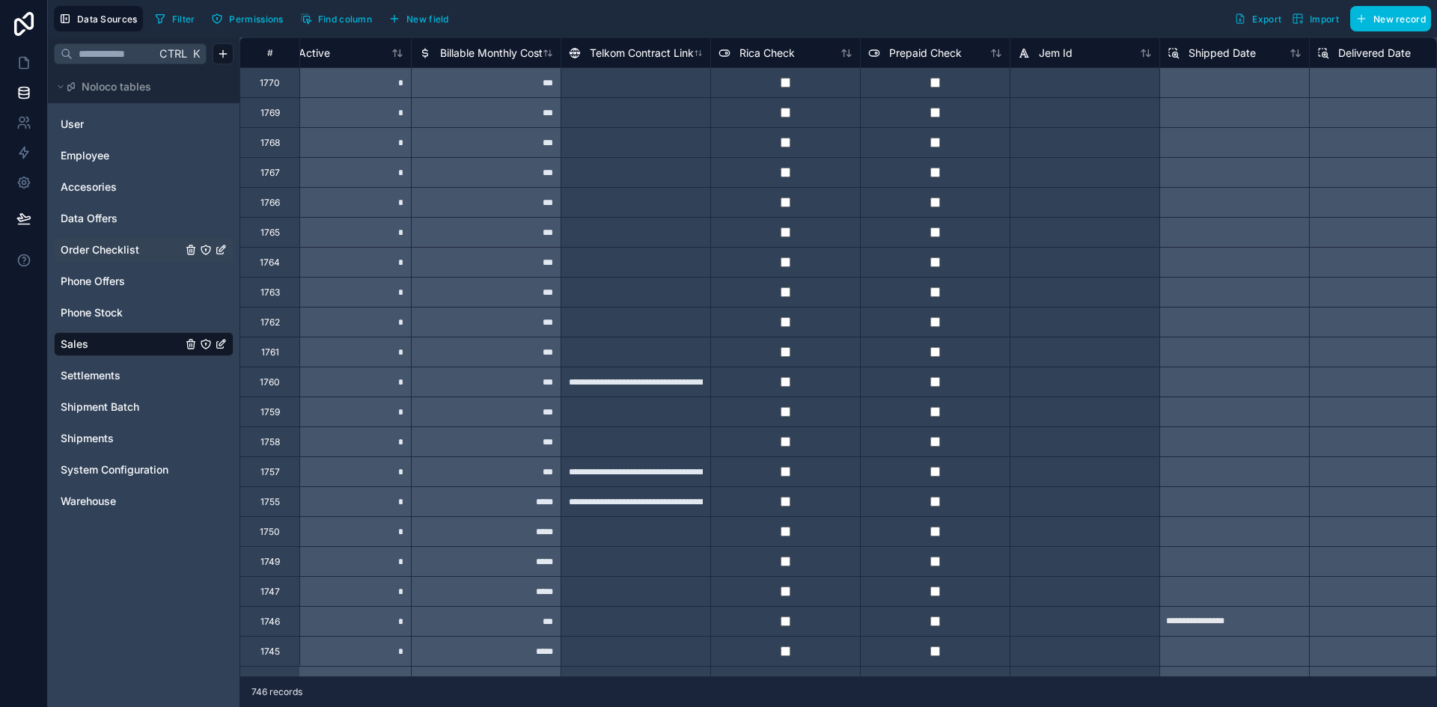
scroll to position [0, 5527]
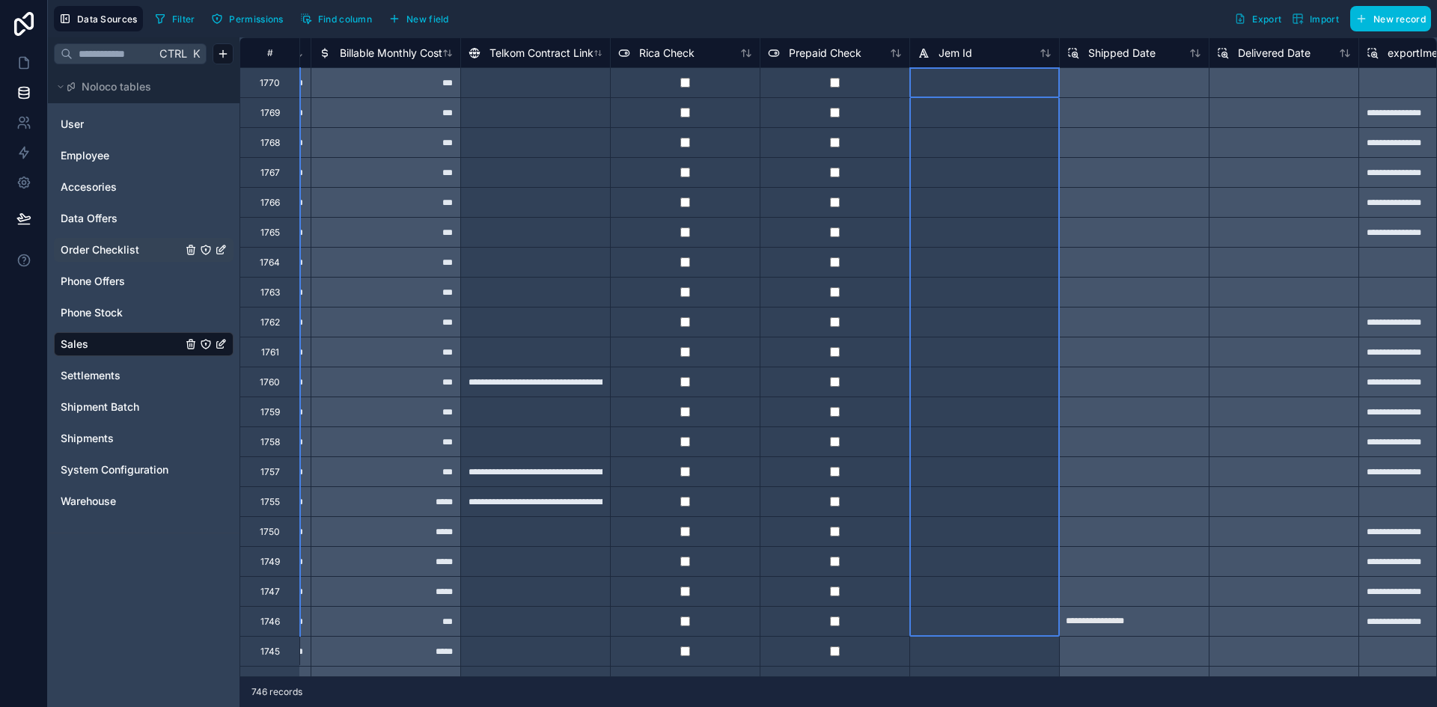
drag, startPoint x: 1020, startPoint y: 77, endPoint x: 983, endPoint y: 620, distance: 544.6
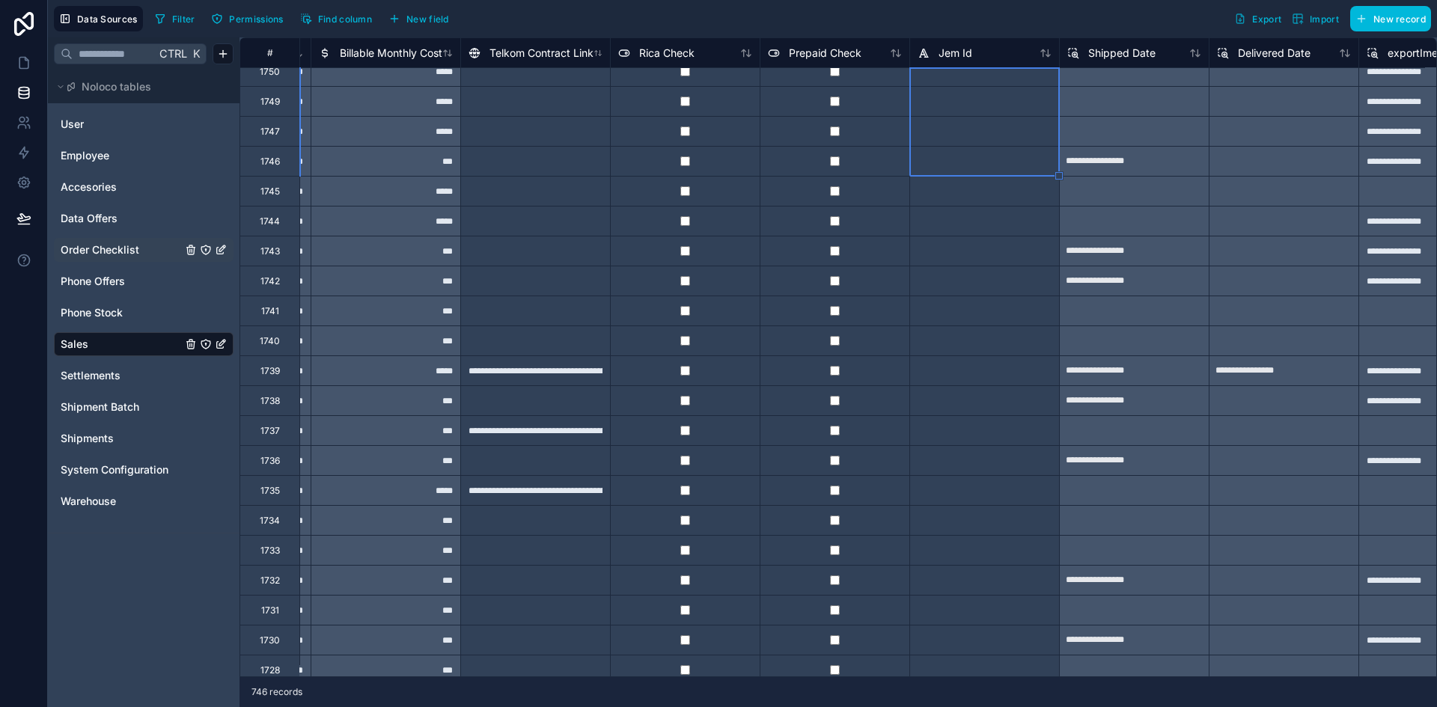
click at [1019, 283] on div at bounding box center [984, 281] width 150 height 30
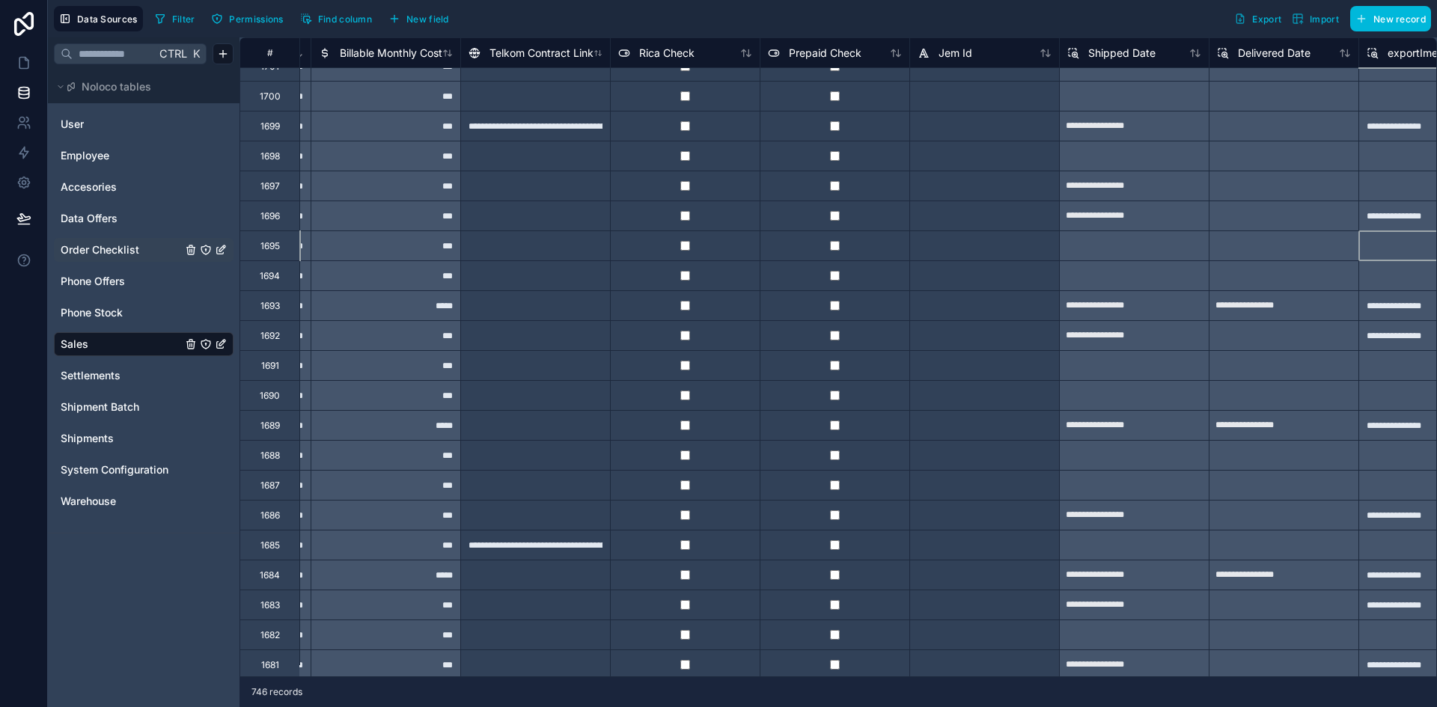
scroll to position [1842, 5760]
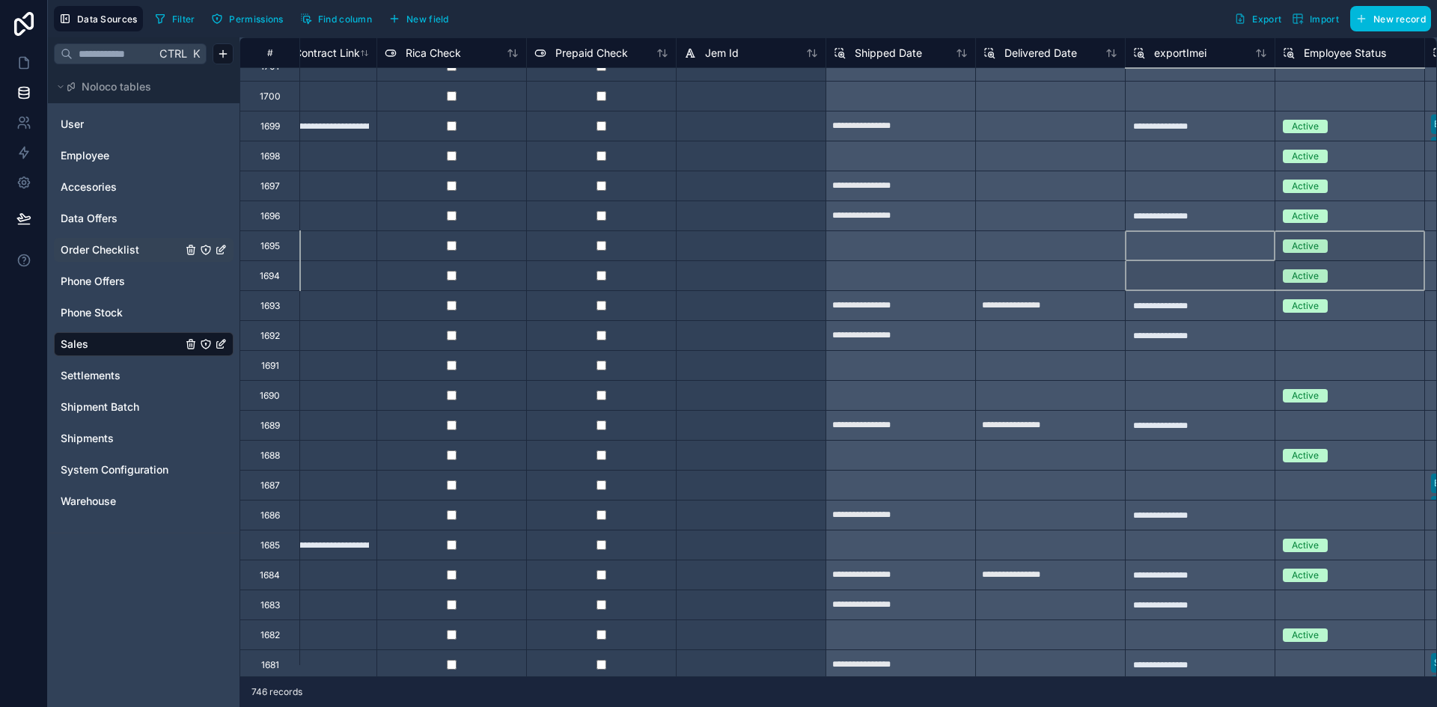
drag, startPoint x: 1436, startPoint y: 245, endPoint x: 1436, endPoint y: 276, distance: 31.4
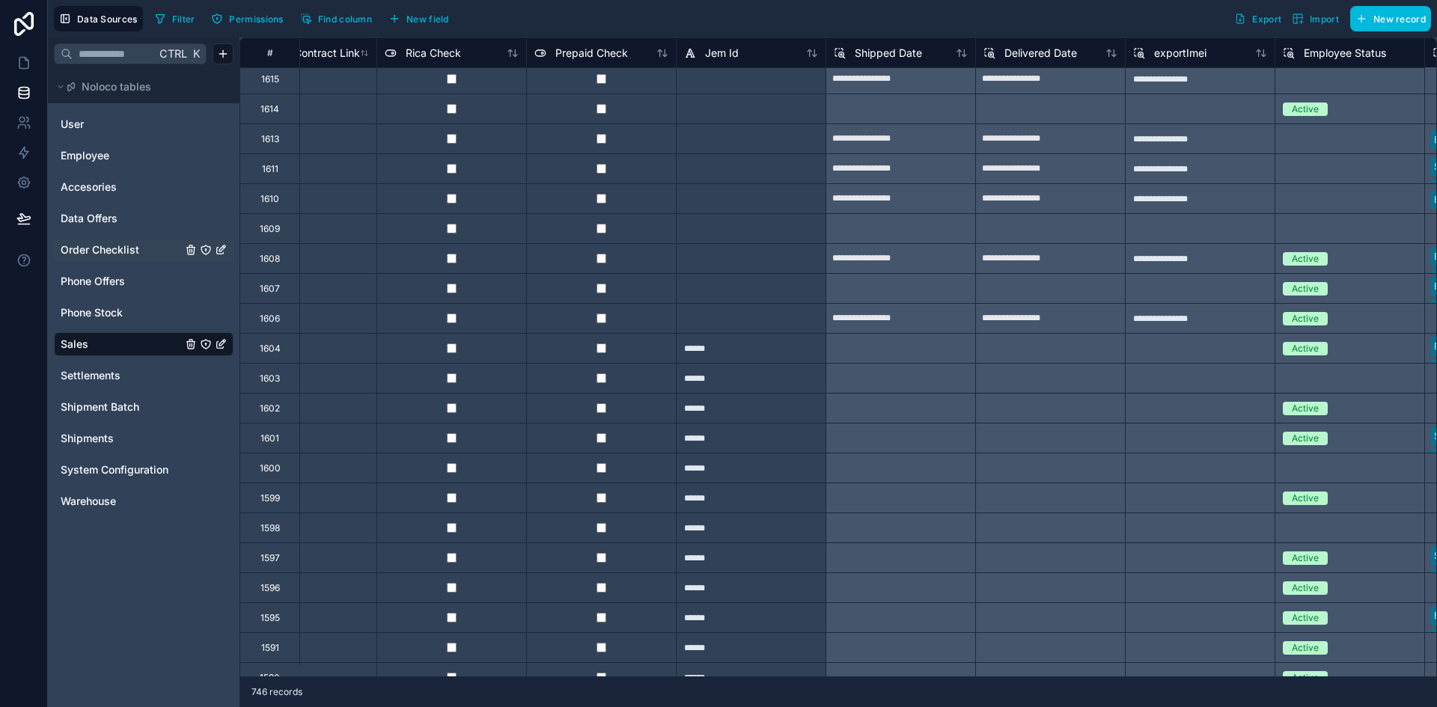
scroll to position [4266, 5760]
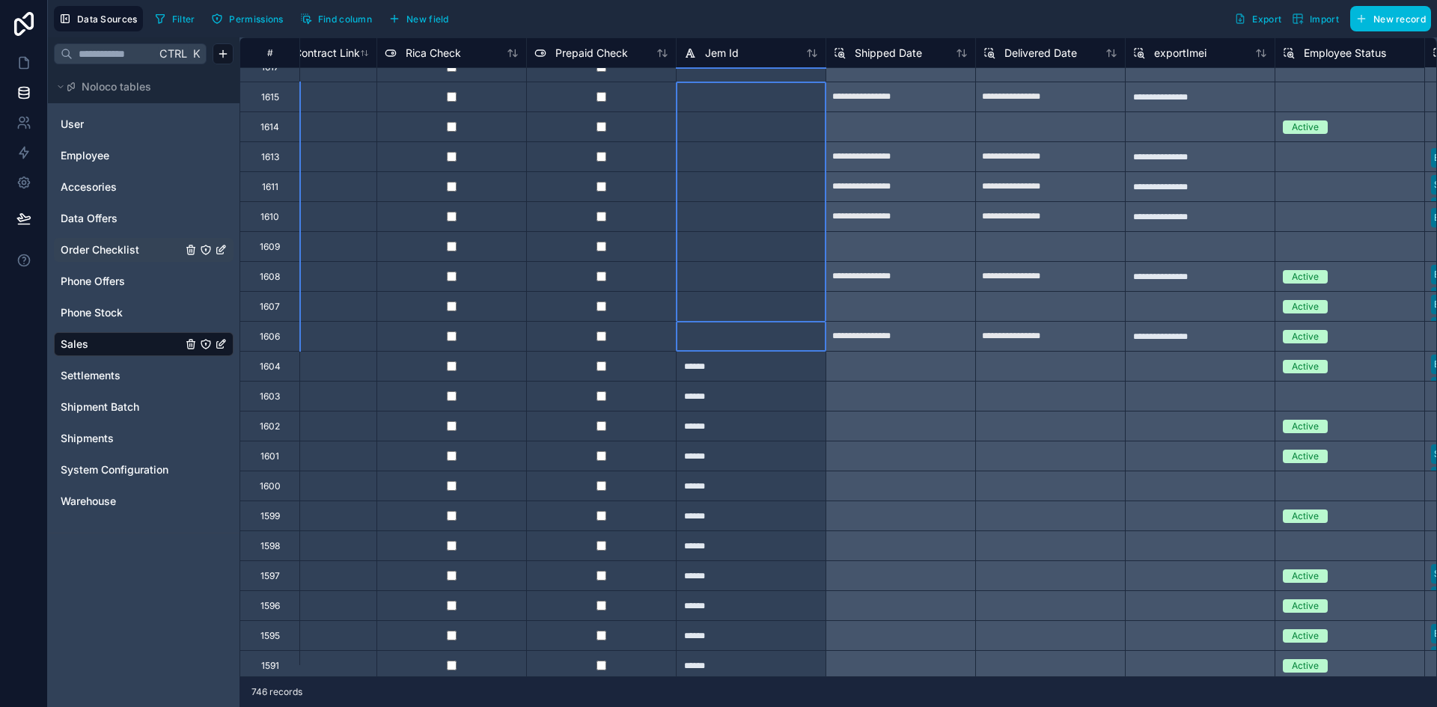
drag, startPoint x: 748, startPoint y: 337, endPoint x: 759, endPoint y: 100, distance: 237.5
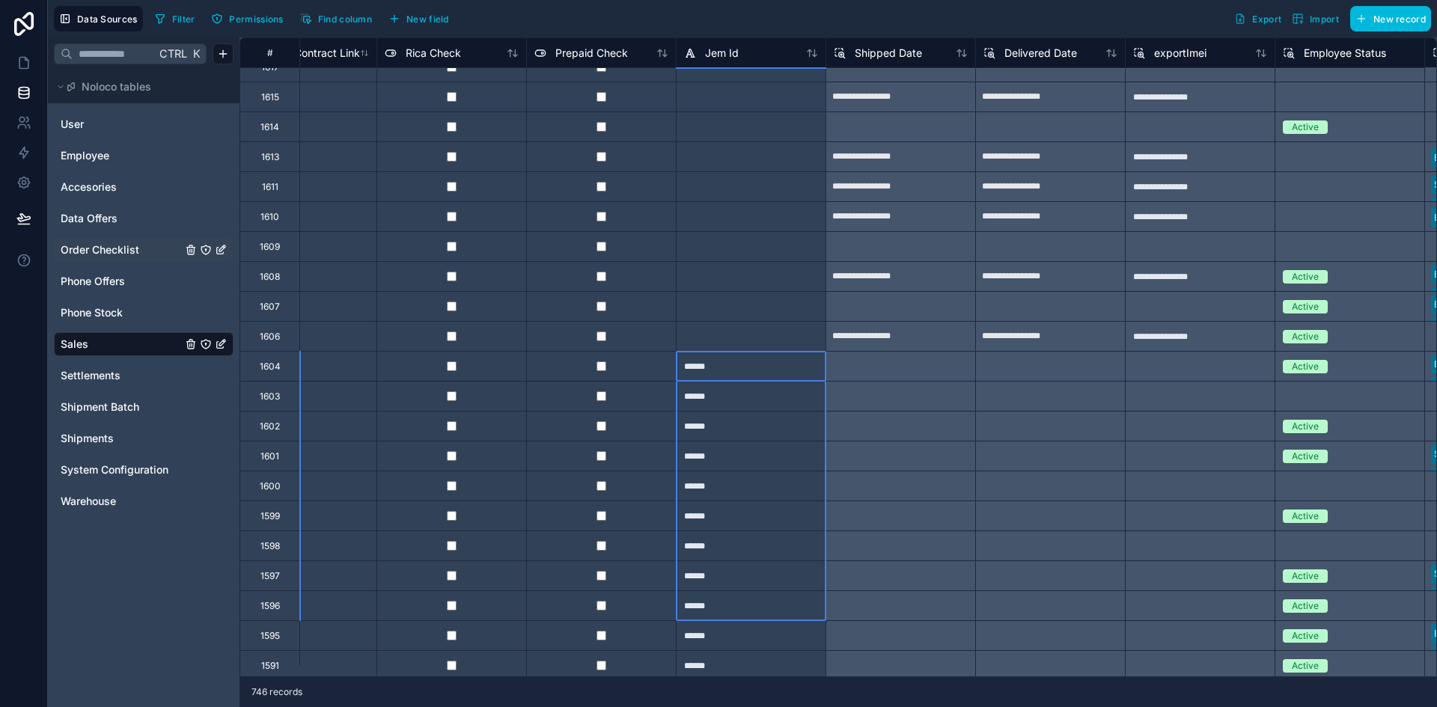
drag, startPoint x: 722, startPoint y: 369, endPoint x: 742, endPoint y: 612, distance: 244.1
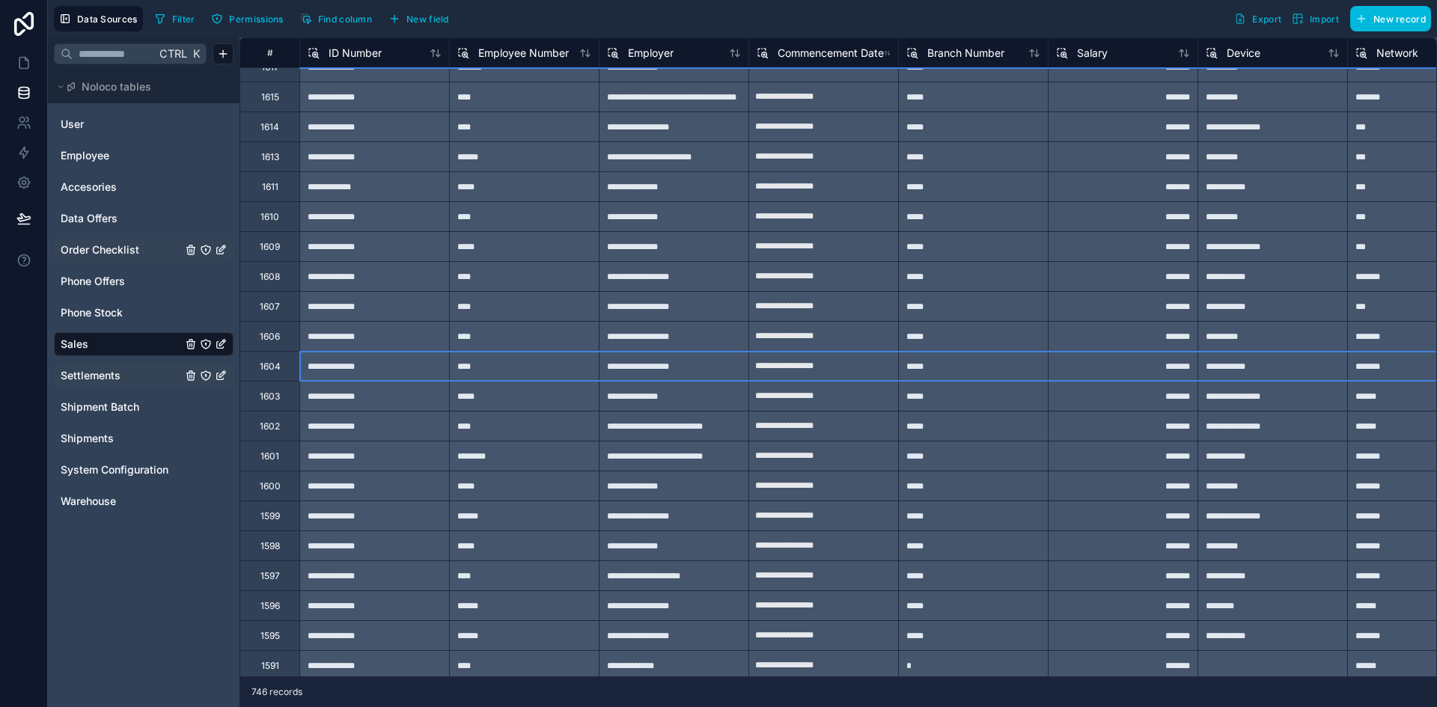
scroll to position [4266, 2844]
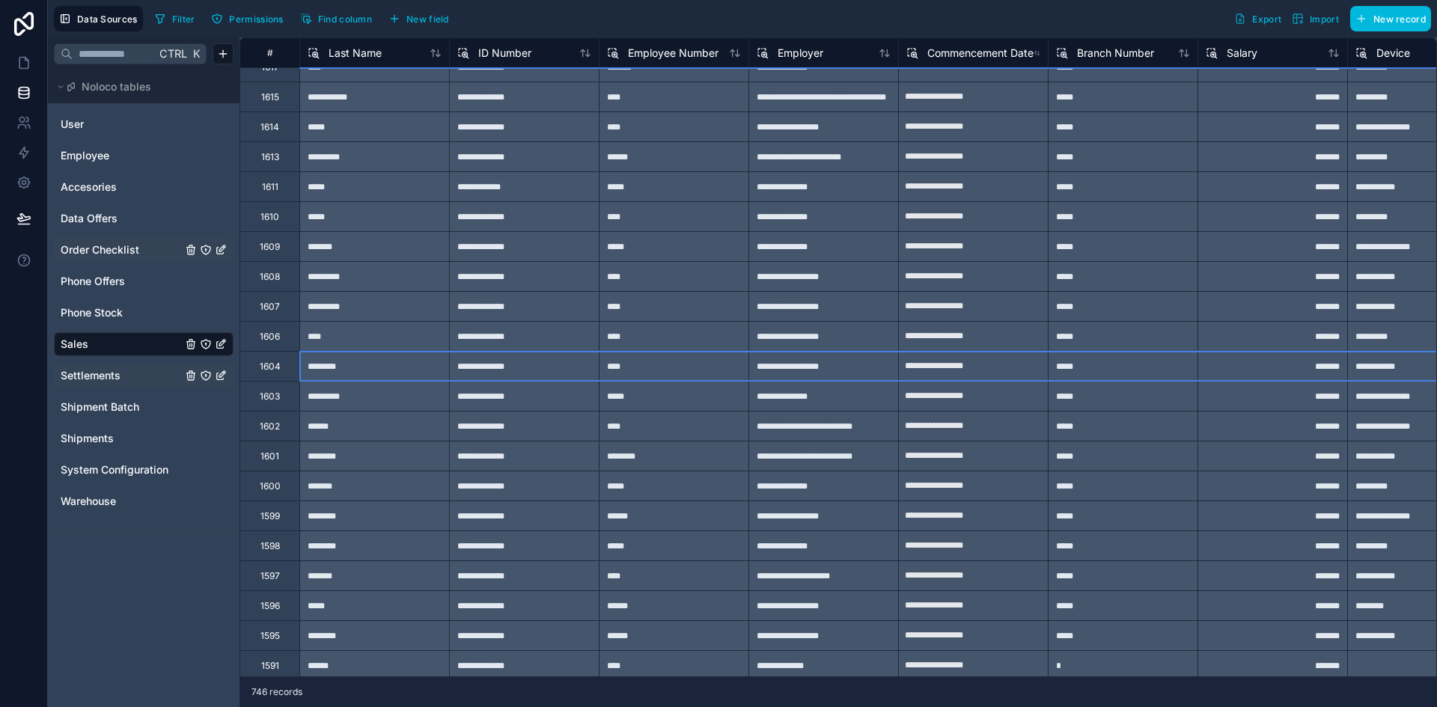
drag, startPoint x: 1130, startPoint y: 371, endPoint x: 230, endPoint y: 373, distance: 899.5
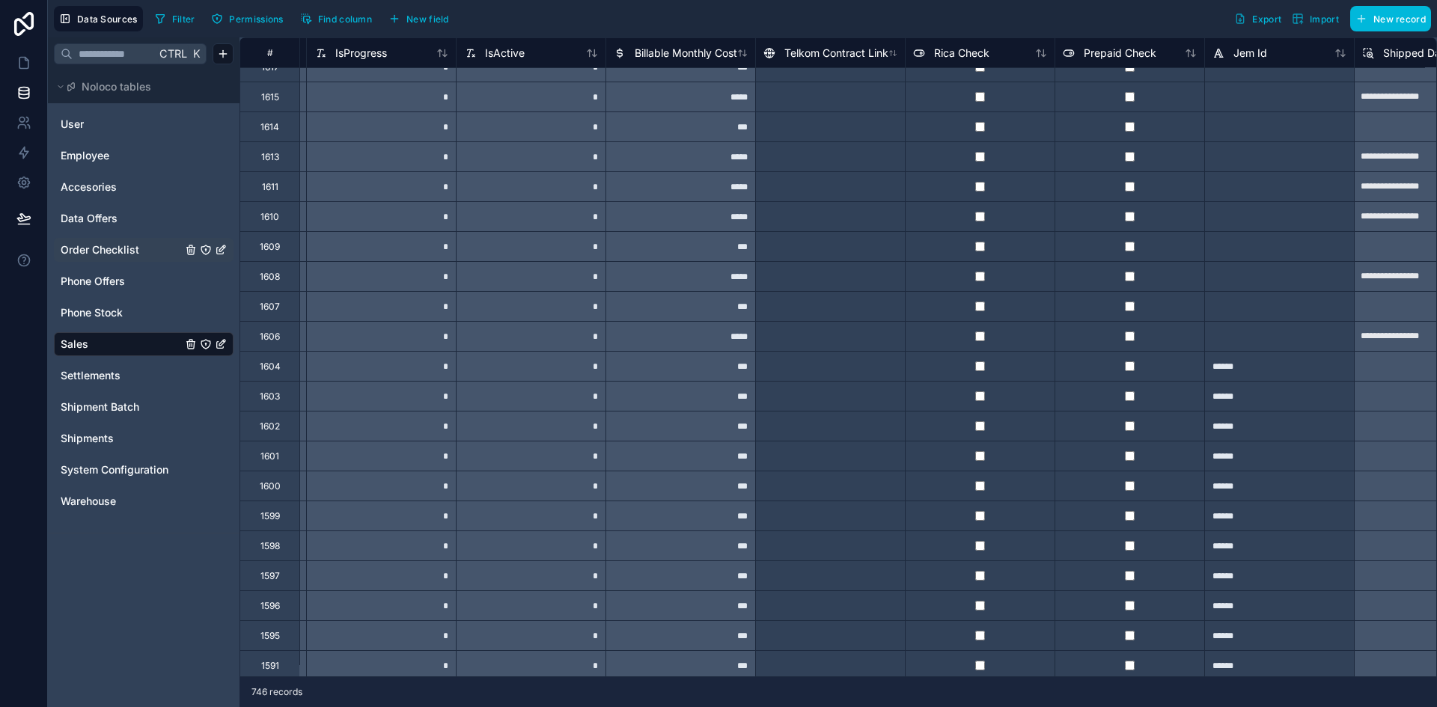
scroll to position [4266, 5426]
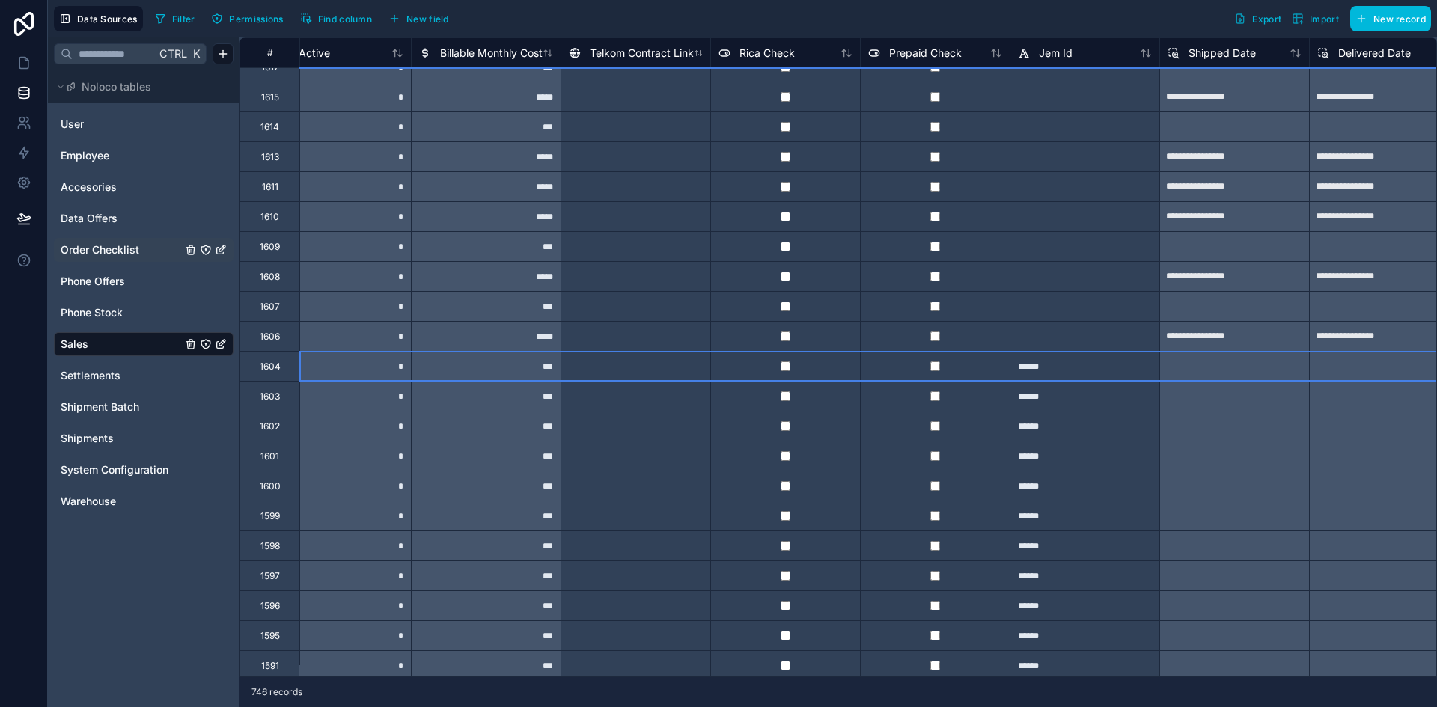
click at [286, 371] on div "1604" at bounding box center [269, 366] width 60 height 30
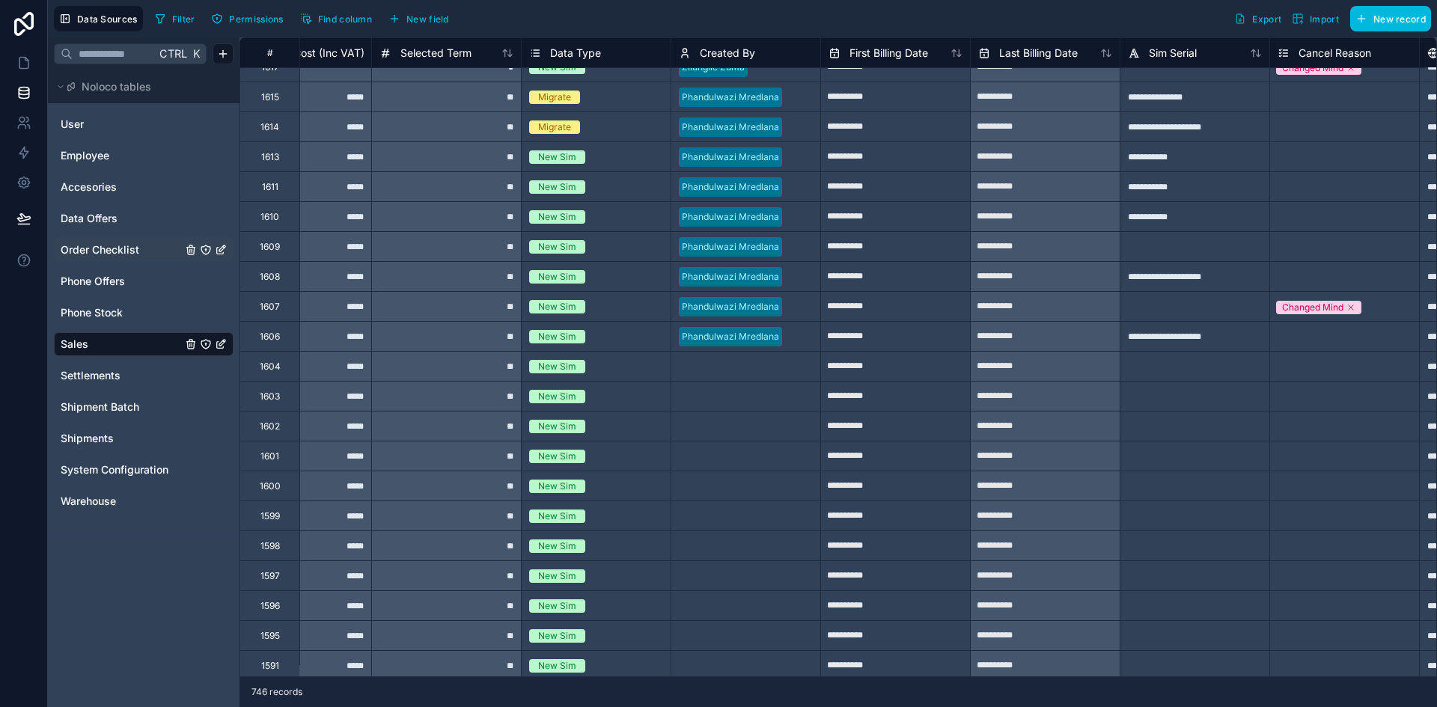
scroll to position [4266, 1672]
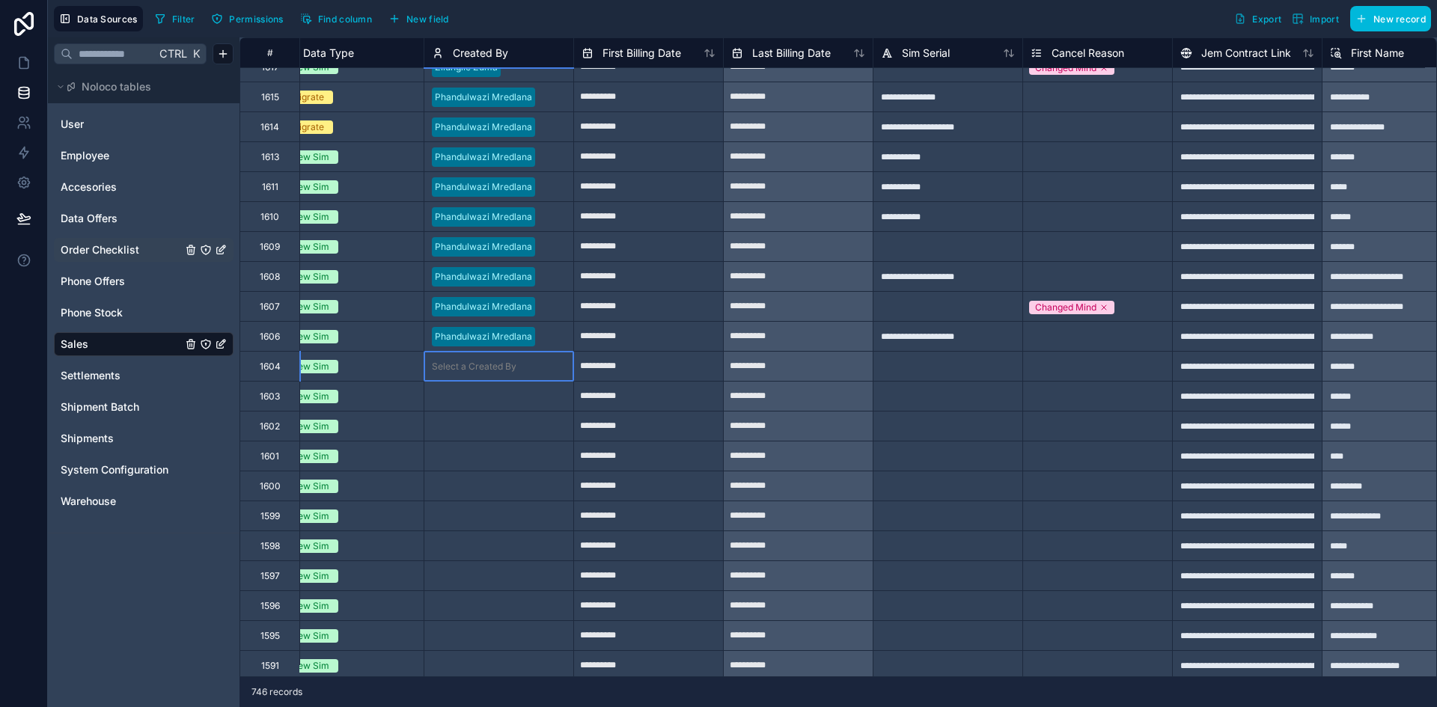
click at [478, 369] on div "Select a Created By" at bounding box center [474, 367] width 85 height 12
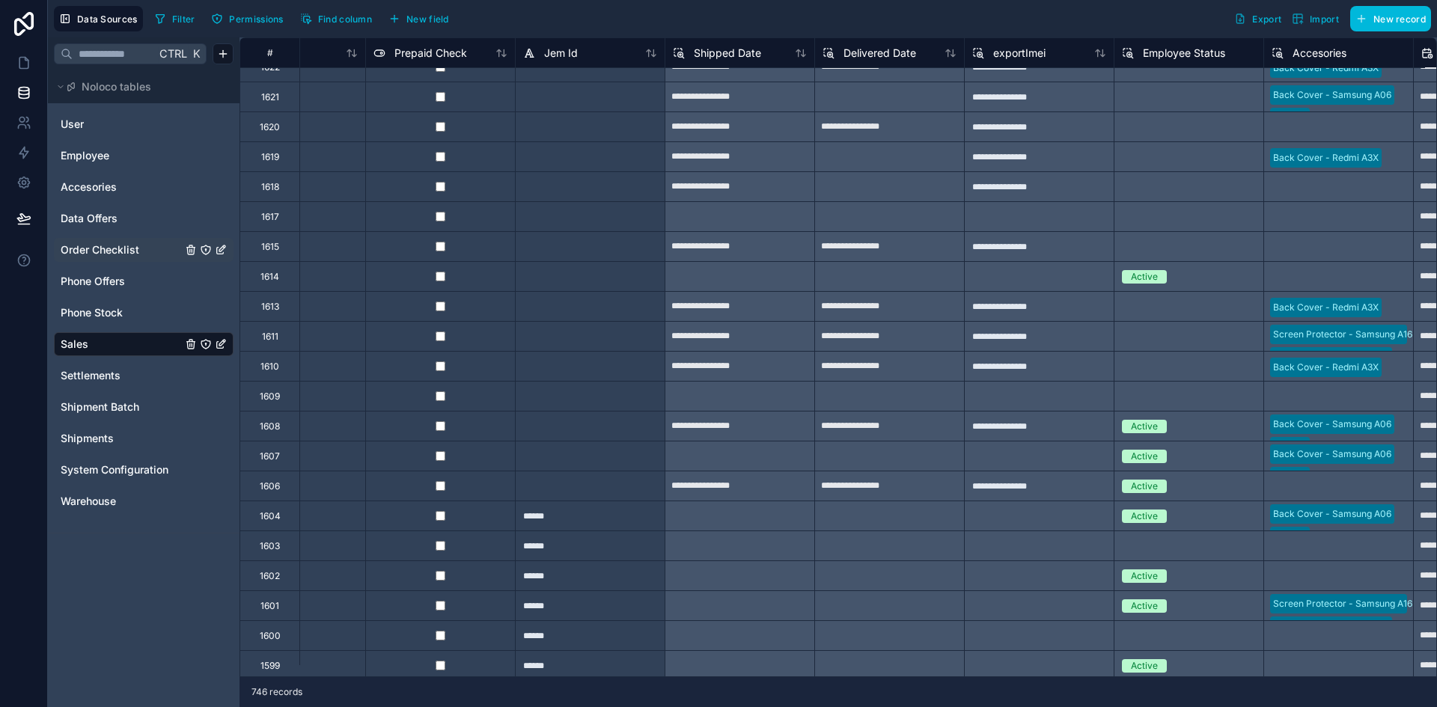
scroll to position [4042, 5921]
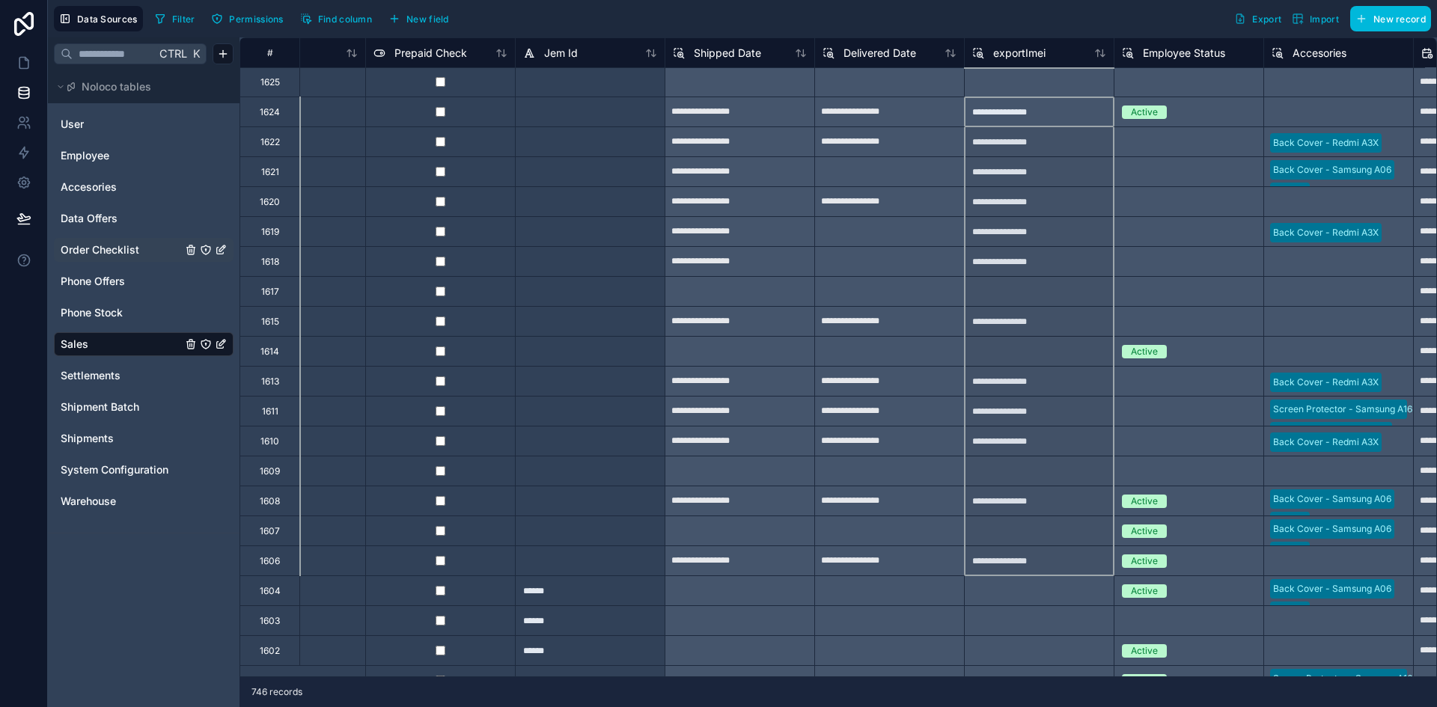
drag, startPoint x: 1072, startPoint y: 118, endPoint x: 1066, endPoint y: 556, distance: 437.8
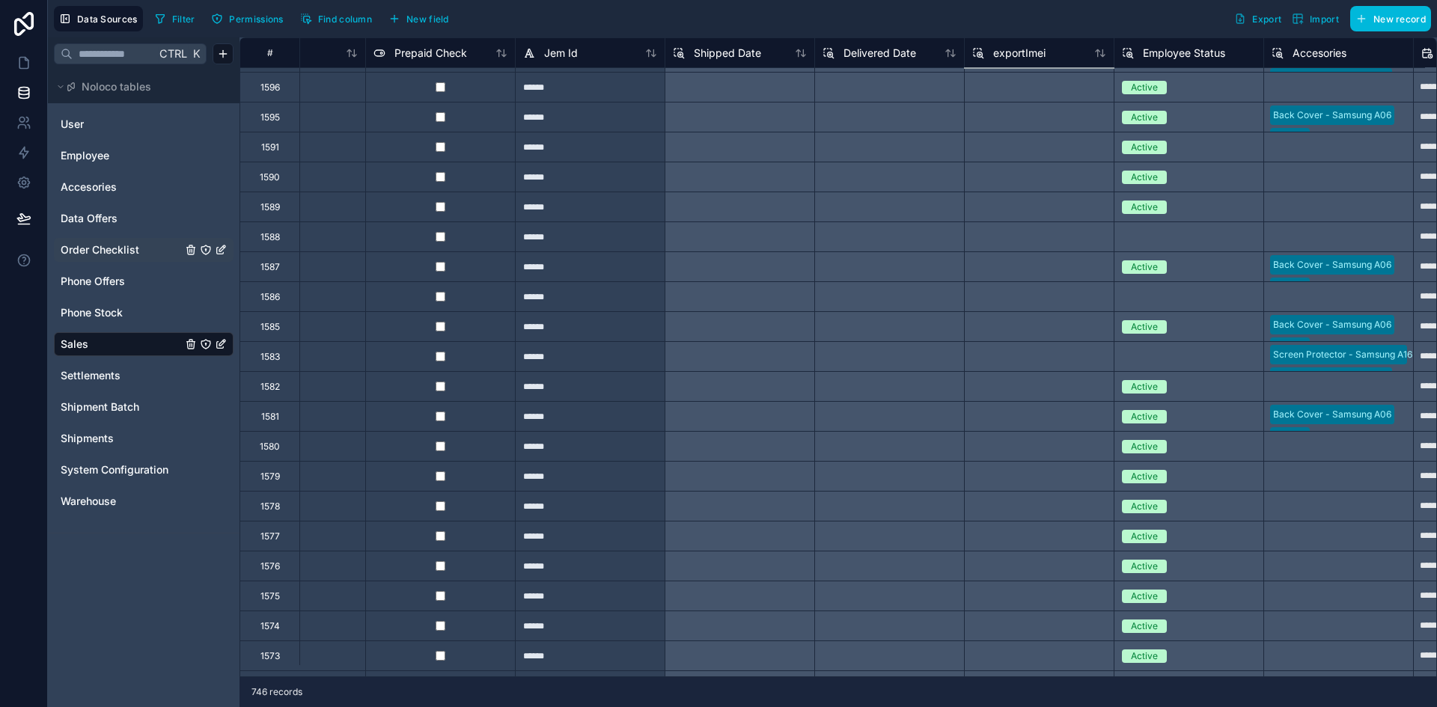
scroll to position [4790, 5921]
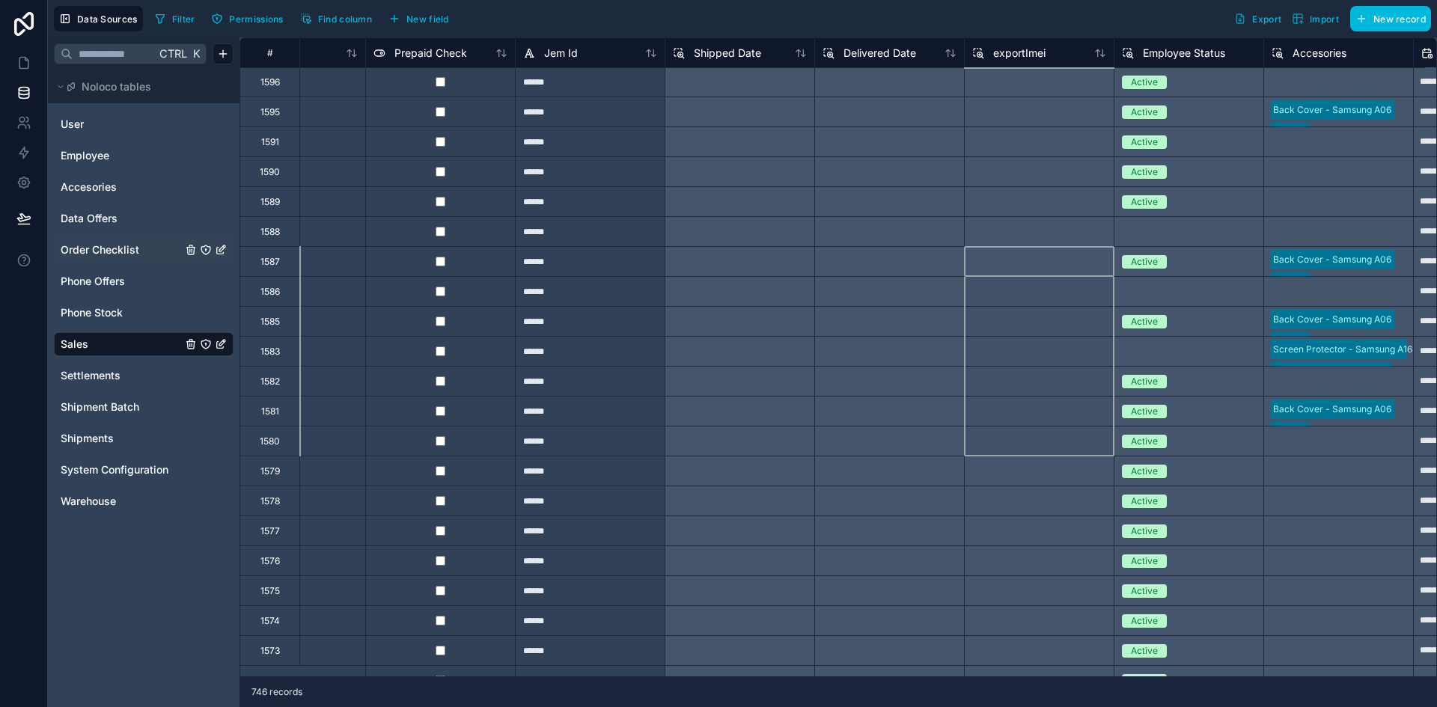
drag, startPoint x: 1018, startPoint y: 252, endPoint x: 1004, endPoint y: 433, distance: 180.9
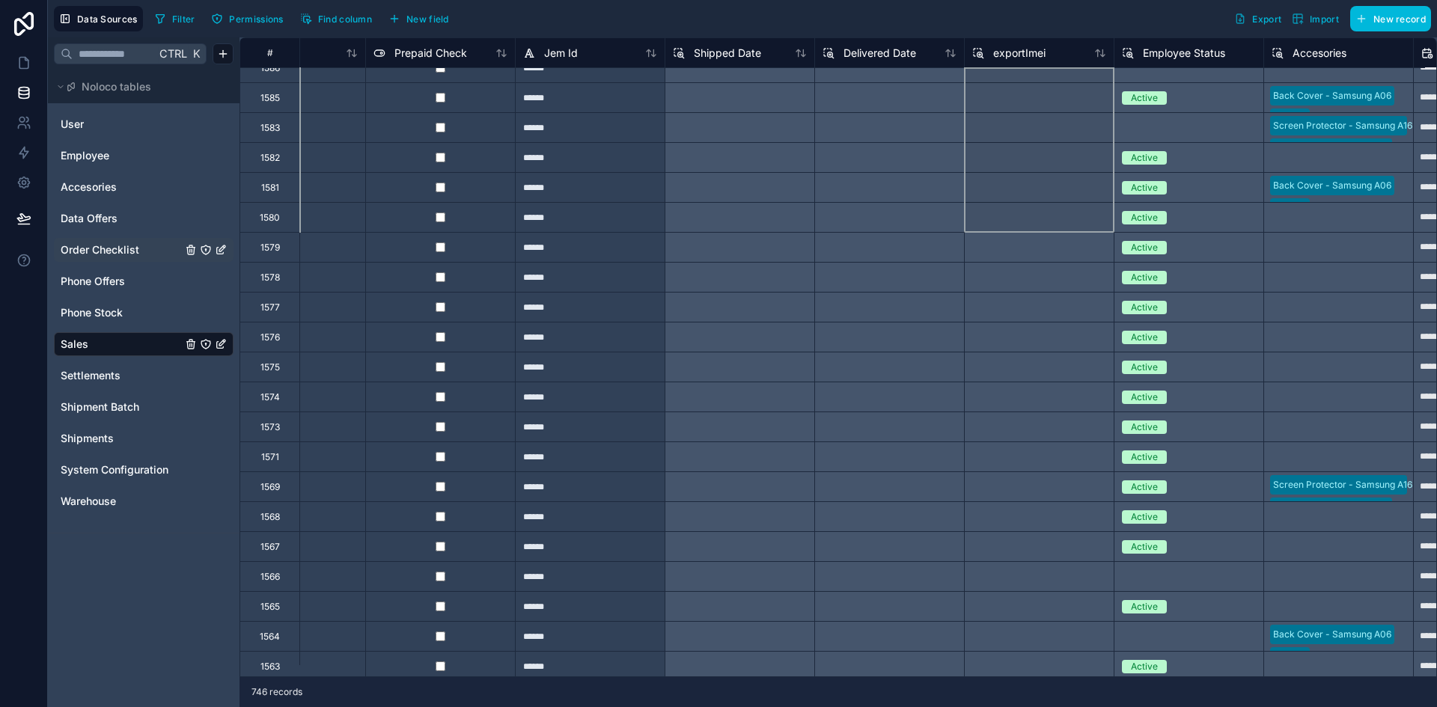
scroll to position [5015, 5921]
click at [1027, 46] on span "exportImei" at bounding box center [1019, 53] width 52 height 15
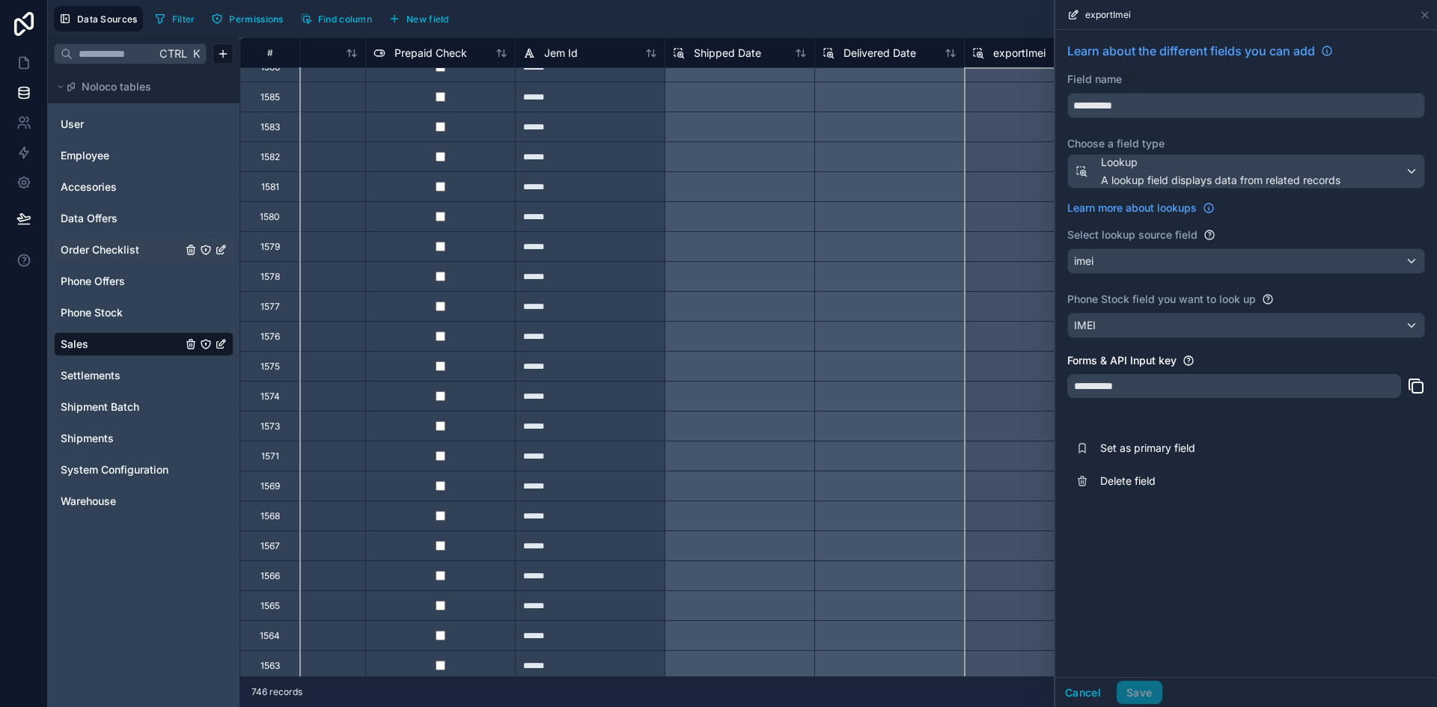
click at [986, 198] on div at bounding box center [1039, 186] width 150 height 30
click at [1013, 115] on div at bounding box center [1039, 127] width 150 height 30
click at [1031, 15] on div "Filter Permissions Find column New field Export Import New record" at bounding box center [790, 18] width 1282 height 25
click at [1090, 689] on button "Cancel" at bounding box center [1082, 693] width 55 height 24
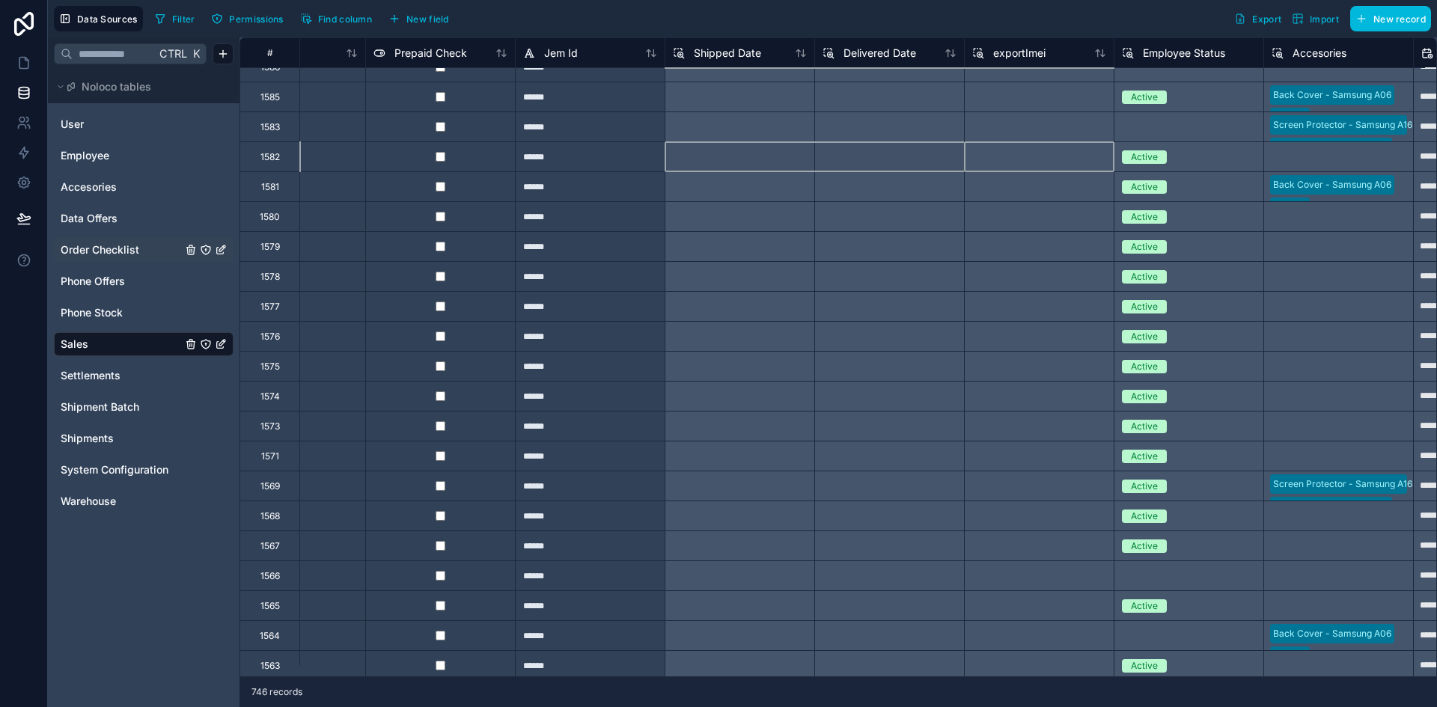
drag, startPoint x: 1058, startPoint y: 141, endPoint x: 787, endPoint y: 151, distance: 271.8
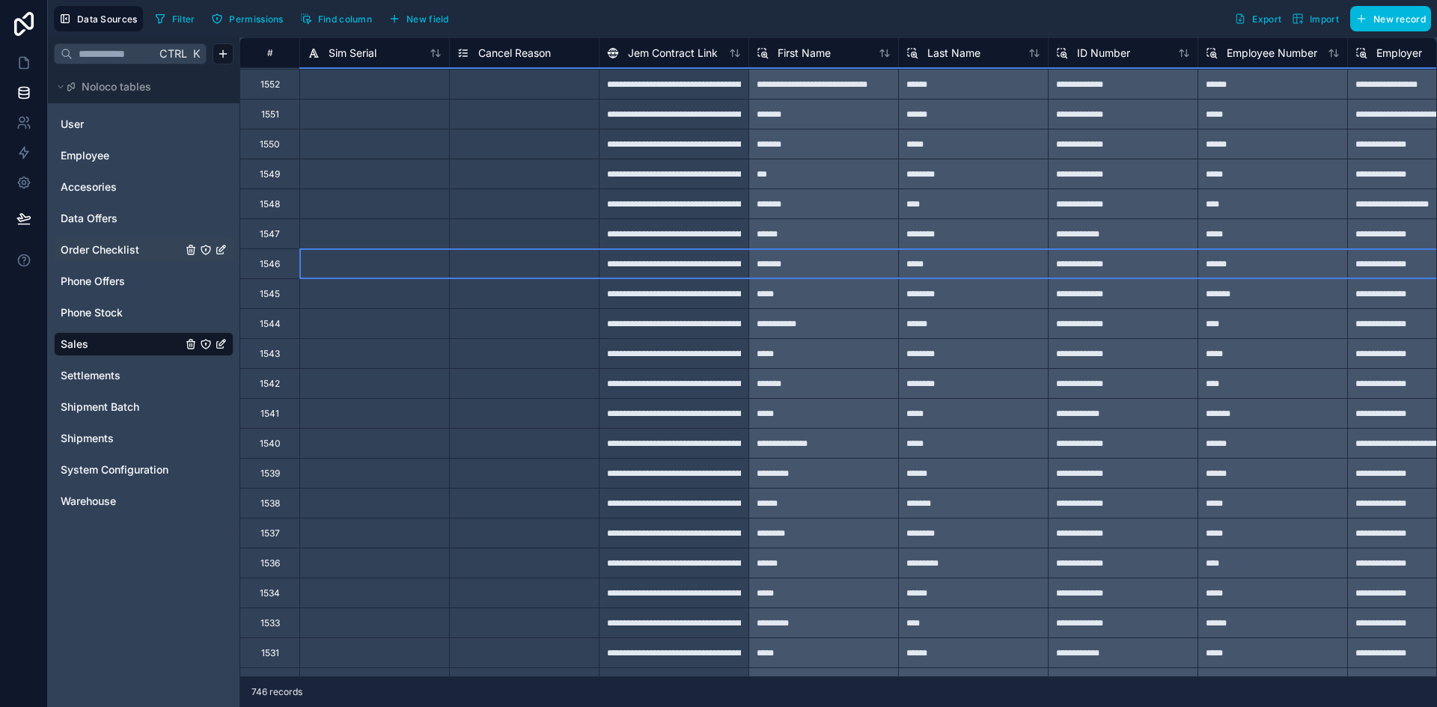
scroll to position [5896, 2095]
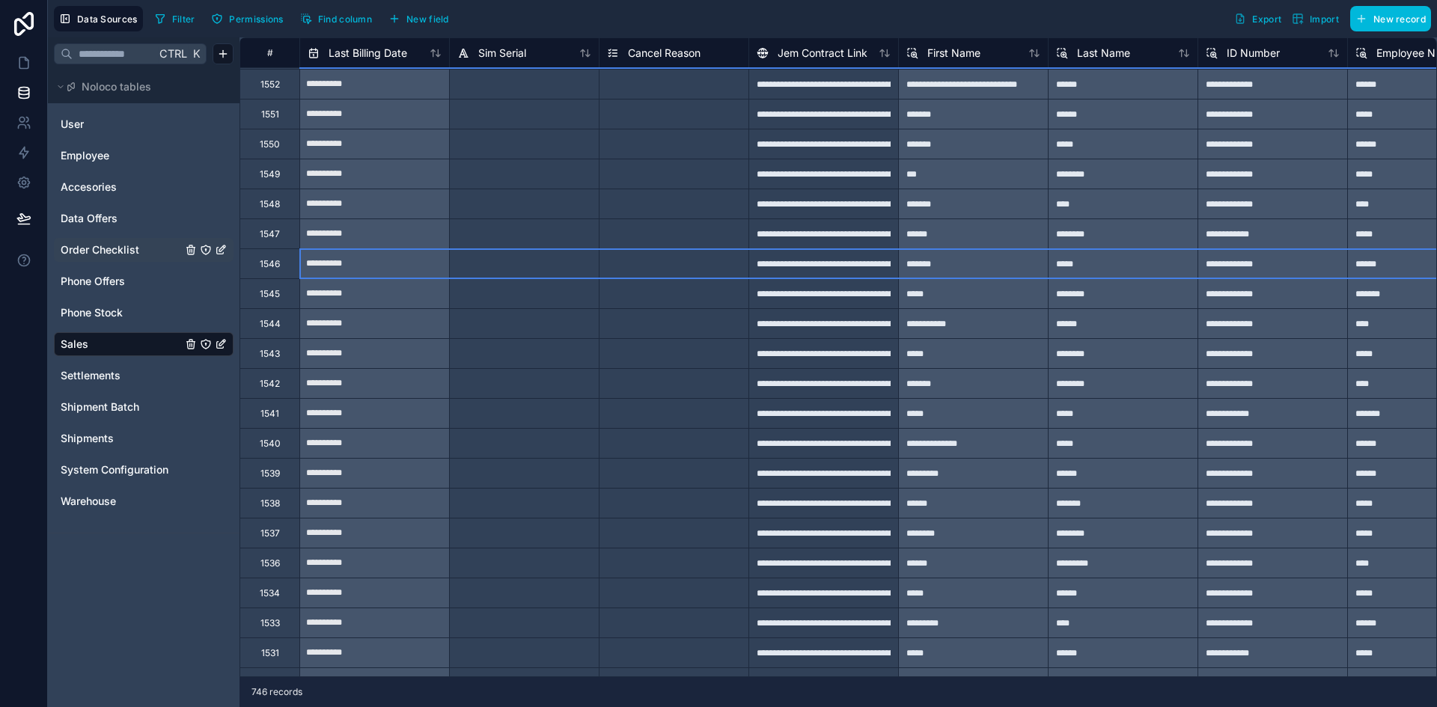
drag, startPoint x: 616, startPoint y: 278, endPoint x: 244, endPoint y: 267, distance: 372.1
click at [474, 266] on div at bounding box center [524, 263] width 150 height 30
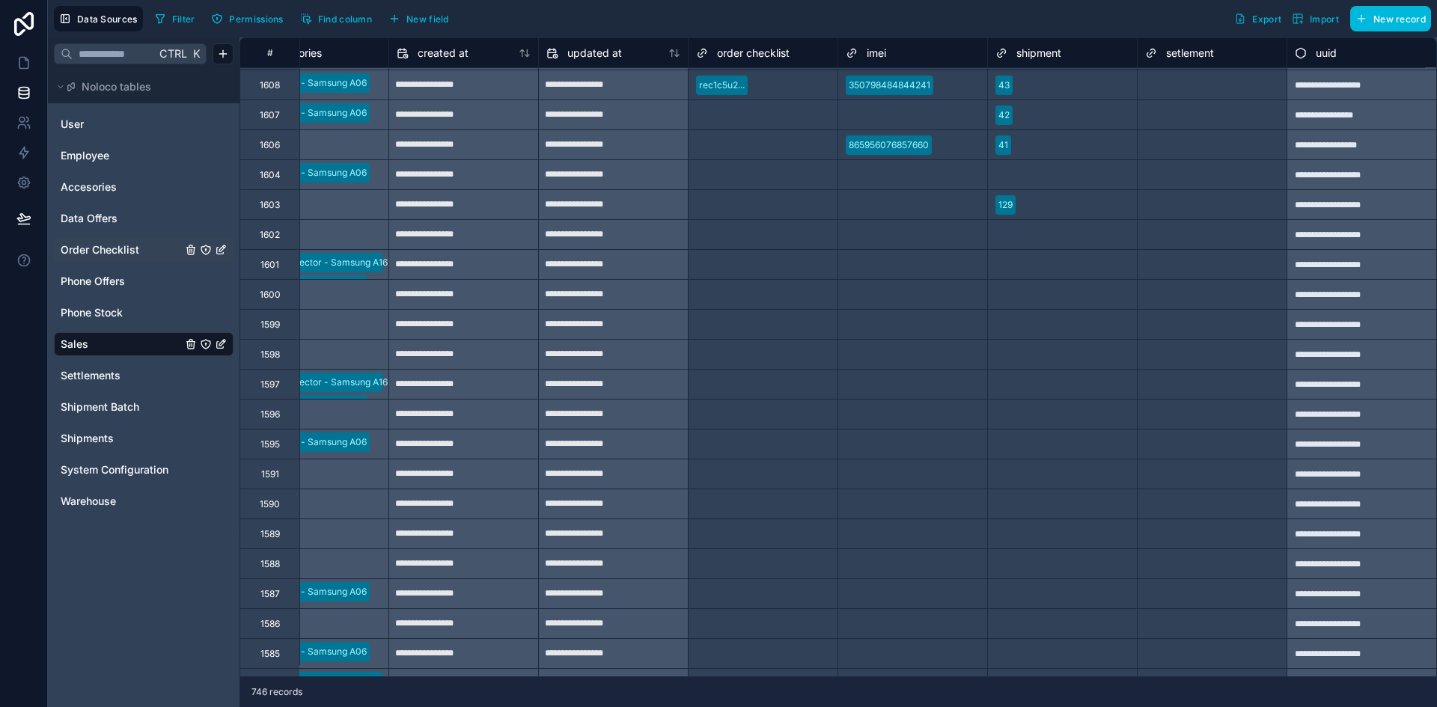
scroll to position [4474, 6957]
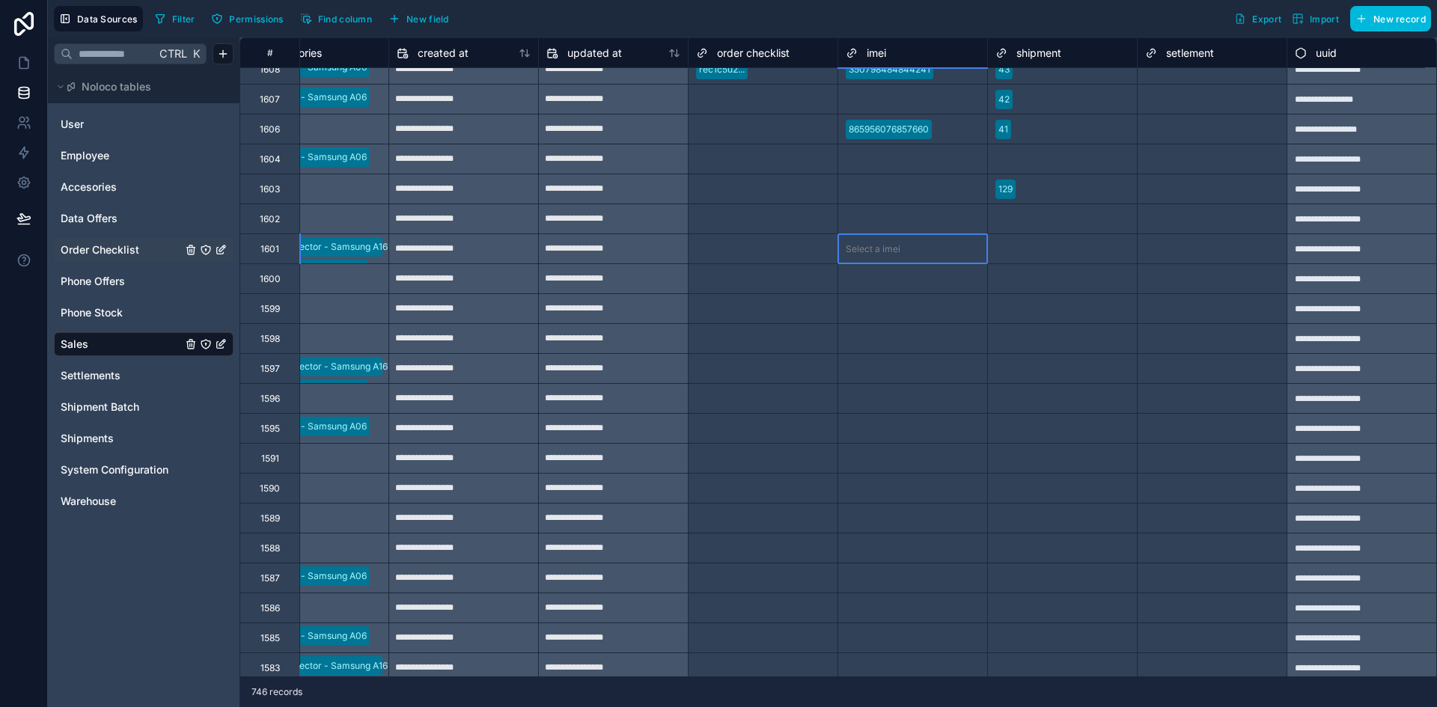
click at [920, 254] on div at bounding box center [942, 249] width 73 height 15
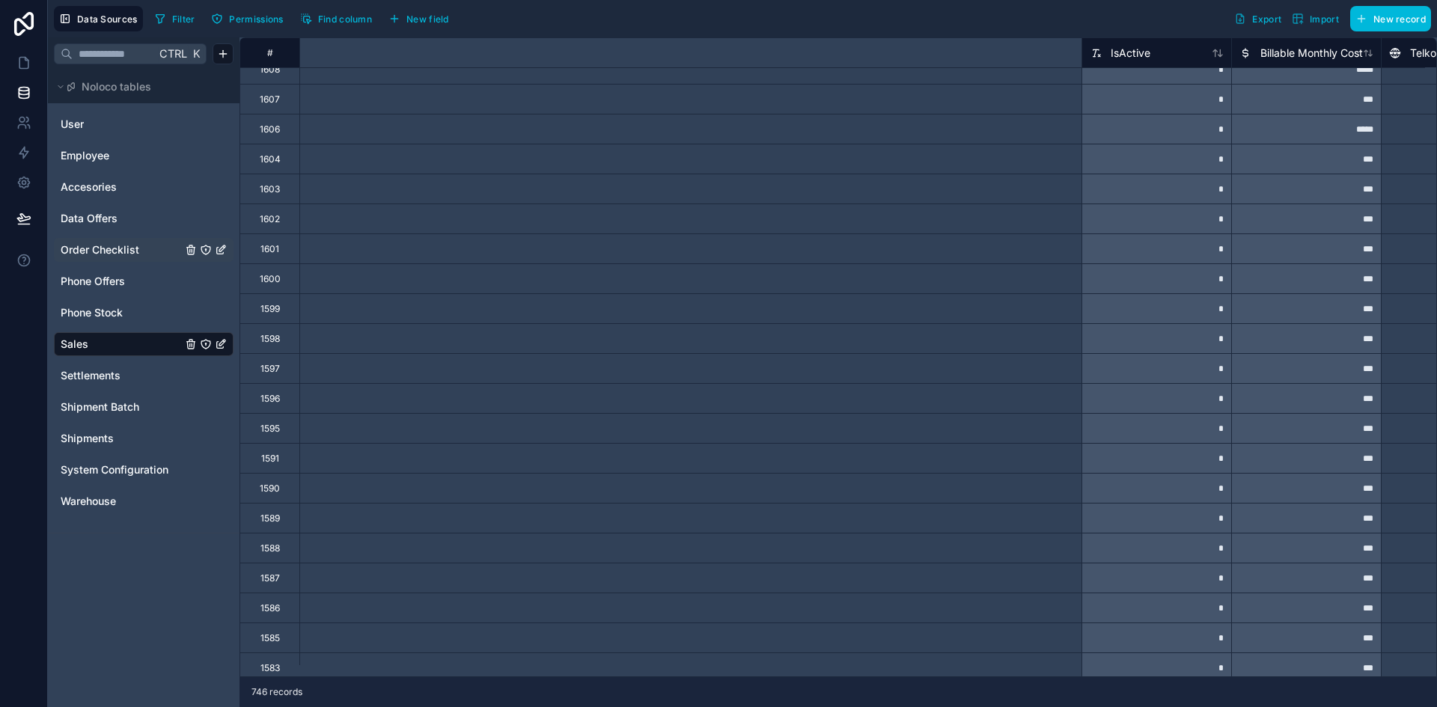
scroll to position [4474, 5732]
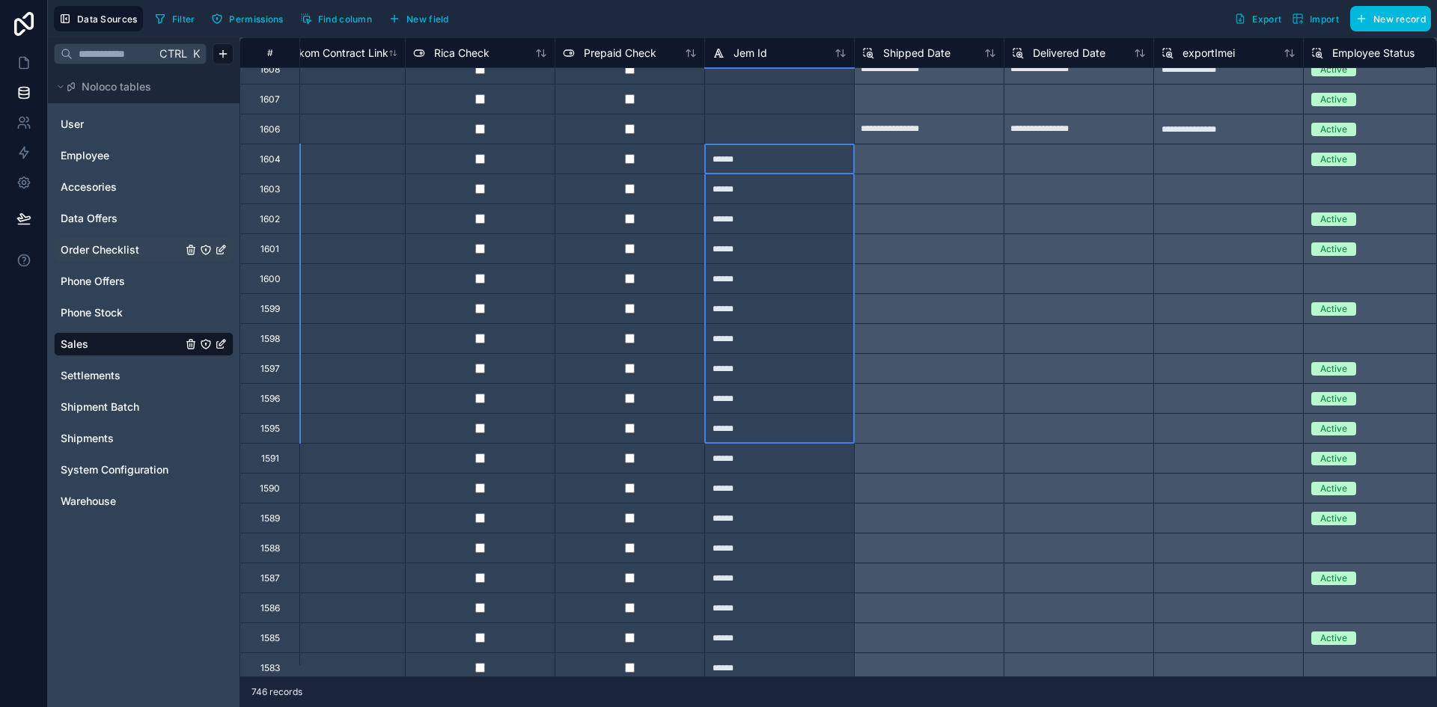
drag, startPoint x: 803, startPoint y: 168, endPoint x: 788, endPoint y: 436, distance: 269.1
click at [22, 58] on icon at bounding box center [23, 63] width 9 height 11
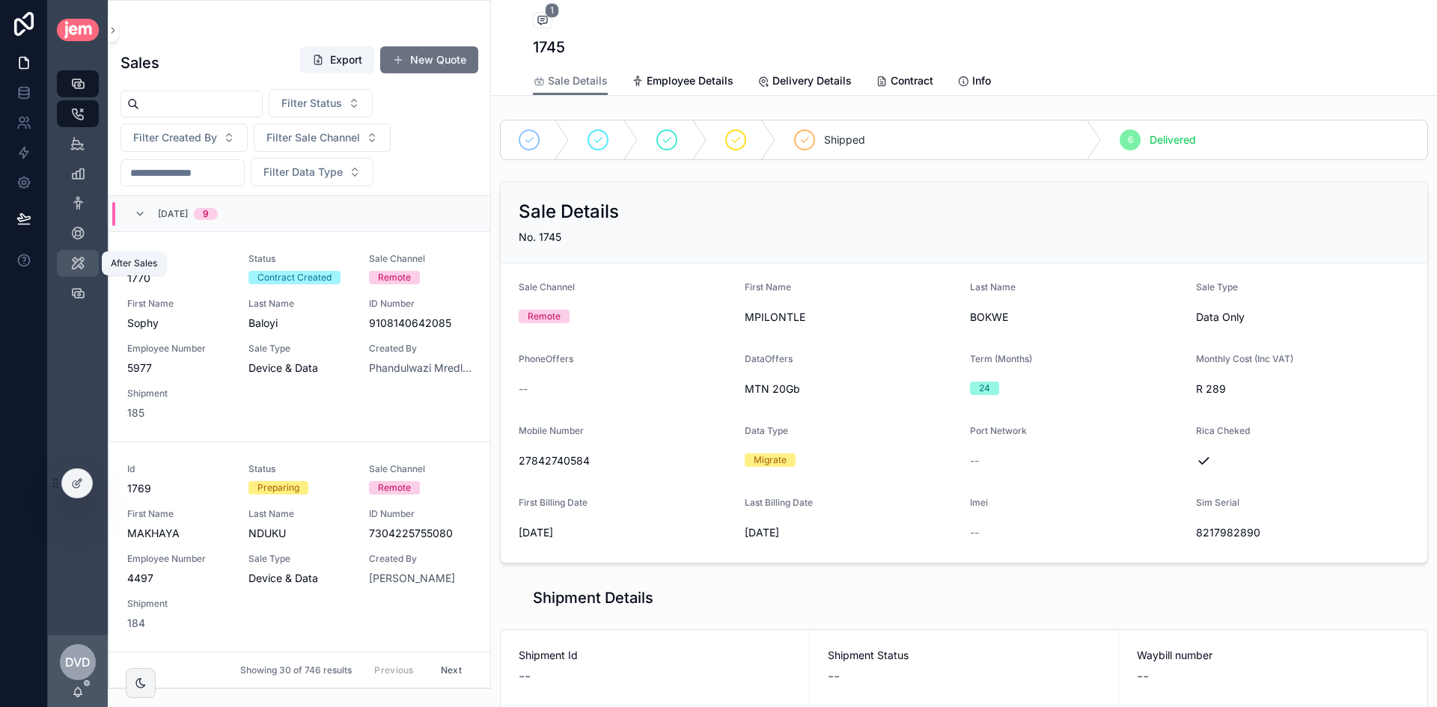
click at [73, 256] on icon "scrollable content" at bounding box center [77, 263] width 15 height 15
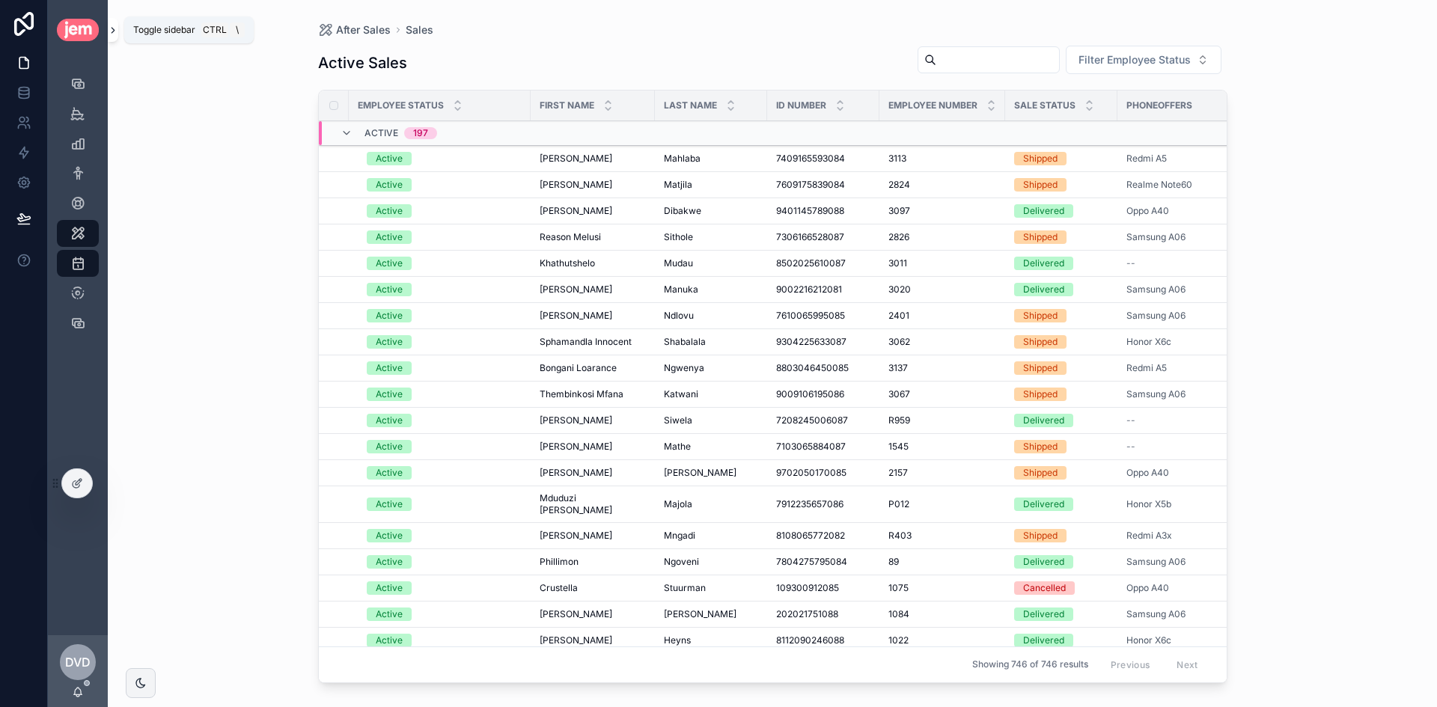
click at [112, 25] on icon "scrollable content" at bounding box center [113, 30] width 10 height 11
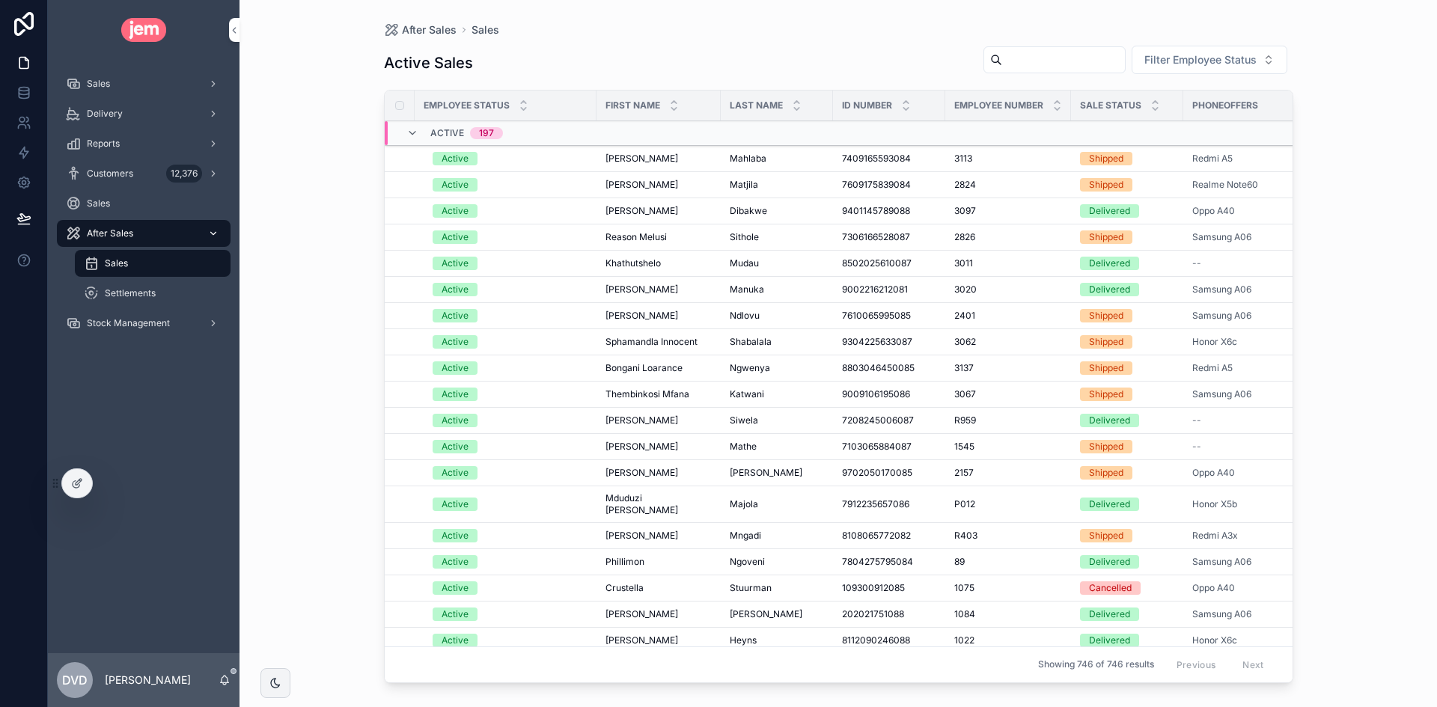
click at [215, 231] on icon "scrollable content" at bounding box center [213, 233] width 10 height 10
click at [151, 320] on span "Stock Management" at bounding box center [128, 323] width 83 height 12
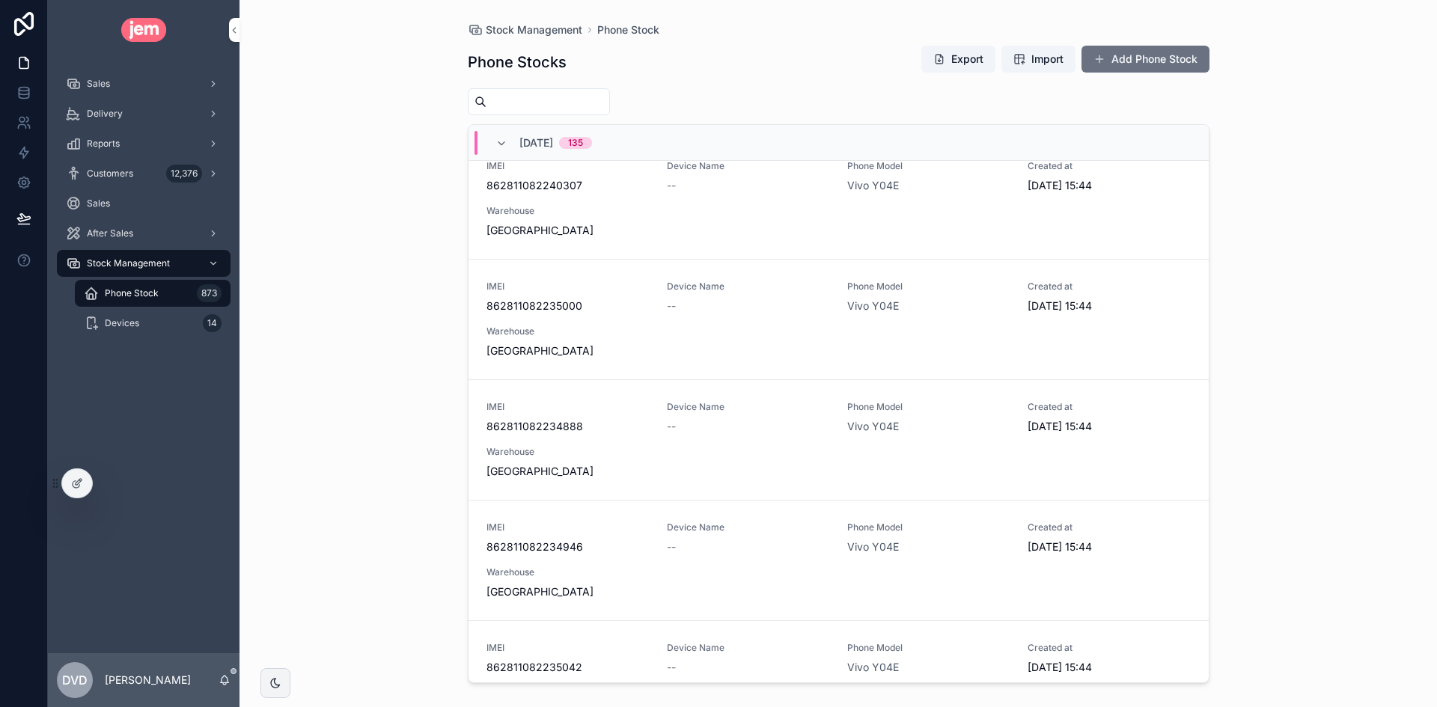
scroll to position [1796, 0]
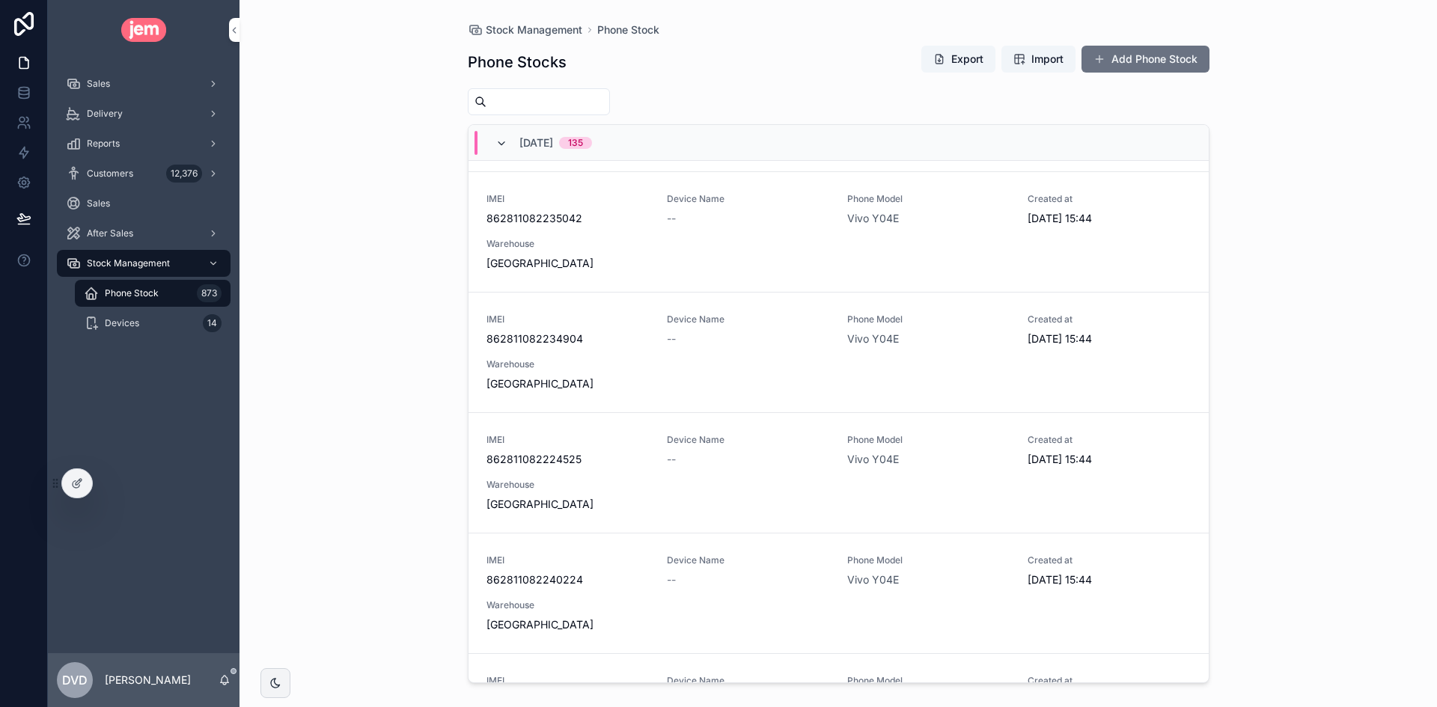
click at [503, 141] on icon "scrollable content" at bounding box center [501, 144] width 12 height 12
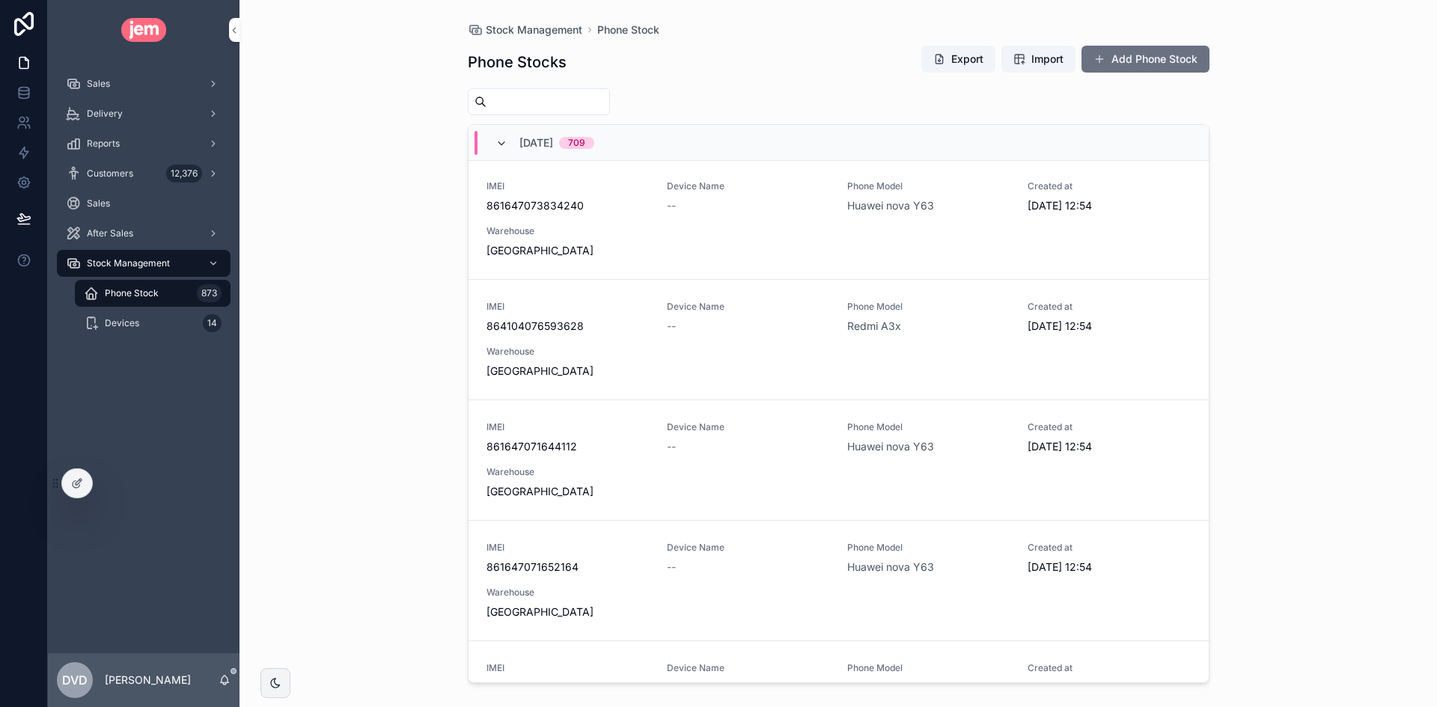
click at [504, 147] on icon "scrollable content" at bounding box center [501, 144] width 12 height 12
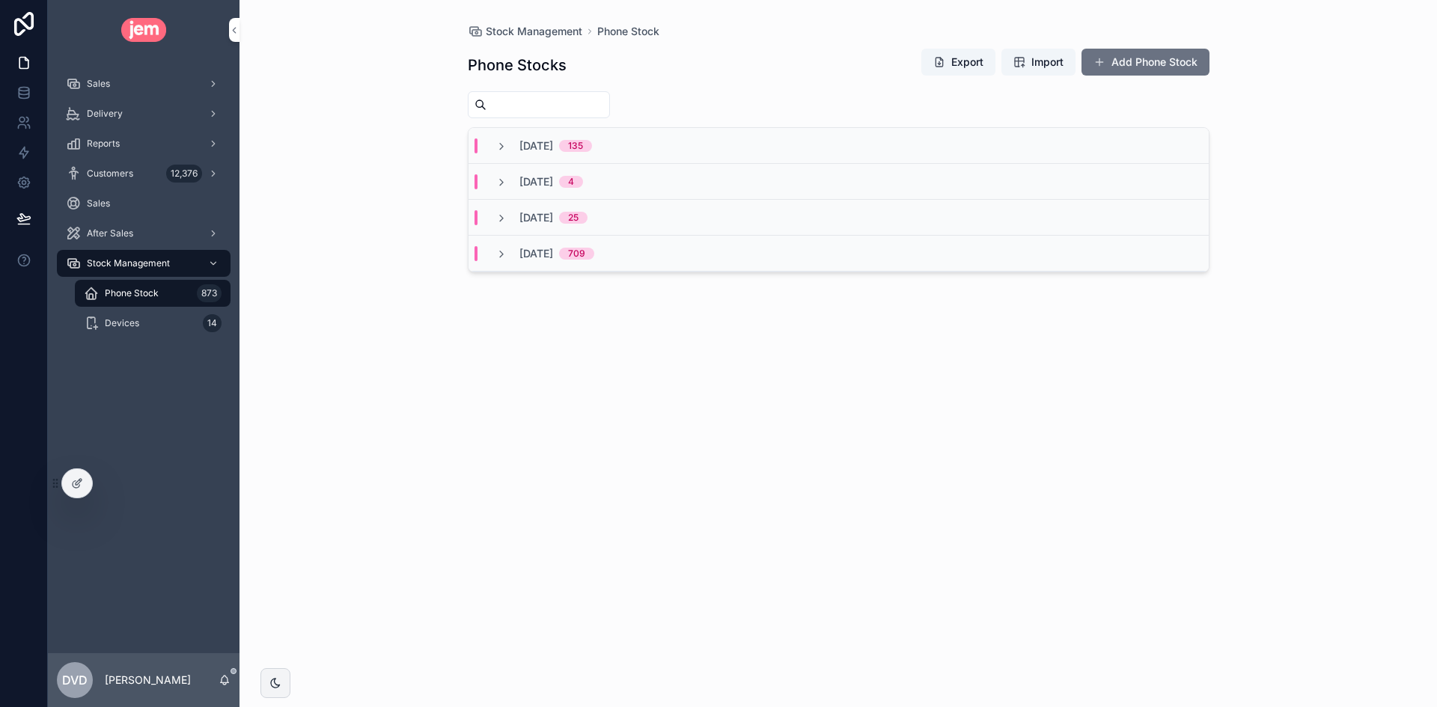
scroll to position [0, 0]
click at [501, 254] on icon "scrollable content" at bounding box center [501, 254] width 12 height 12
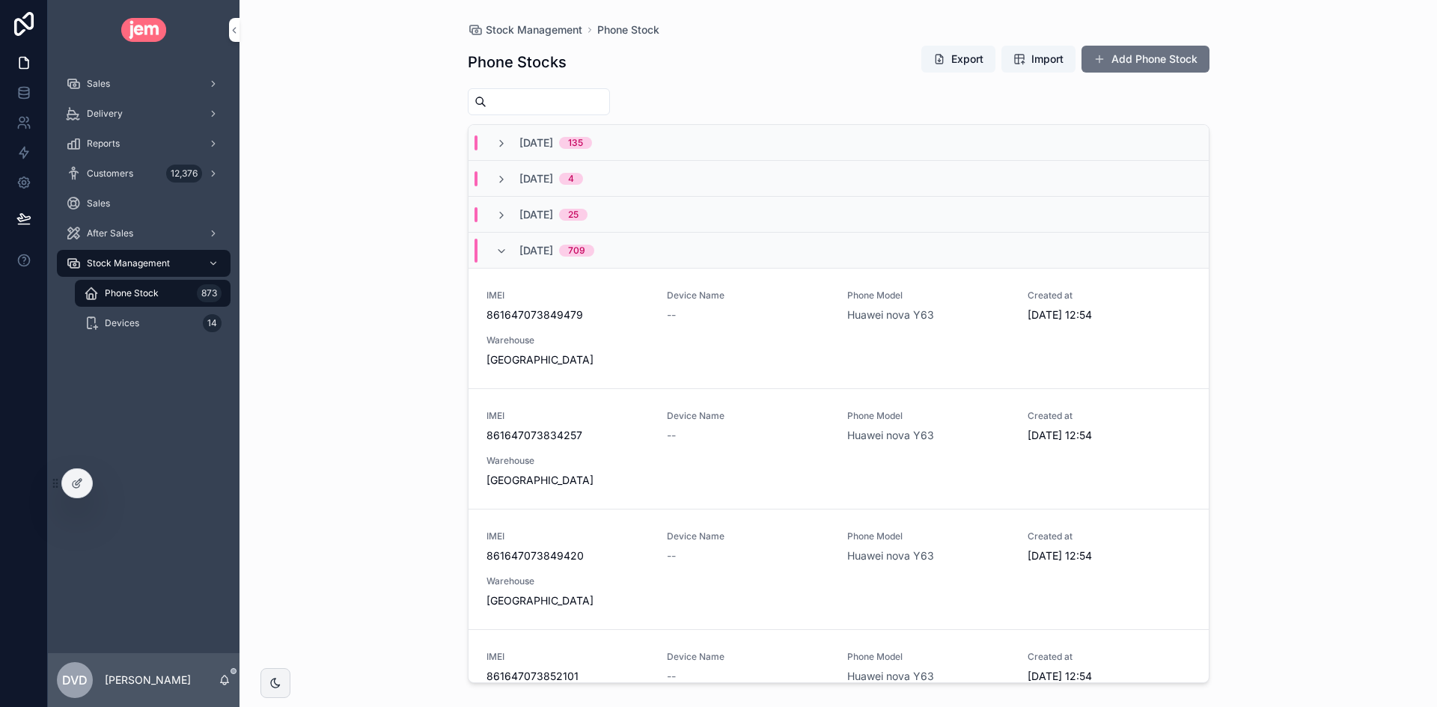
click at [508, 248] on div "28/09/2025 709" at bounding box center [544, 251] width 99 height 24
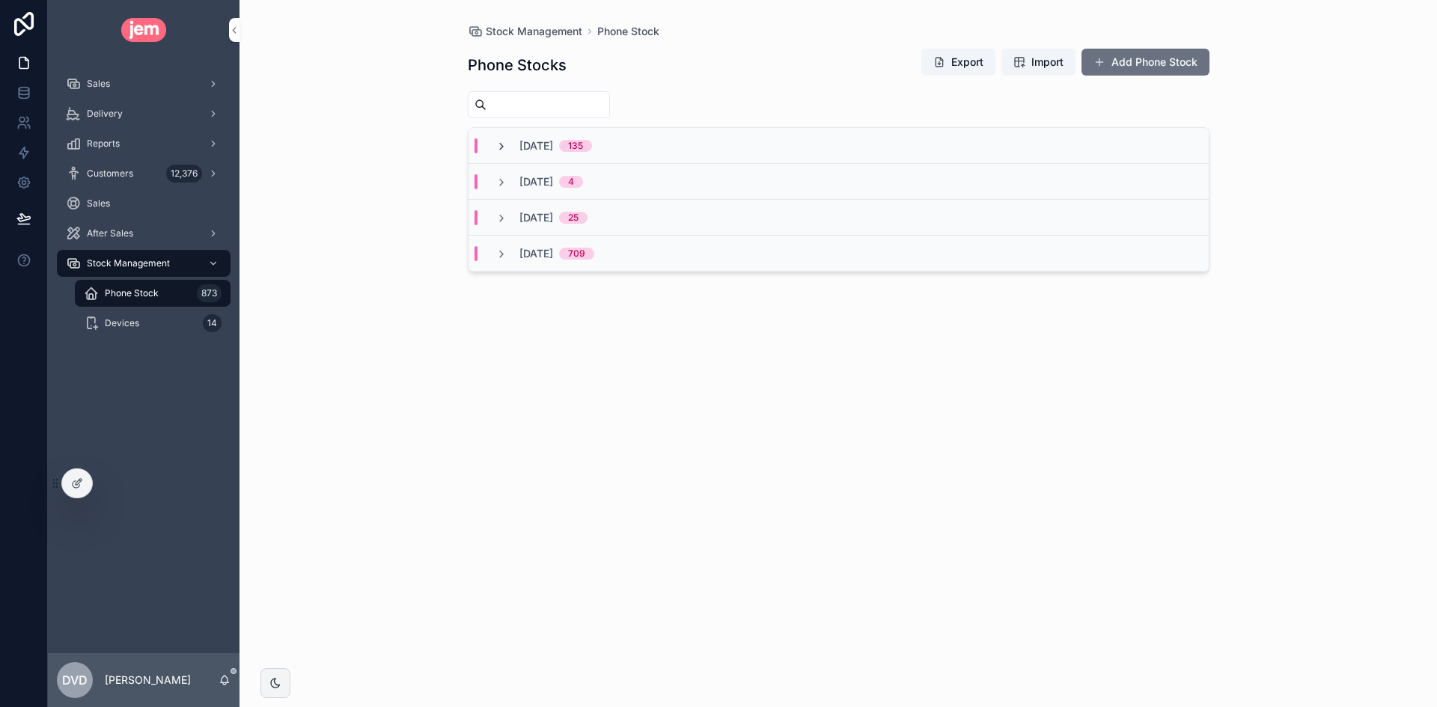
click at [501, 146] on icon "scrollable content" at bounding box center [501, 147] width 12 height 12
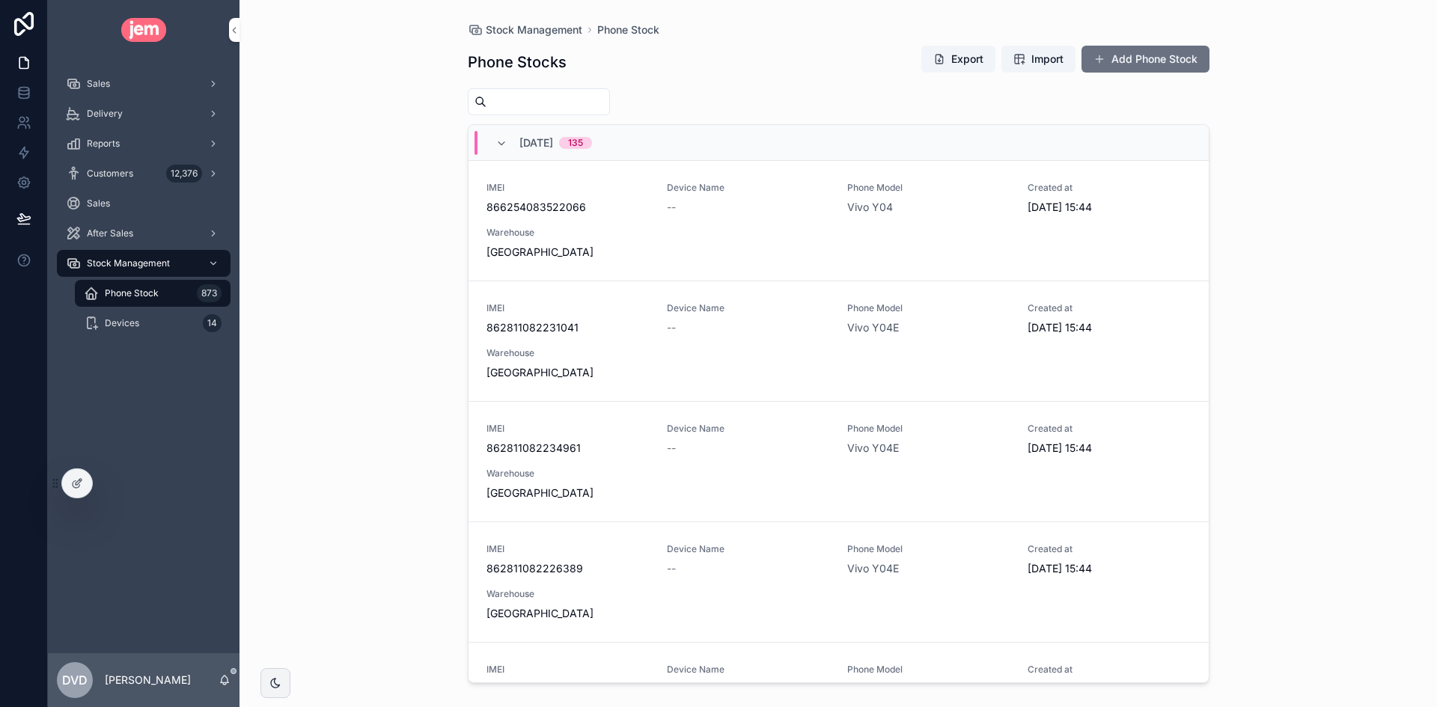
scroll to position [75, 0]
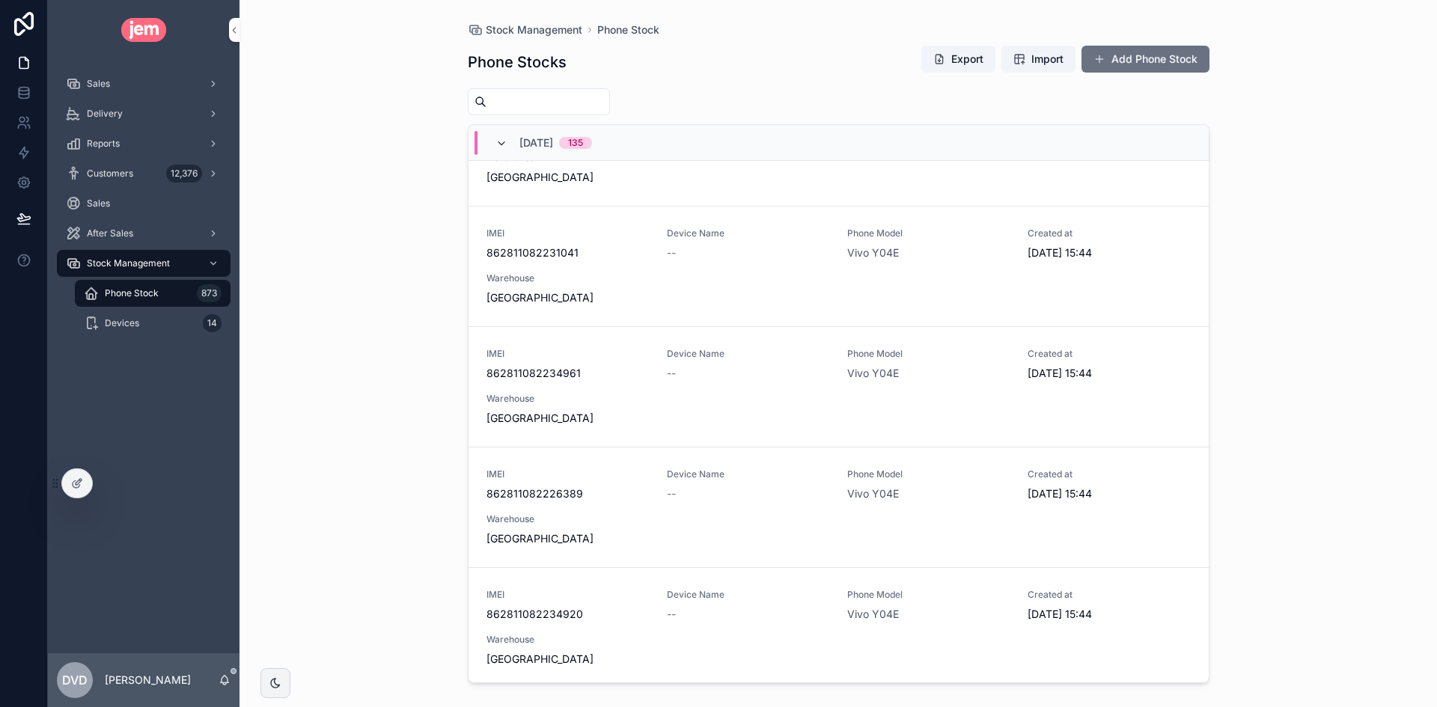
click at [498, 144] on icon "scrollable content" at bounding box center [501, 144] width 12 height 12
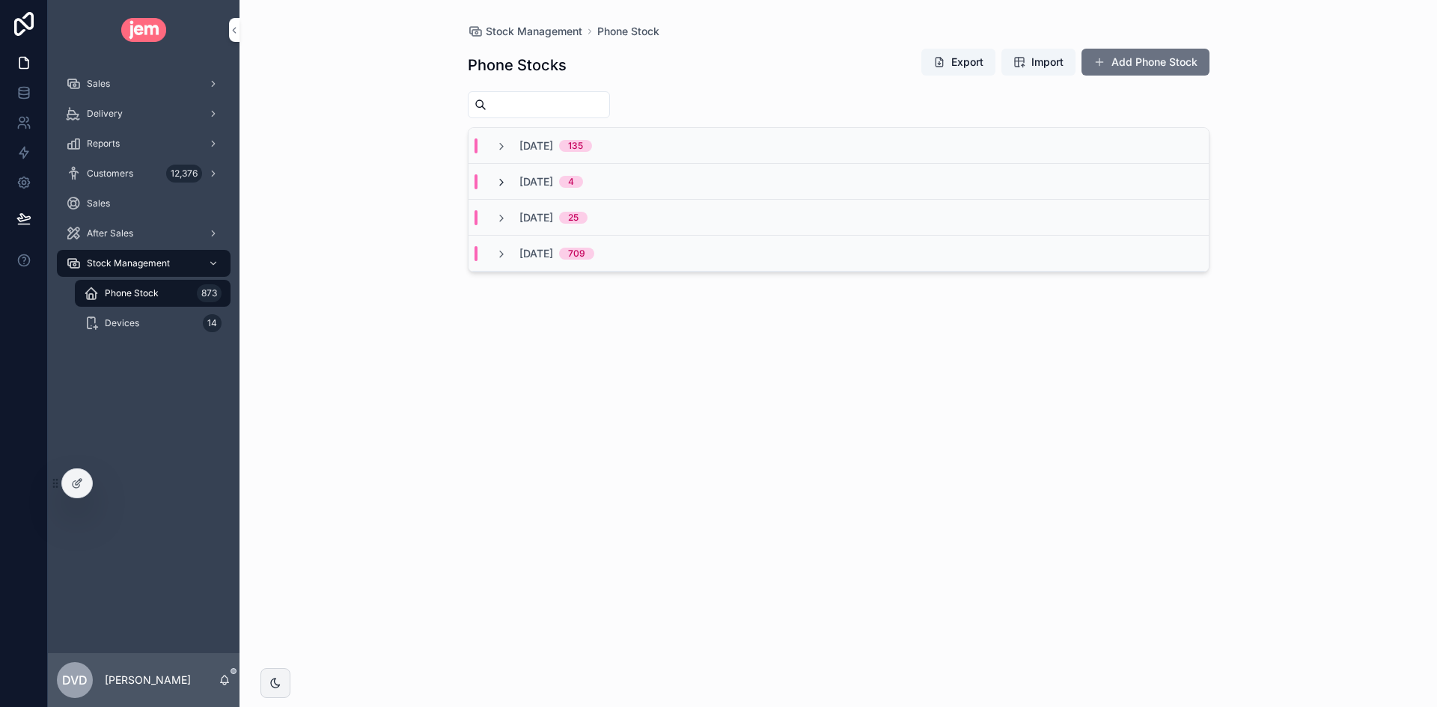
click at [501, 185] on icon "scrollable content" at bounding box center [501, 183] width 12 height 12
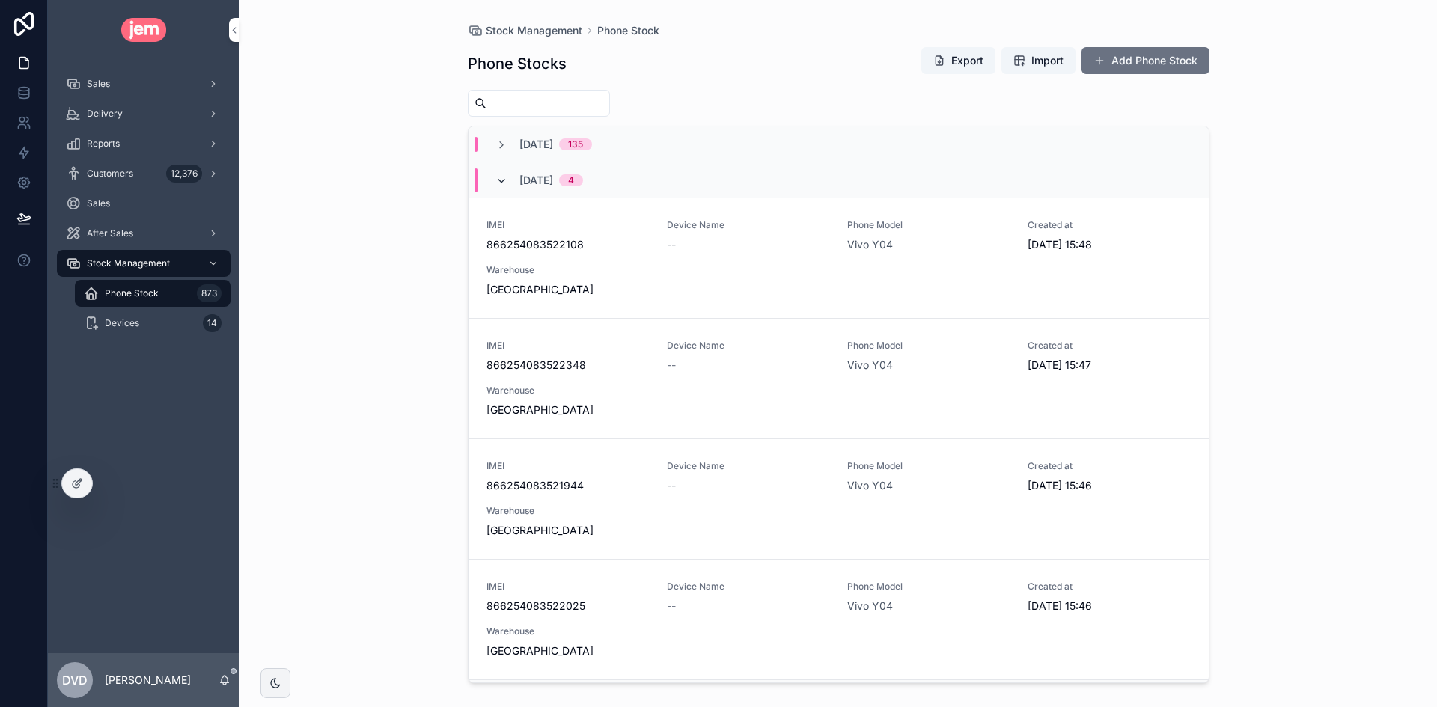
click at [498, 180] on icon "scrollable content" at bounding box center [501, 181] width 12 height 12
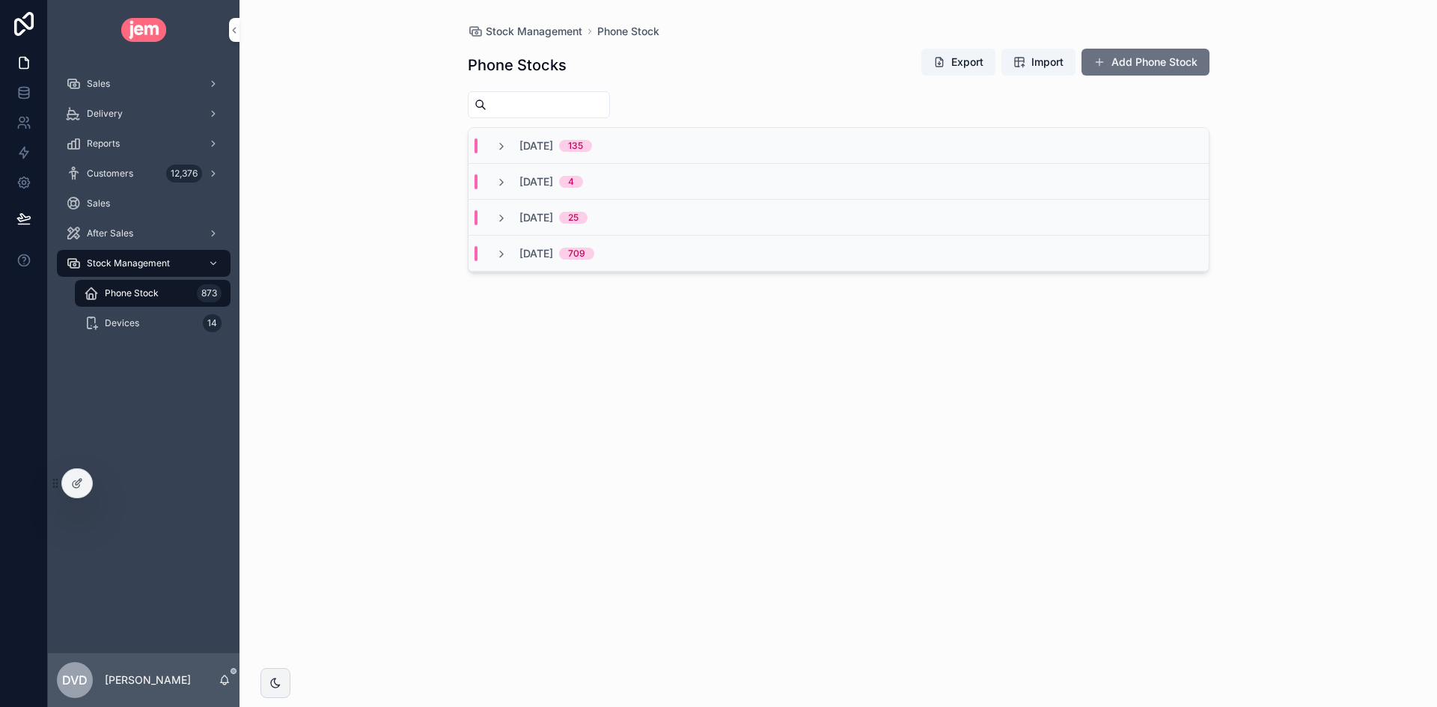
click at [493, 257] on div "28/09/2025 709" at bounding box center [544, 253] width 135 height 15
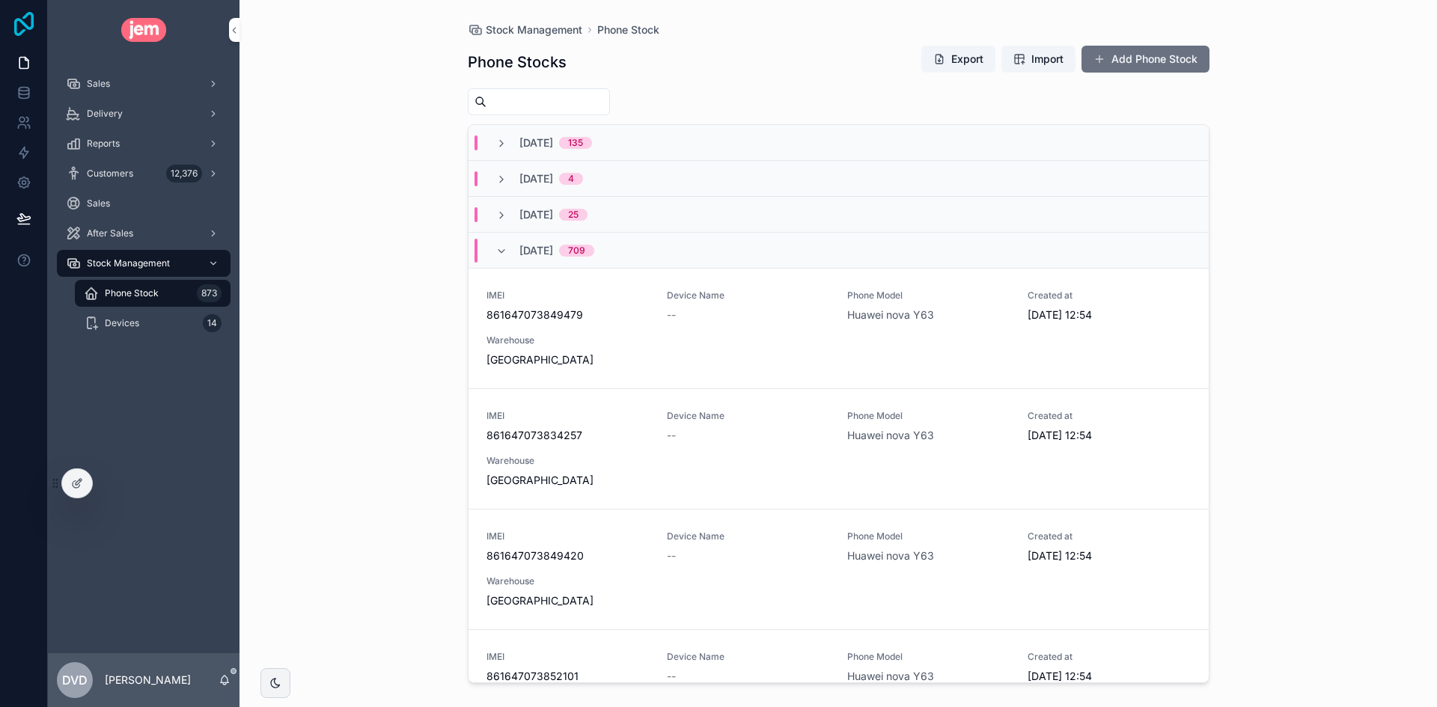
click at [26, 13] on icon at bounding box center [24, 24] width 30 height 24
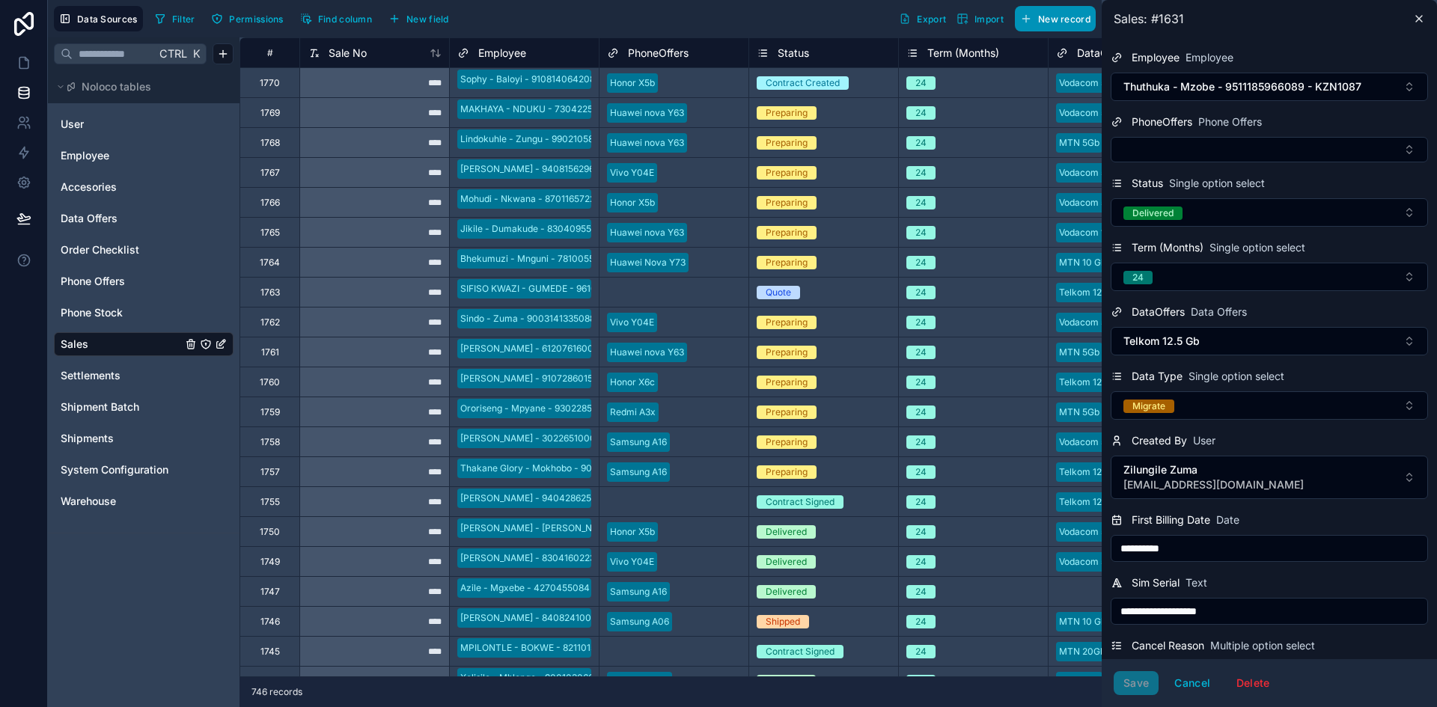
click at [1419, 19] on icon at bounding box center [1419, 19] width 6 height 6
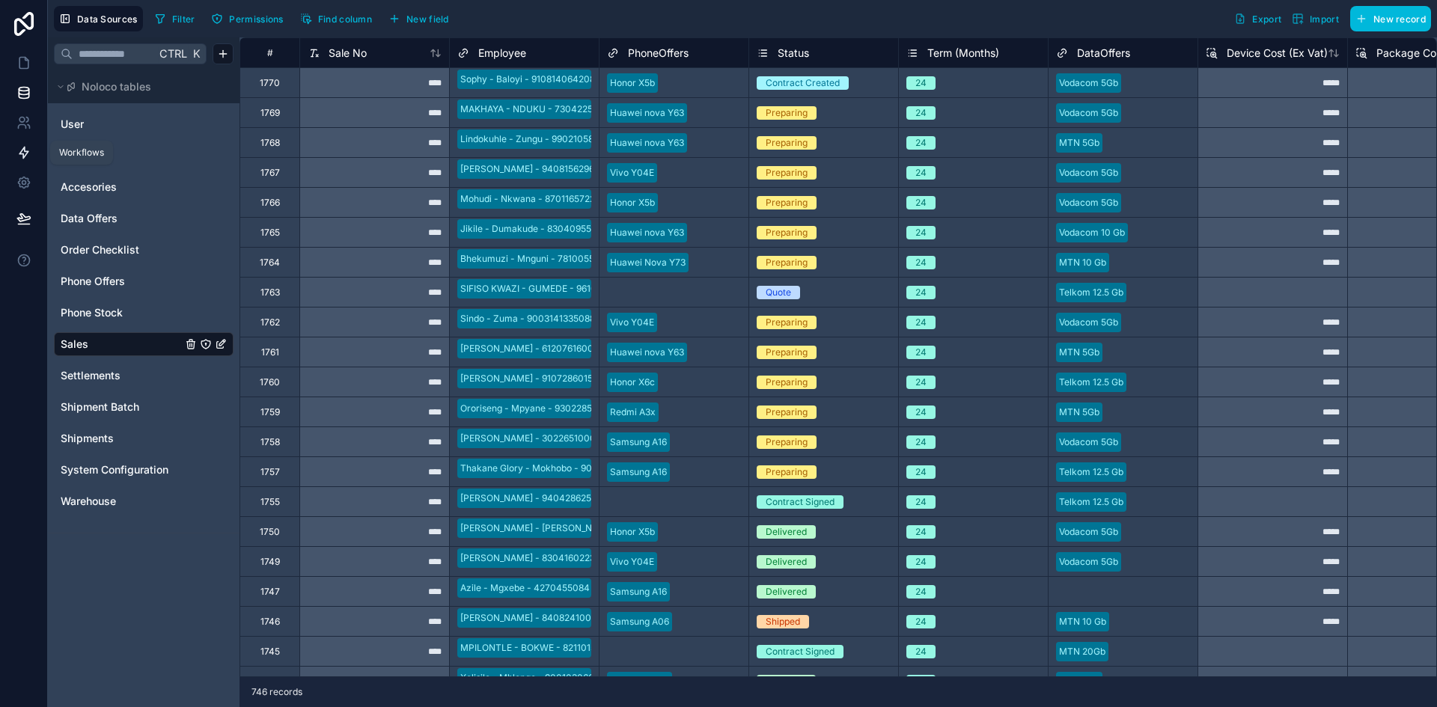
click at [22, 158] on icon at bounding box center [23, 152] width 9 height 11
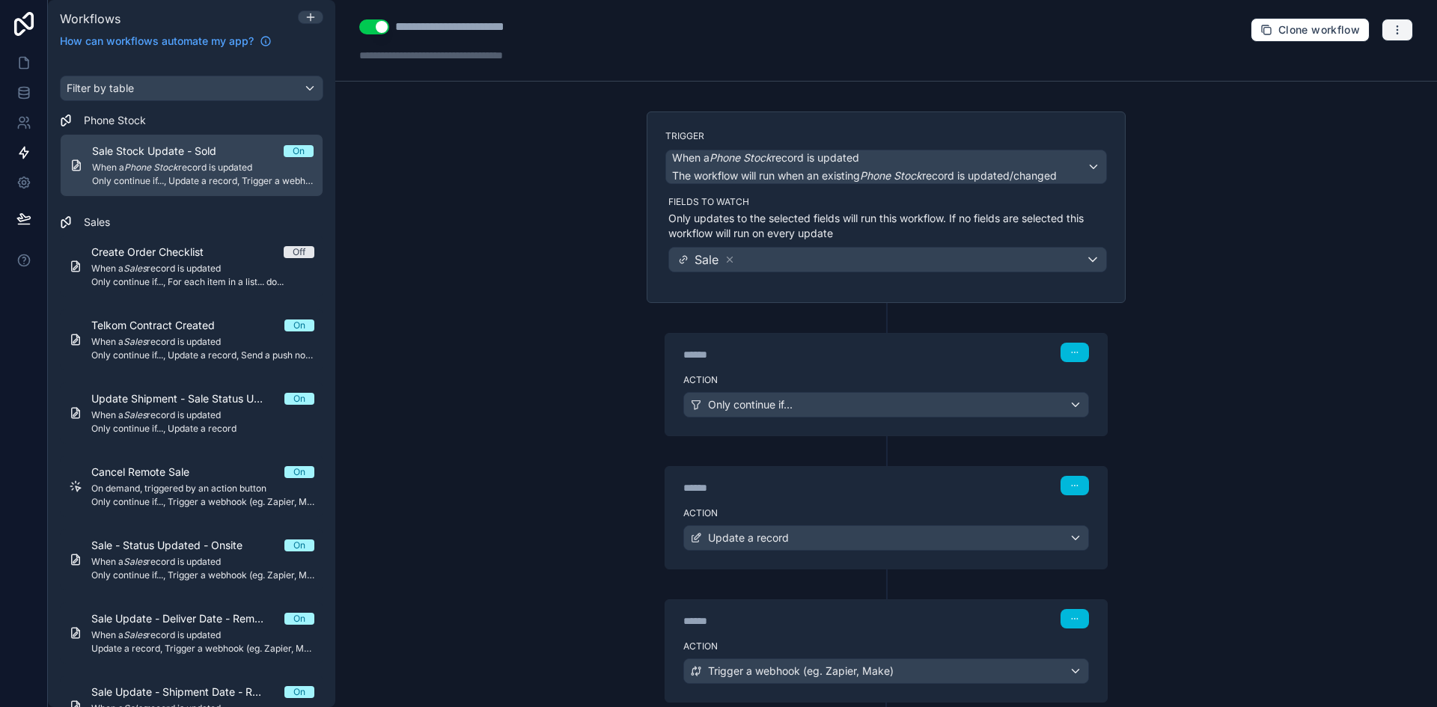
click at [1393, 26] on button "button" at bounding box center [1396, 30] width 31 height 22
click at [1346, 82] on button "Run history" at bounding box center [1334, 89] width 108 height 24
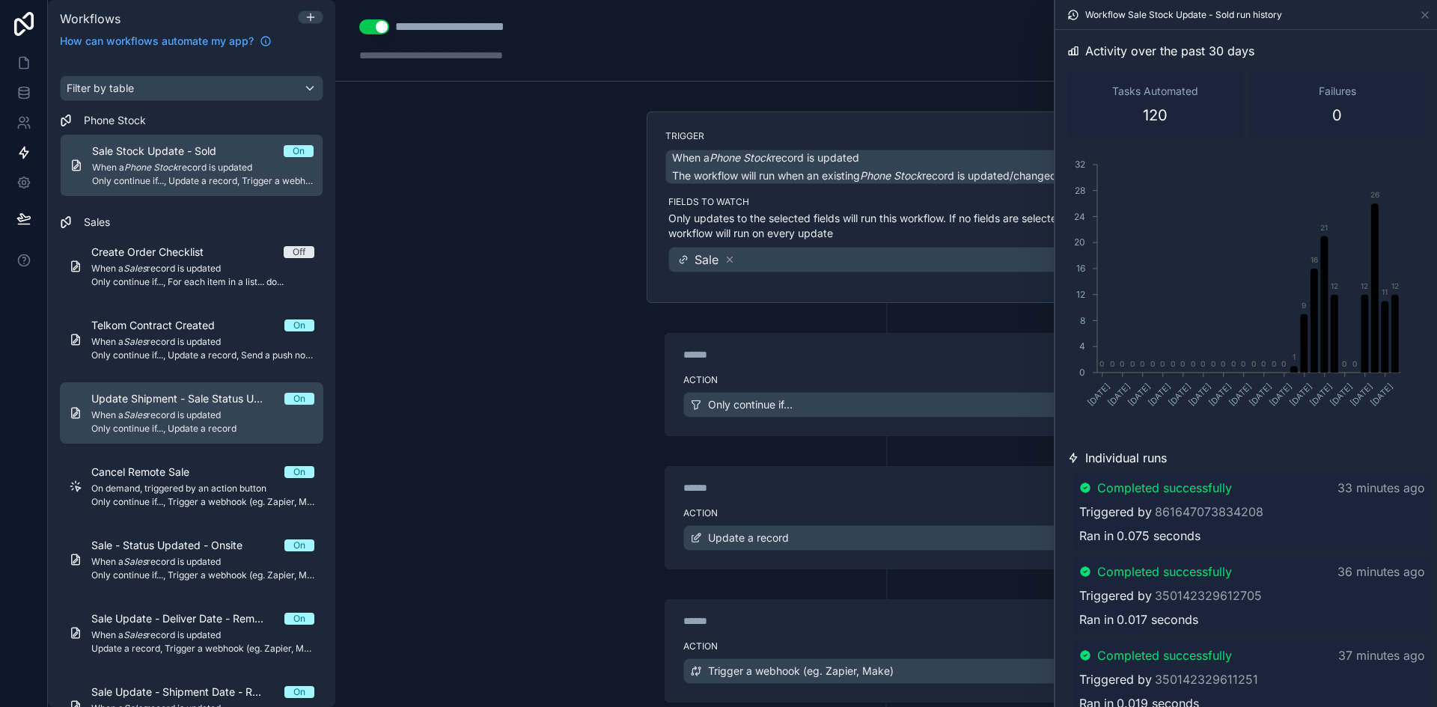
click at [239, 410] on span "When a Sales record is updated" at bounding box center [202, 415] width 223 height 12
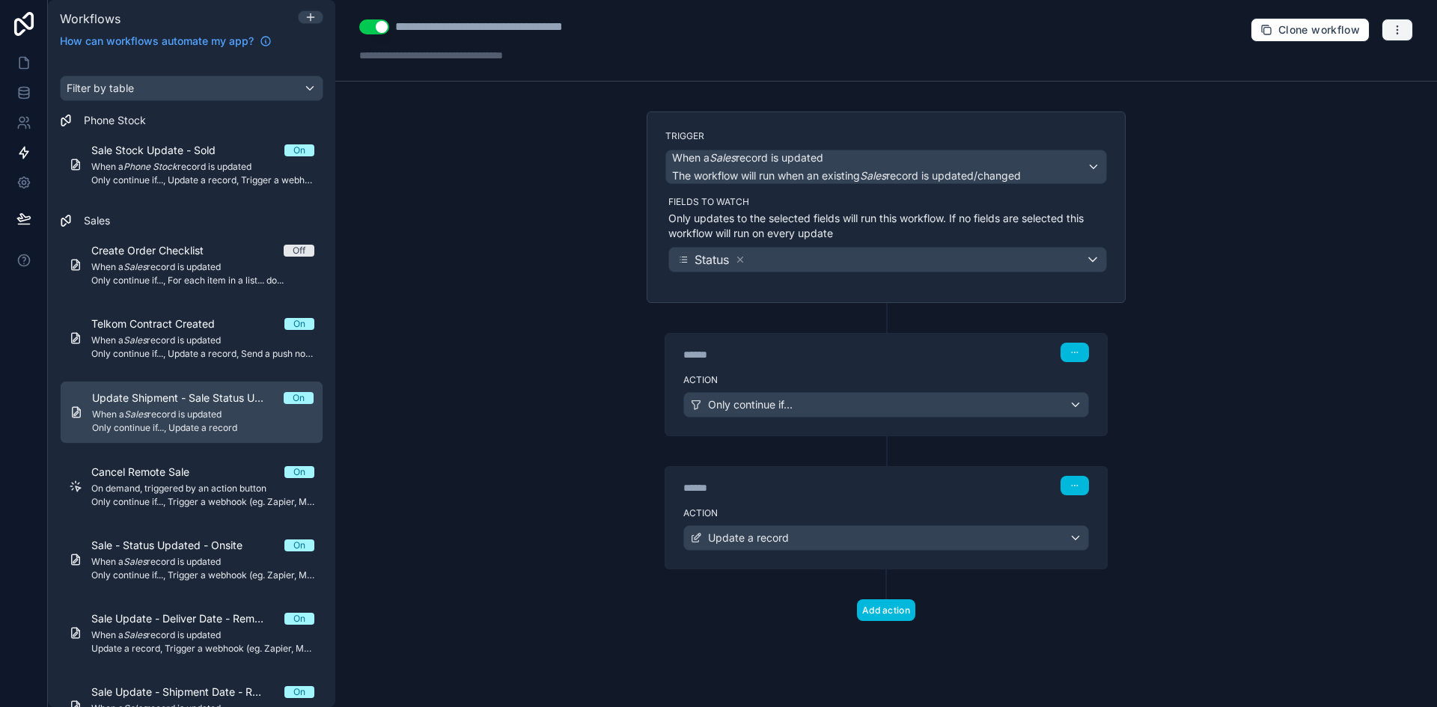
click at [1409, 29] on button "button" at bounding box center [1396, 30] width 31 height 22
click at [1355, 88] on span "Run history" at bounding box center [1358, 89] width 72 height 12
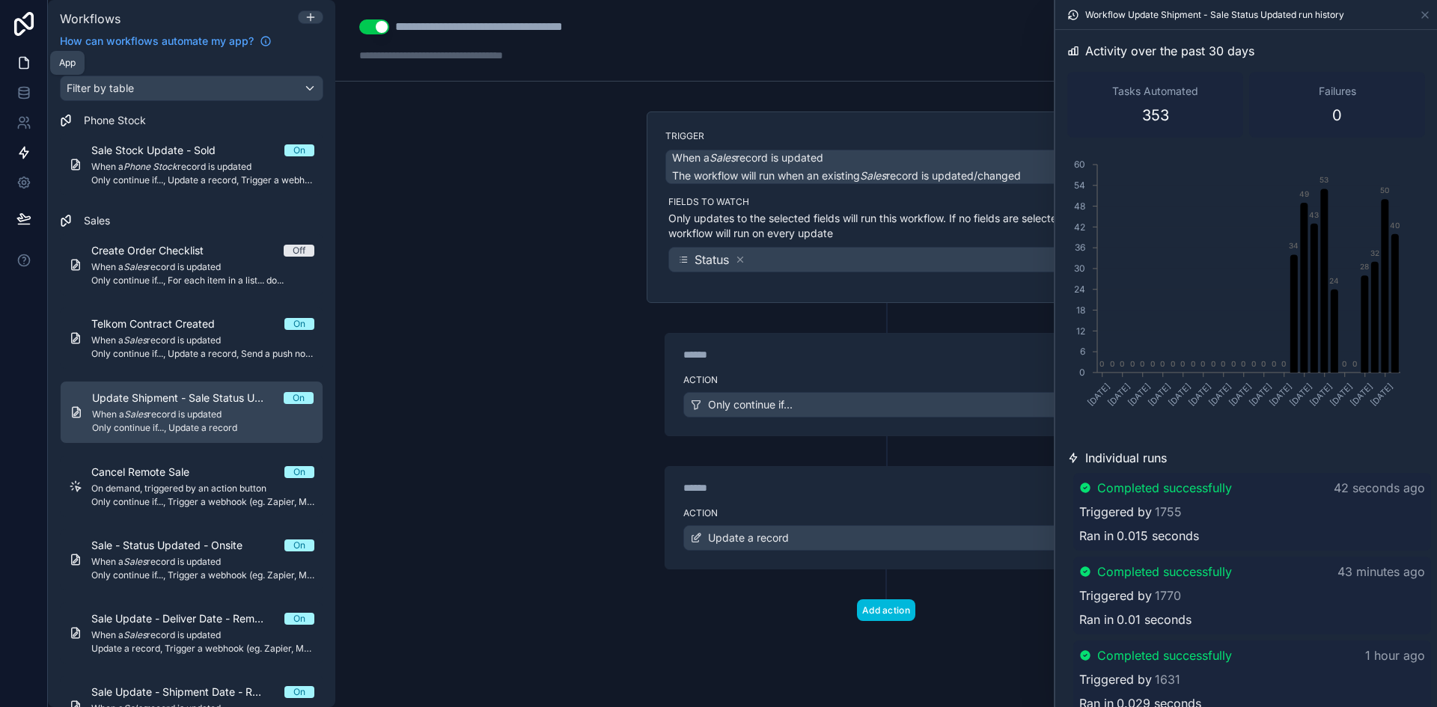
click at [23, 61] on icon at bounding box center [23, 62] width 15 height 15
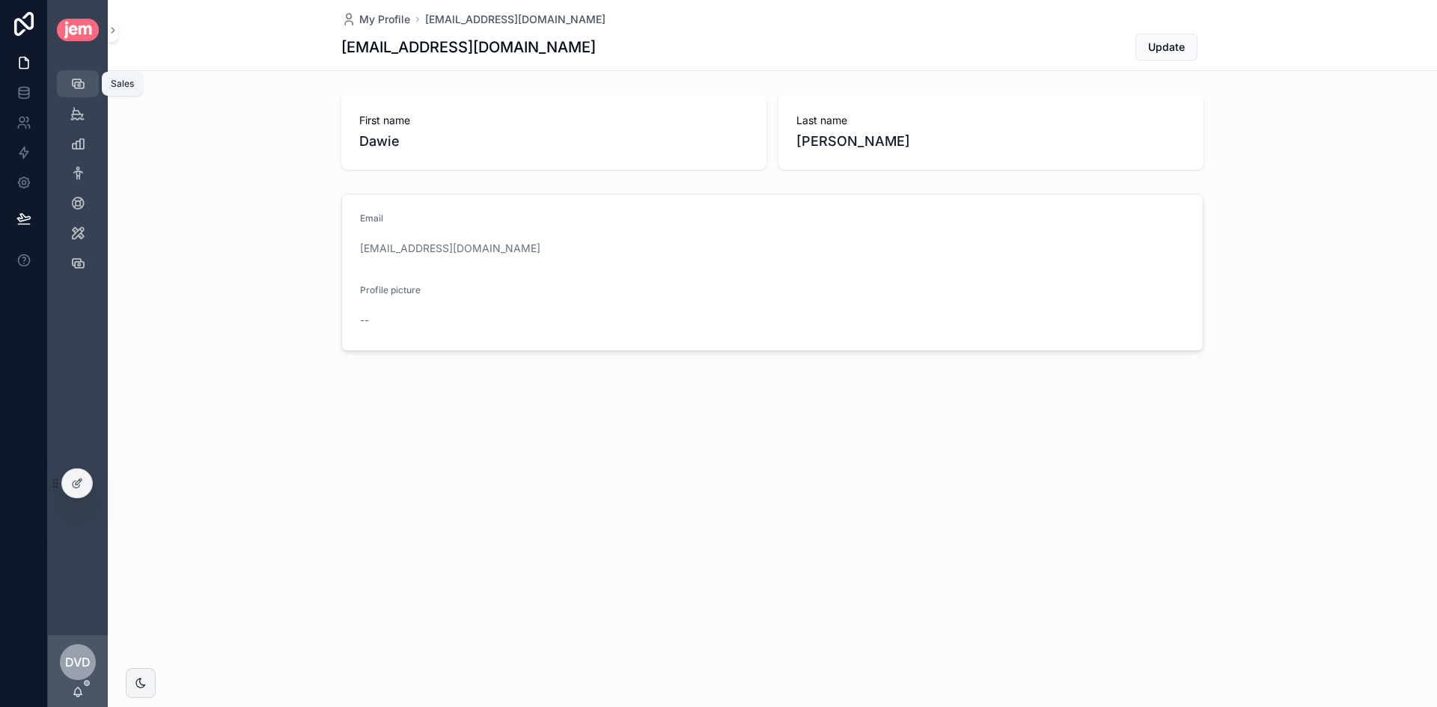
click at [88, 88] on div "Sales" at bounding box center [78, 84] width 24 height 24
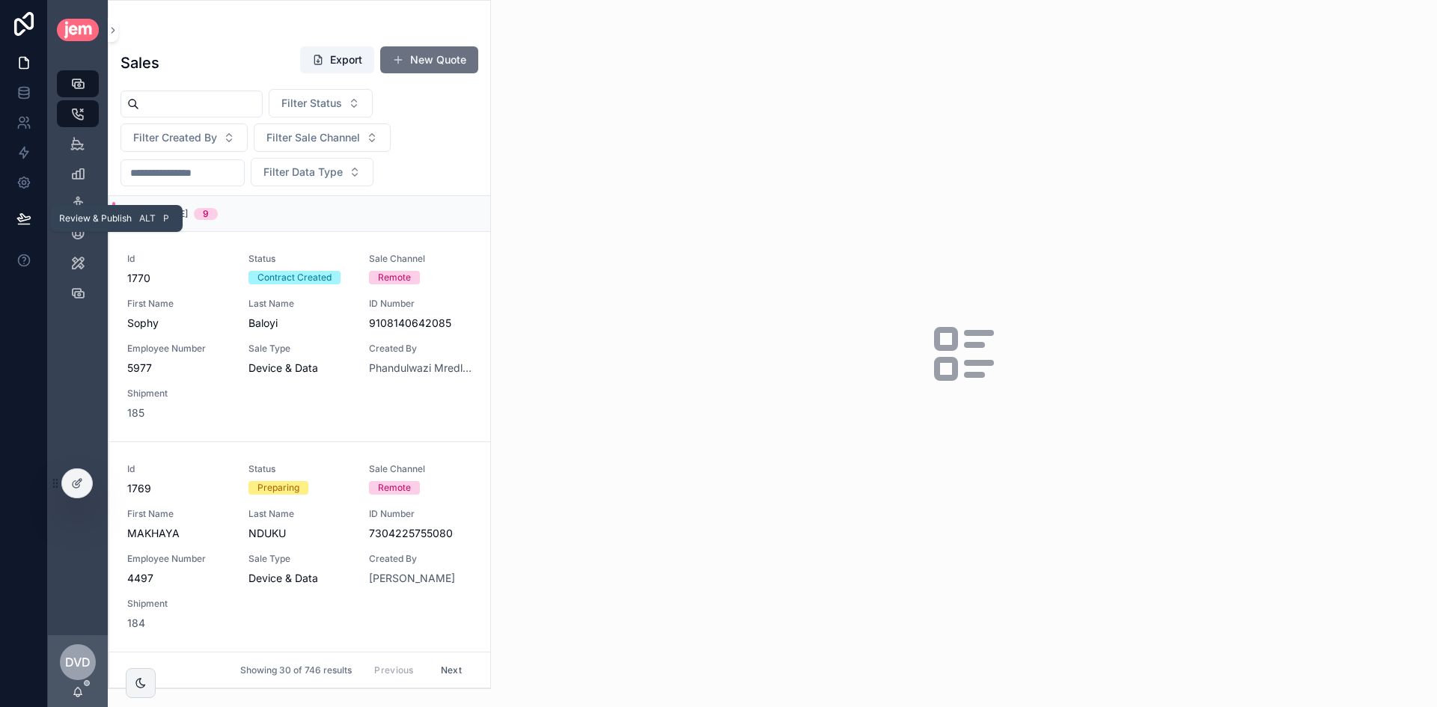
click at [28, 221] on icon at bounding box center [23, 218] width 15 height 15
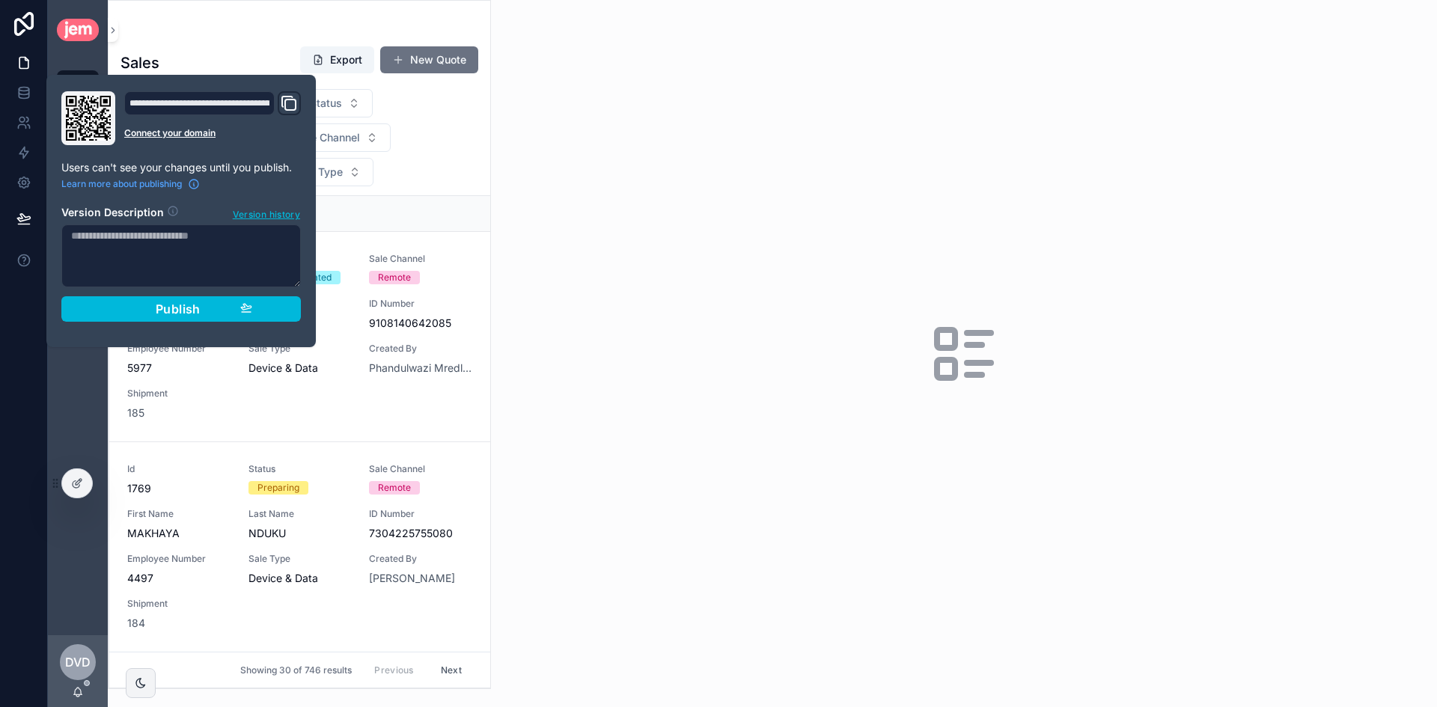
click at [712, 138] on div "scrollable content" at bounding box center [964, 353] width 946 height 707
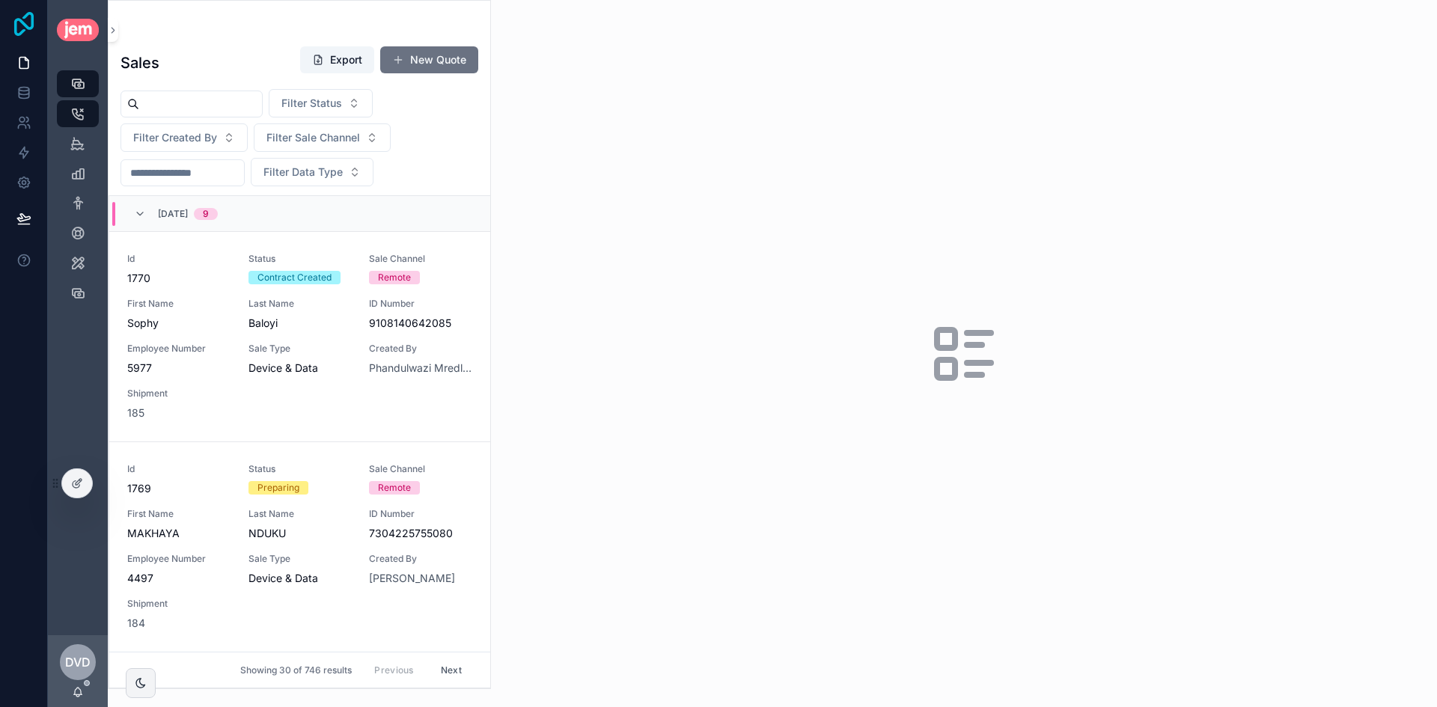
click at [28, 31] on icon at bounding box center [24, 24] width 30 height 24
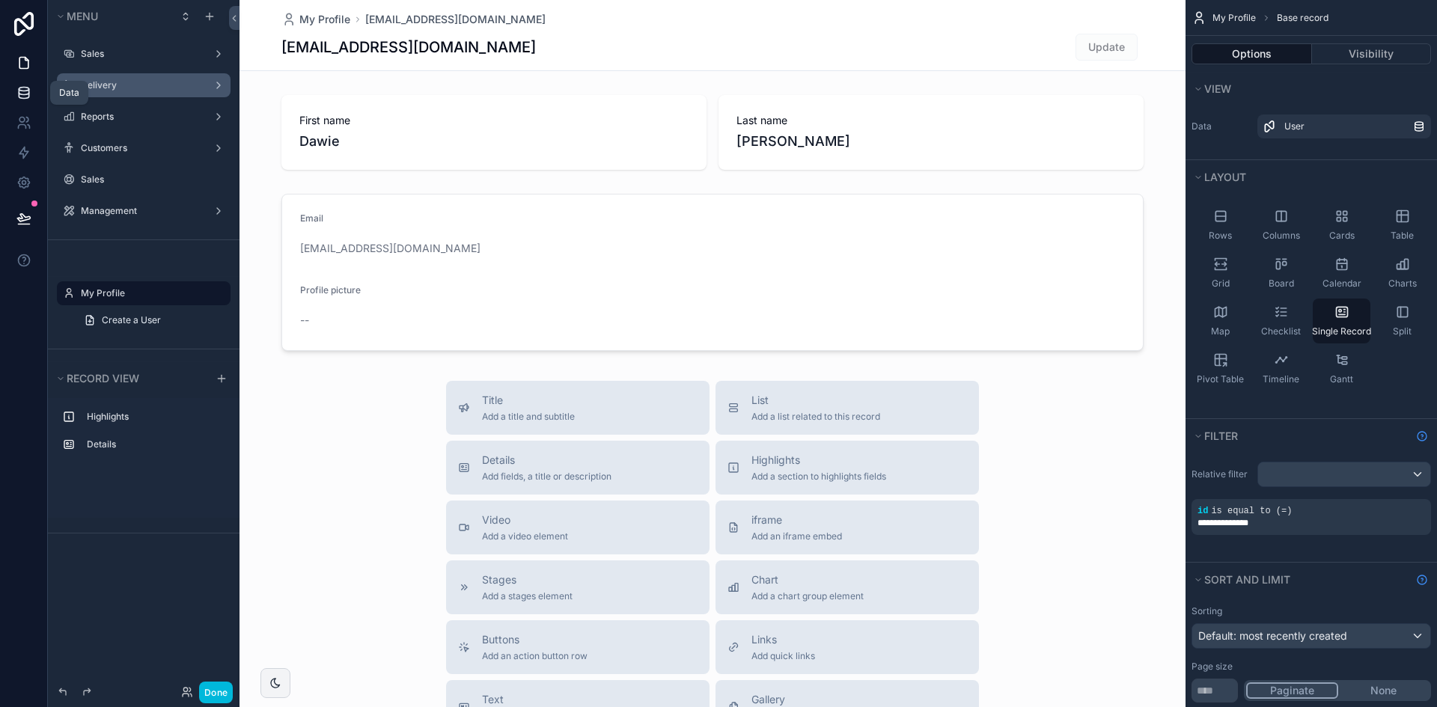
click at [28, 100] on icon at bounding box center [23, 92] width 15 height 15
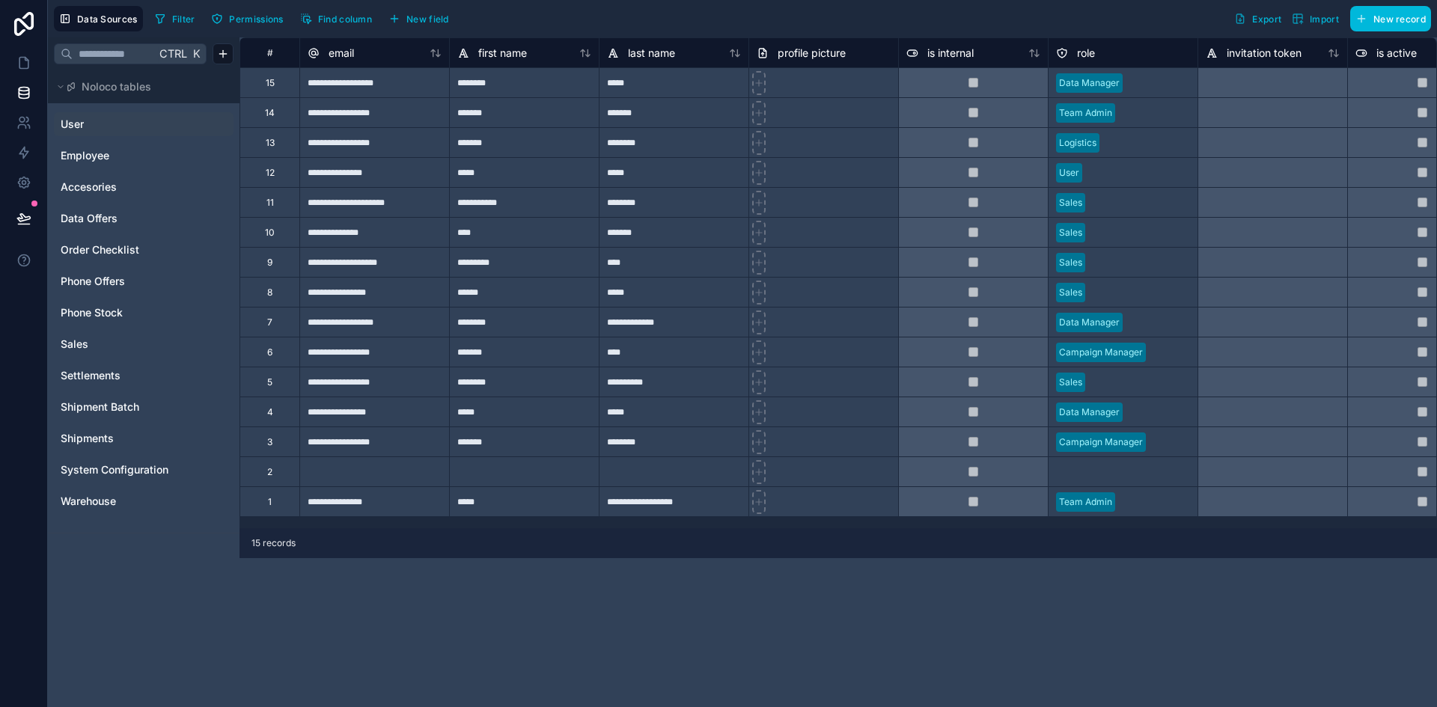
click at [135, 130] on link "User" at bounding box center [121, 124] width 121 height 15
click at [138, 156] on link "Employee" at bounding box center [121, 155] width 121 height 15
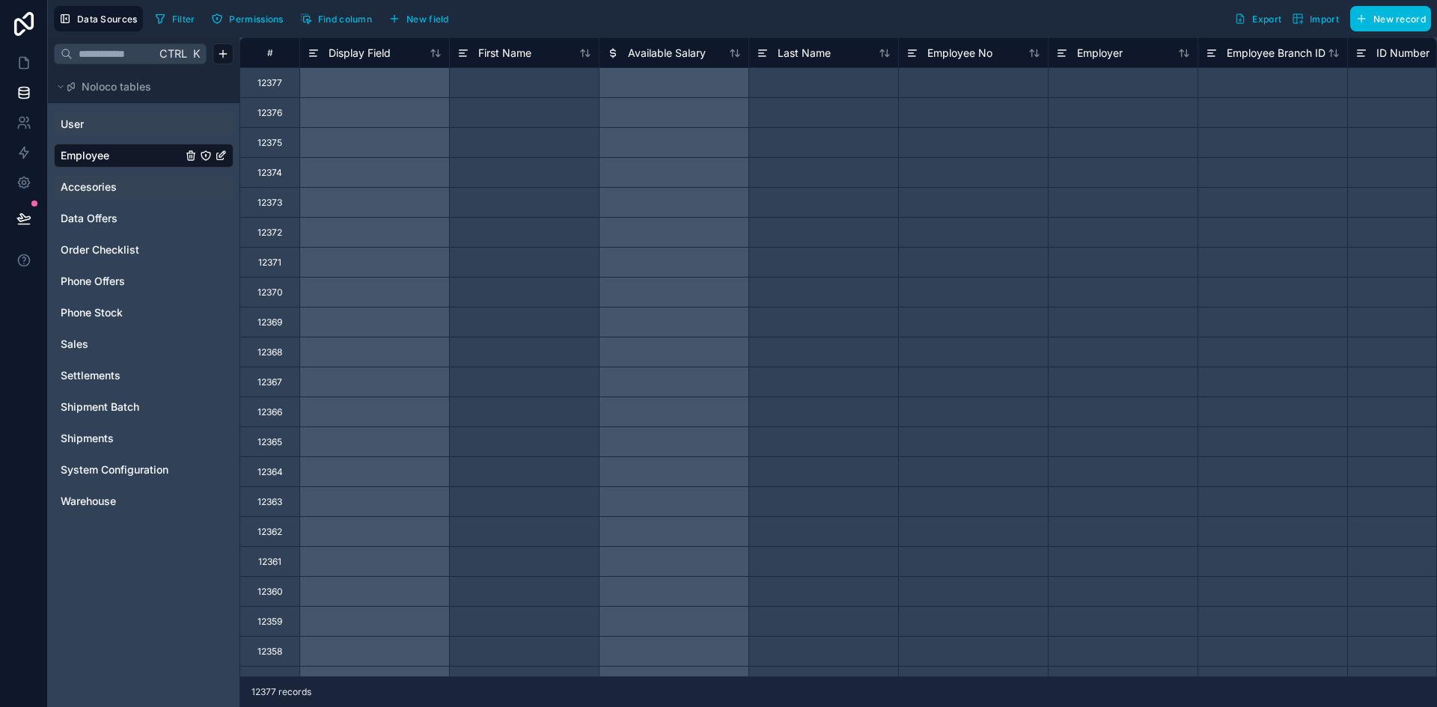
click at [138, 184] on link "Accesories" at bounding box center [121, 187] width 121 height 15
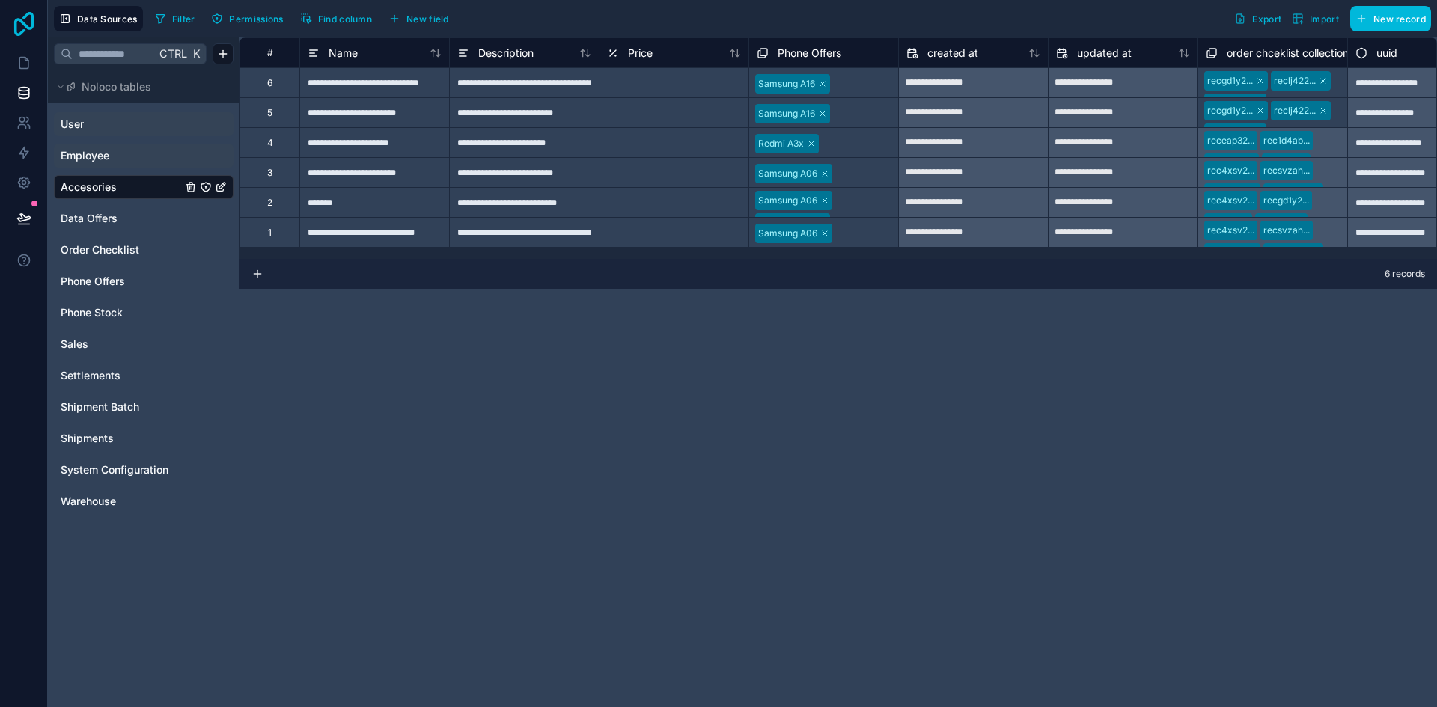
drag, startPoint x: 22, startPoint y: 22, endPoint x: 116, endPoint y: 26, distance: 94.4
click at [22, 22] on icon at bounding box center [23, 24] width 19 height 24
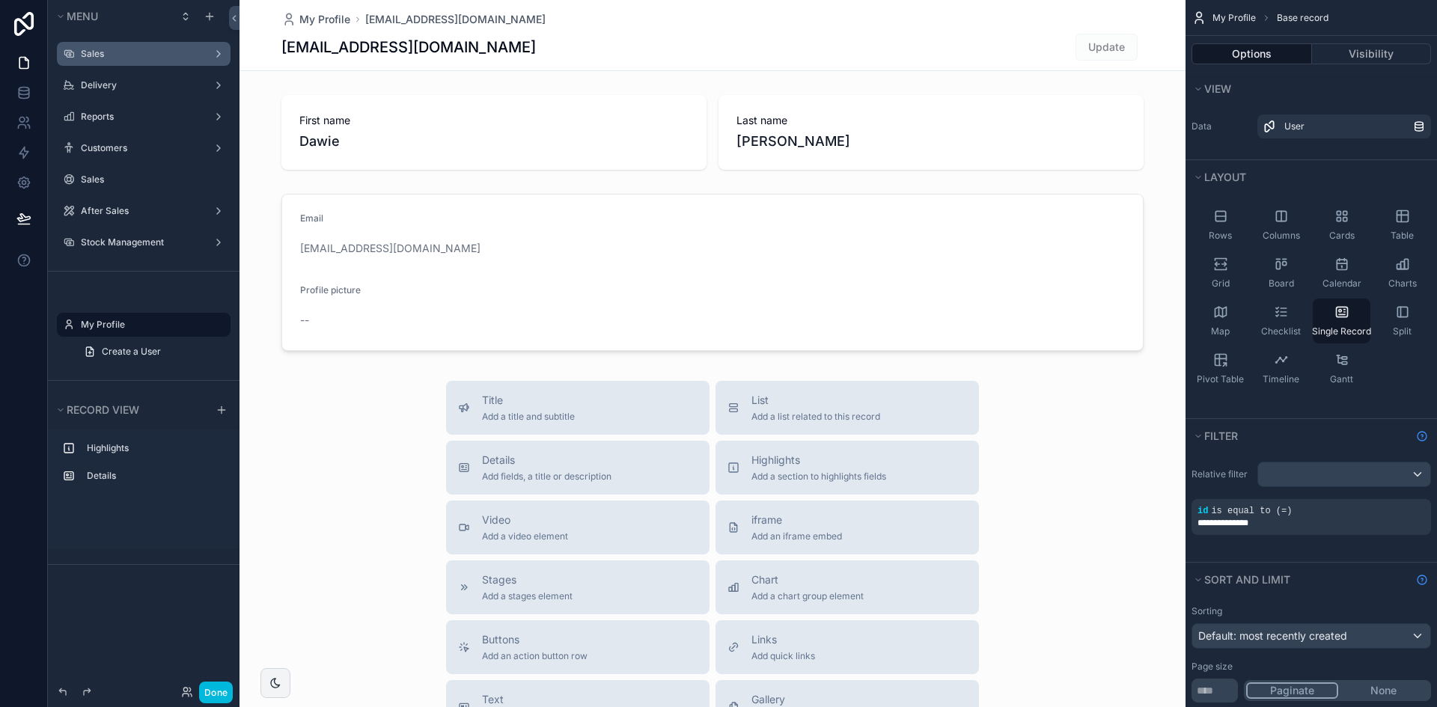
click at [112, 60] on div "Sales" at bounding box center [144, 54] width 126 height 12
click at [150, 52] on label "Sales" at bounding box center [141, 54] width 120 height 12
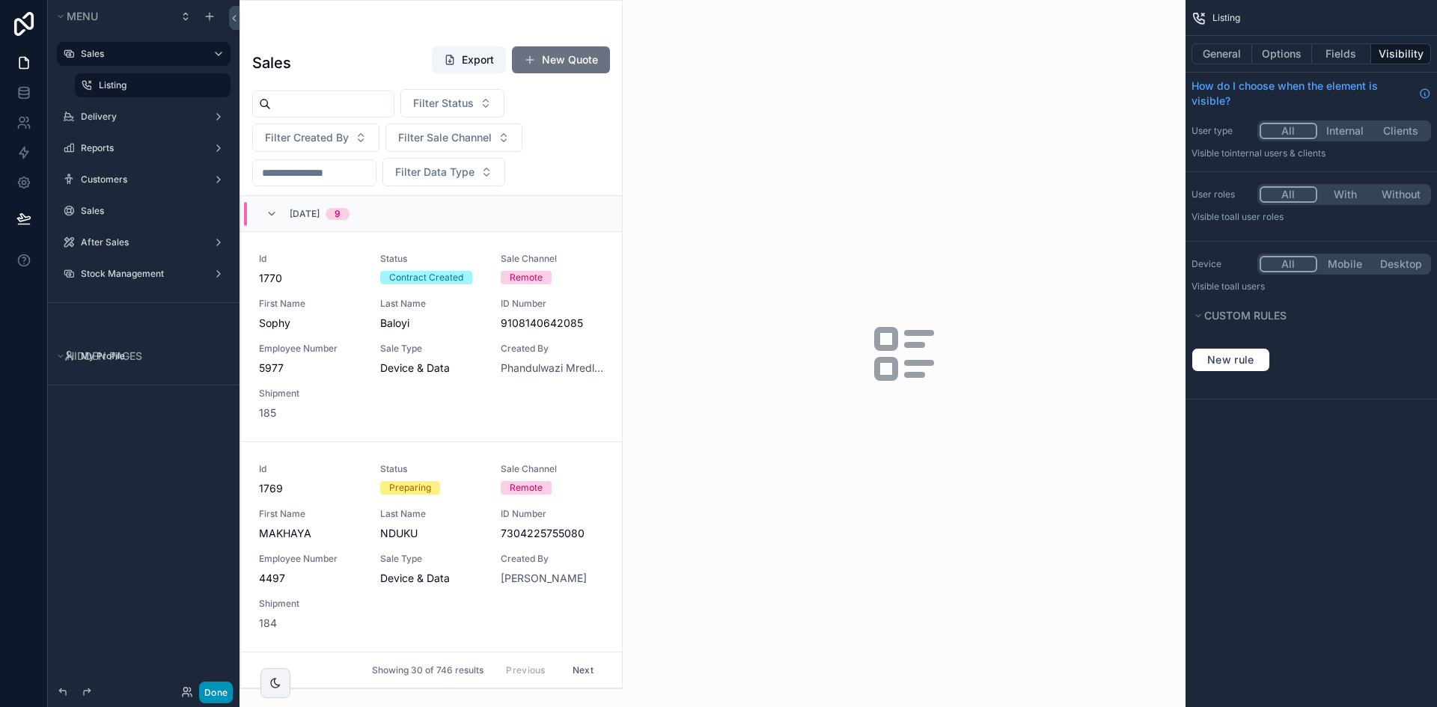
click at [221, 683] on button "Done" at bounding box center [216, 693] width 34 height 22
